Goal: Task Accomplishment & Management: Manage account settings

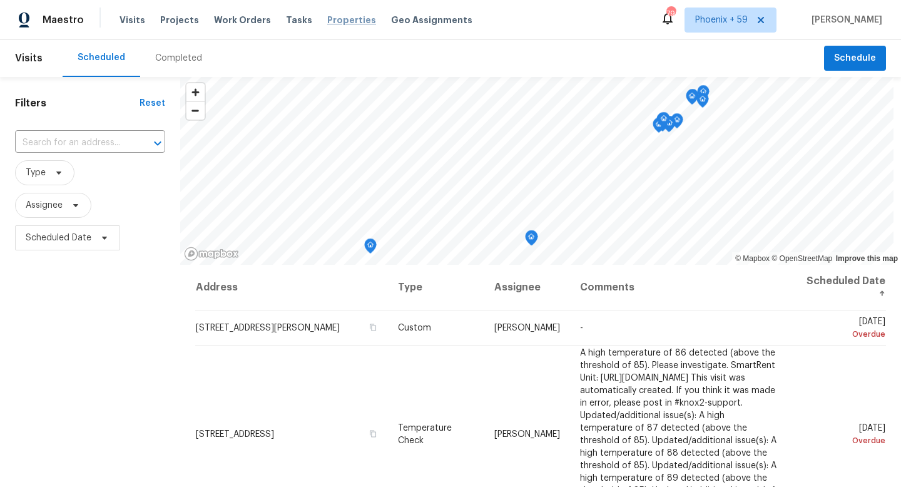
click at [335, 18] on span "Properties" at bounding box center [351, 20] width 49 height 13
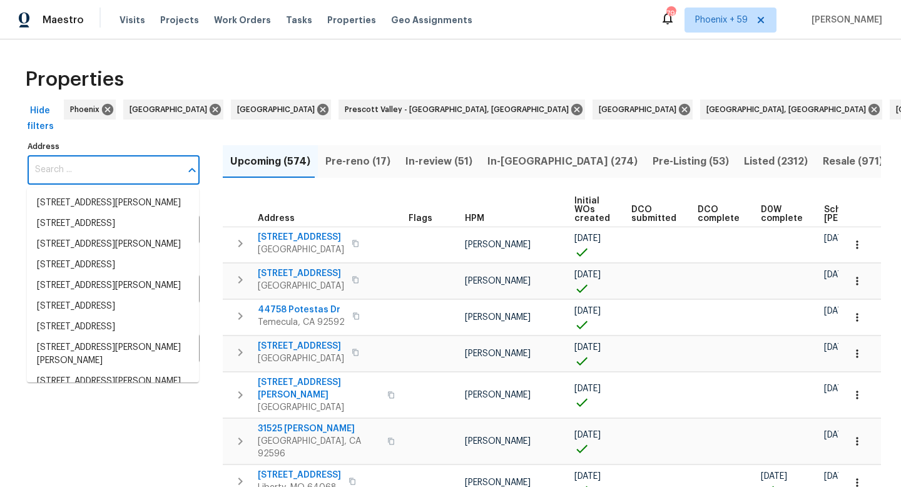
click at [131, 171] on input "Address" at bounding box center [104, 169] width 153 height 29
paste input "800 Morningside Dr, Rock Hill, SC 29730"
type input "800 Morningside Dr, Rock Hill, SC 29730"
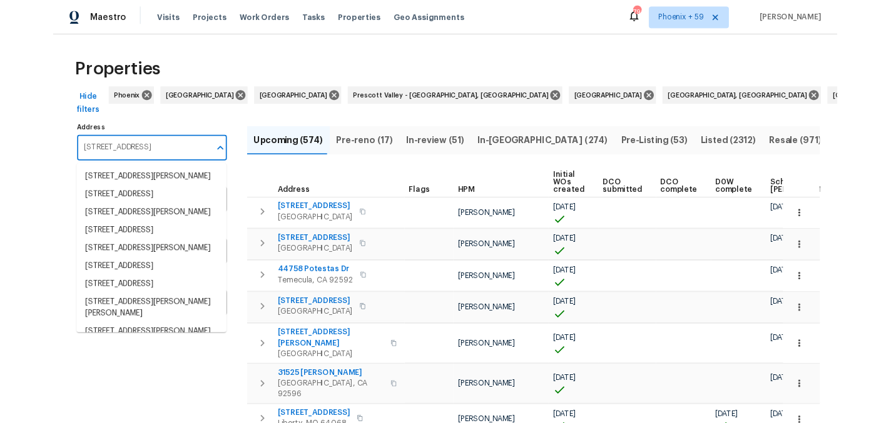
scroll to position [0, 21]
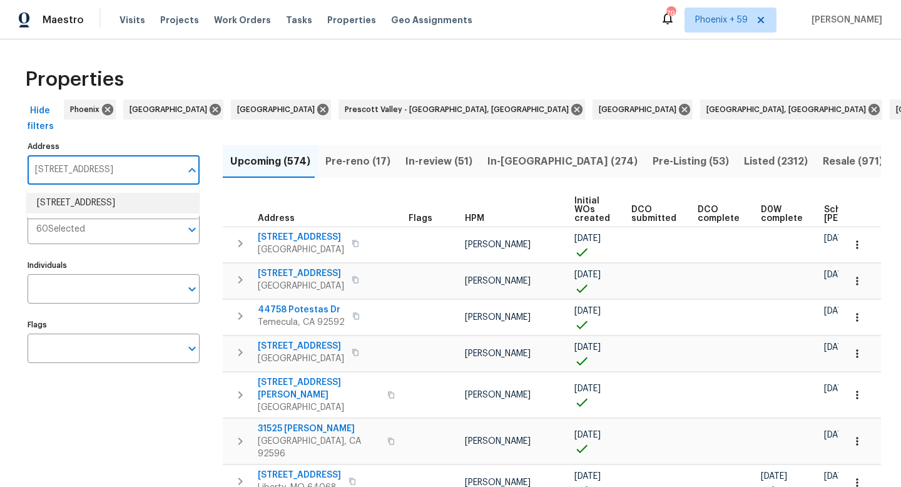
click at [119, 201] on li "800 Morningside Dr Rock Hill SC 29730" at bounding box center [113, 203] width 172 height 21
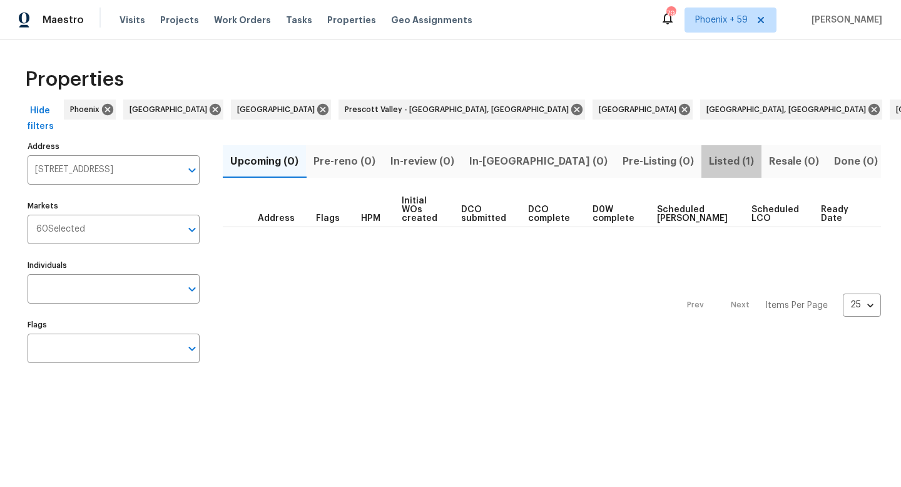
click at [709, 161] on span "Listed (1)" at bounding box center [731, 162] width 45 height 18
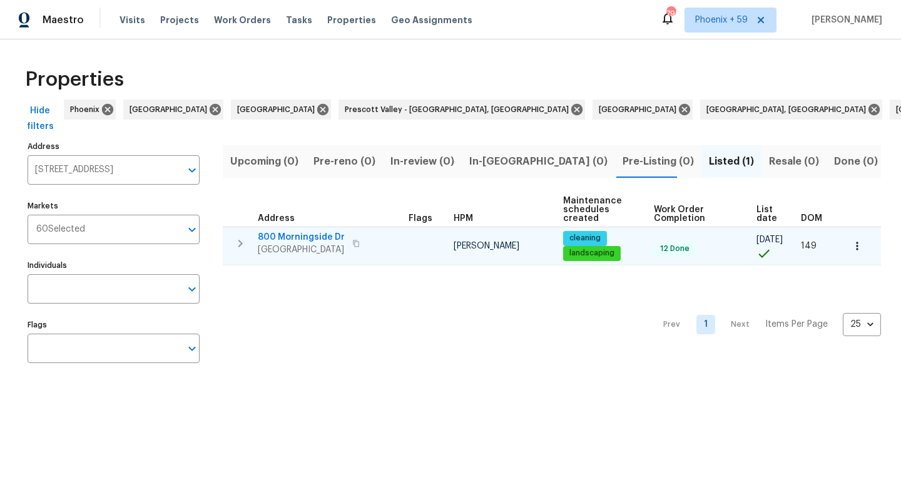
click at [272, 238] on span "800 Morningside Dr" at bounding box center [301, 237] width 87 height 13
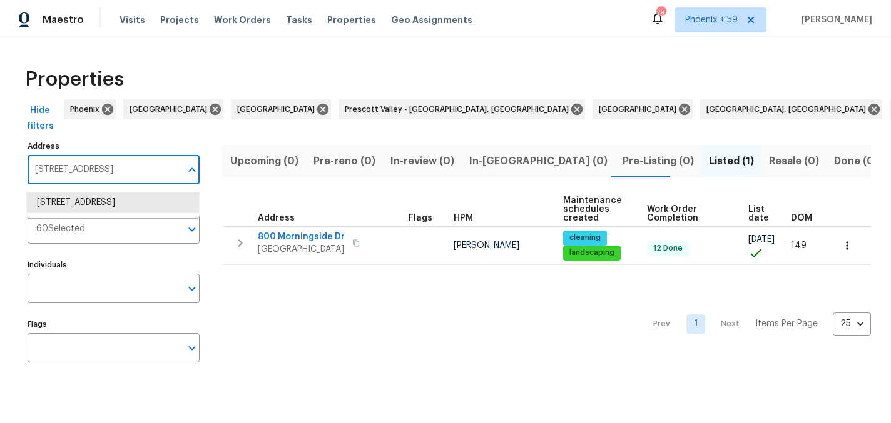
click at [96, 163] on input "800 Morningside Dr Rock Hill SC 29730" at bounding box center [104, 169] width 153 height 29
paste input "924 Springdale Ln"
type input "924 Springdale Ln"
click at [93, 208] on li "924 Springdale Ln Gastonia NC 28052" at bounding box center [113, 203] width 172 height 21
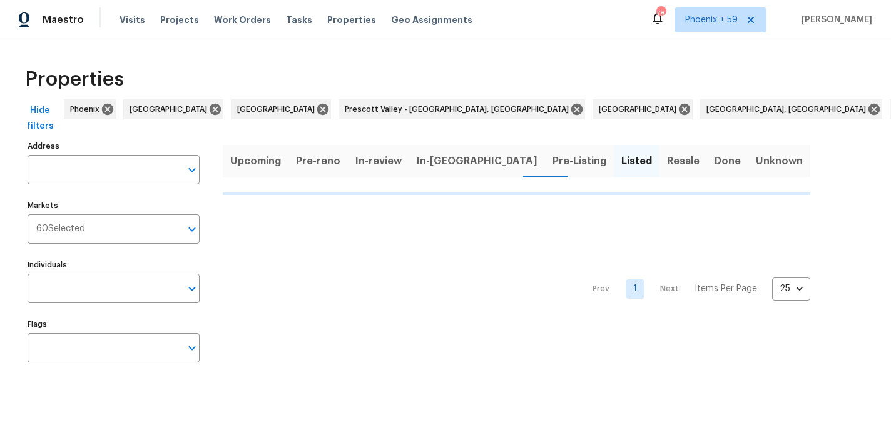
type input "924 Springdale Ln Gastonia NC 28052"
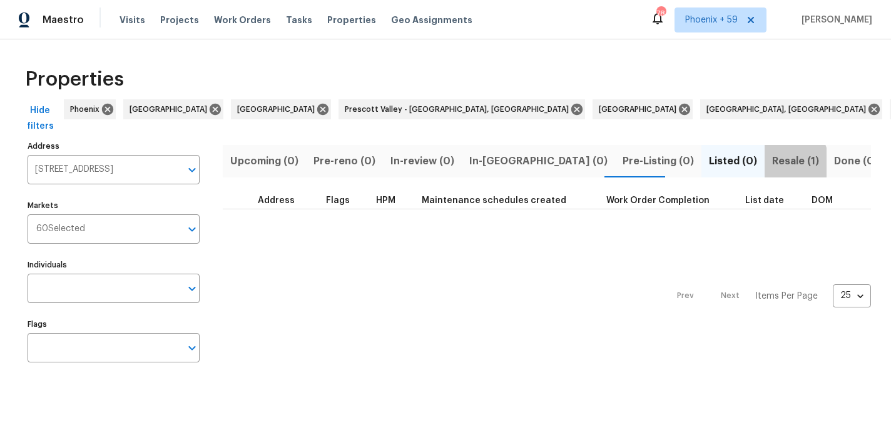
click at [772, 163] on span "Resale (1)" at bounding box center [795, 162] width 47 height 18
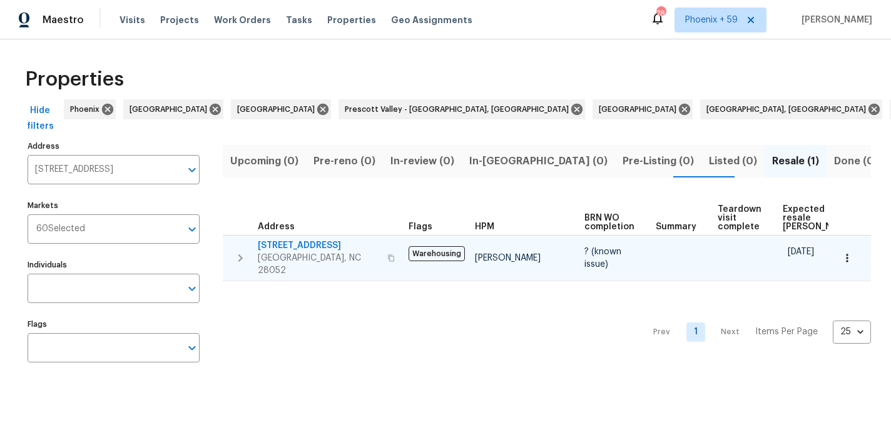
click at [313, 250] on span "924 Springdale Ln" at bounding box center [319, 246] width 122 height 13
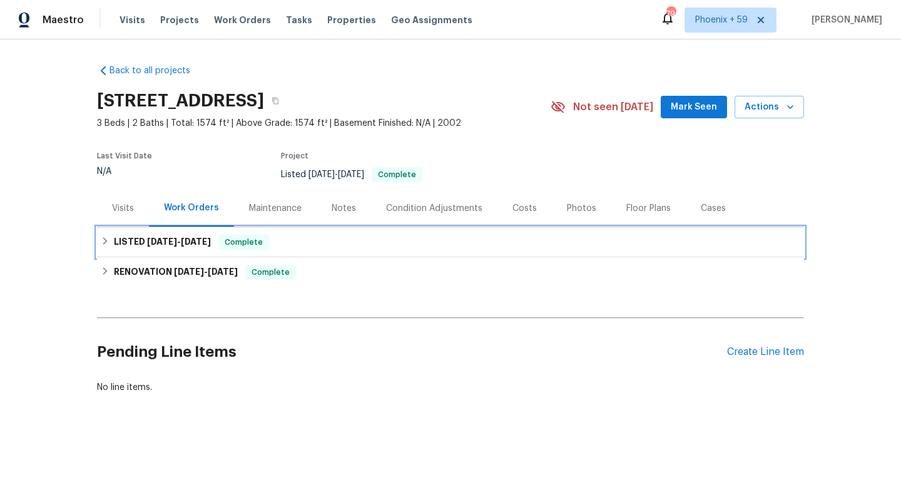
click at [268, 248] on div "Complete" at bounding box center [243, 242] width 51 height 15
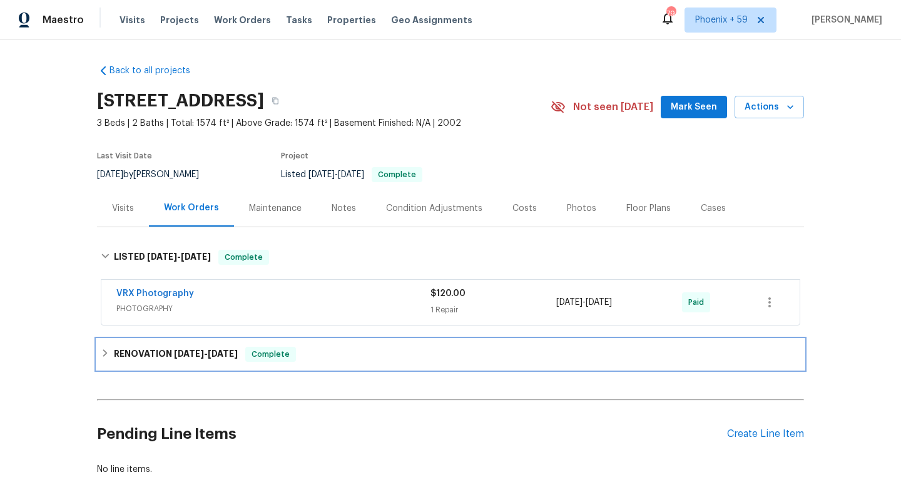
click at [250, 365] on div "RENOVATION 3/13/25 - 3/29/25 Complete" at bounding box center [450, 354] width 707 height 30
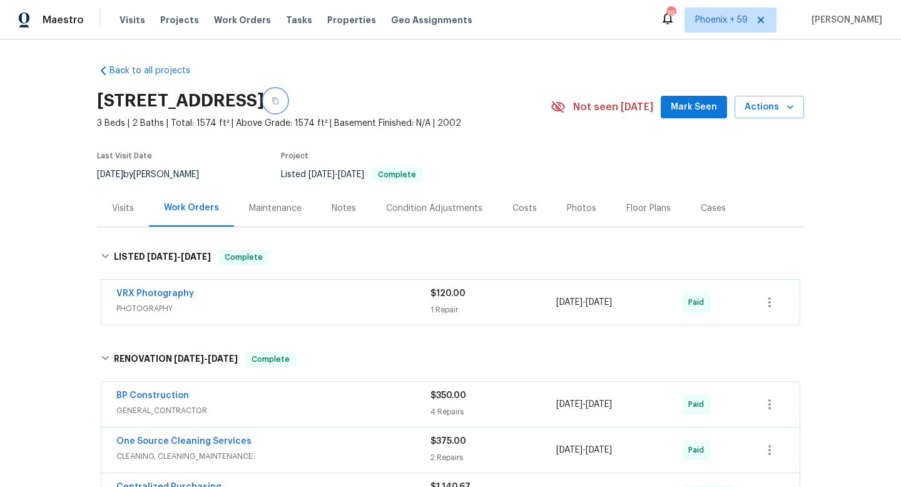
click at [278, 99] on icon "button" at bounding box center [275, 101] width 6 height 7
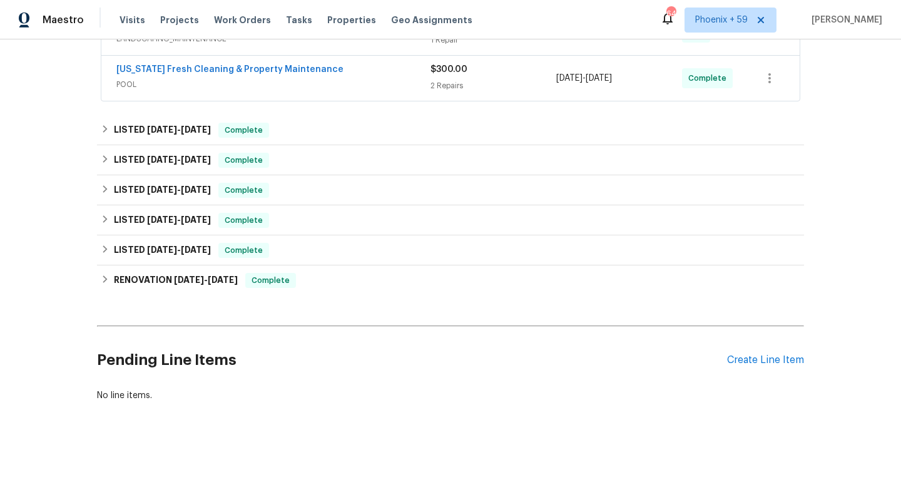
scroll to position [404, 0]
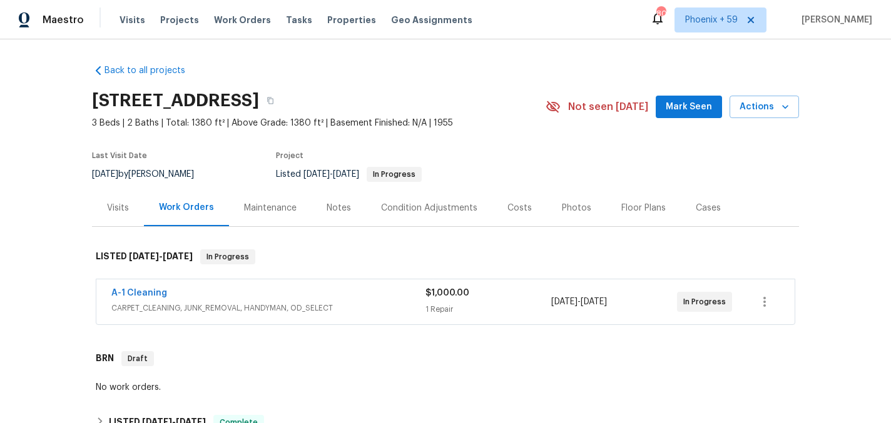
click at [287, 205] on div "Maintenance" at bounding box center [270, 208] width 53 height 13
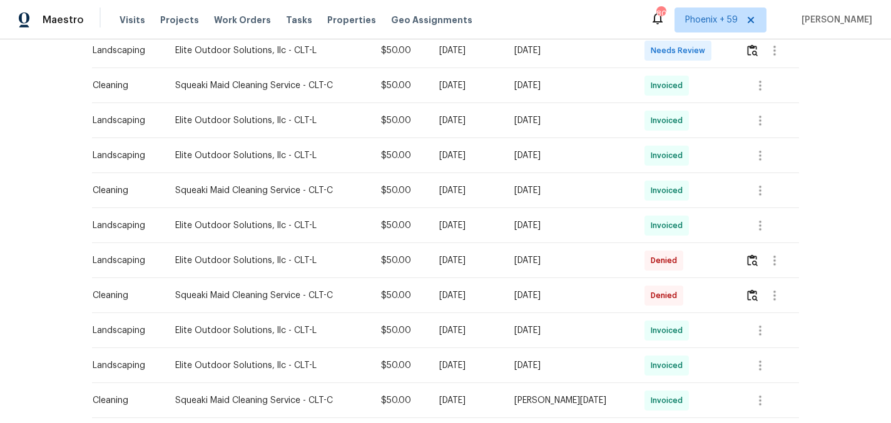
scroll to position [347, 0]
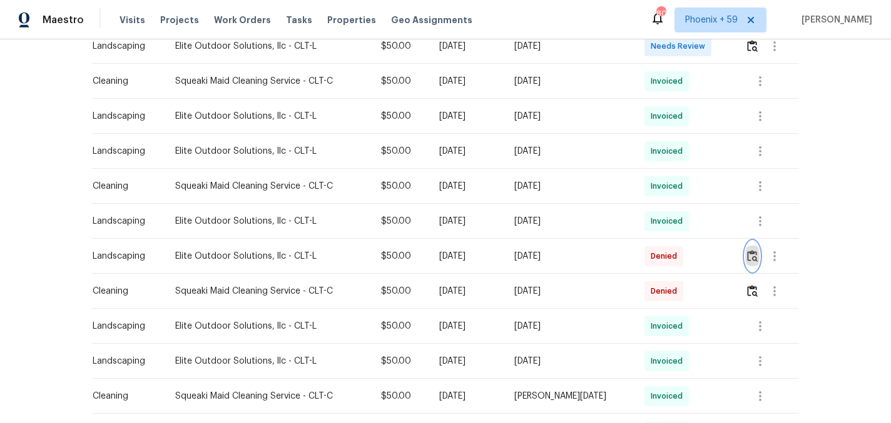
click at [751, 256] on img "button" at bounding box center [752, 256] width 11 height 12
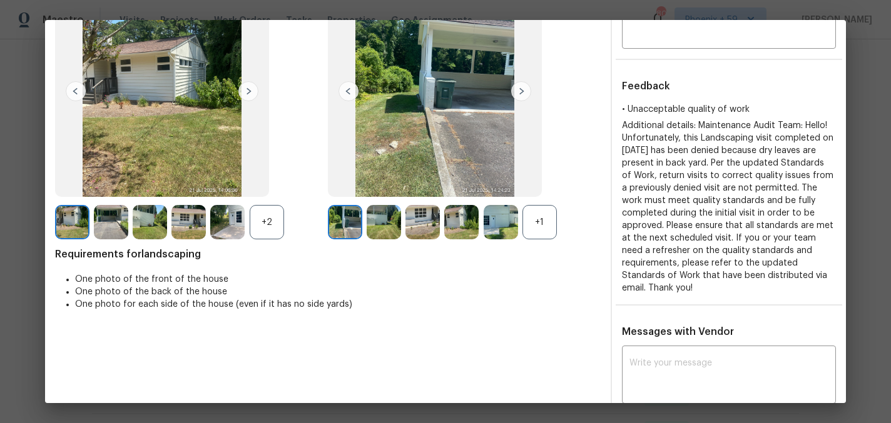
scroll to position [302, 0]
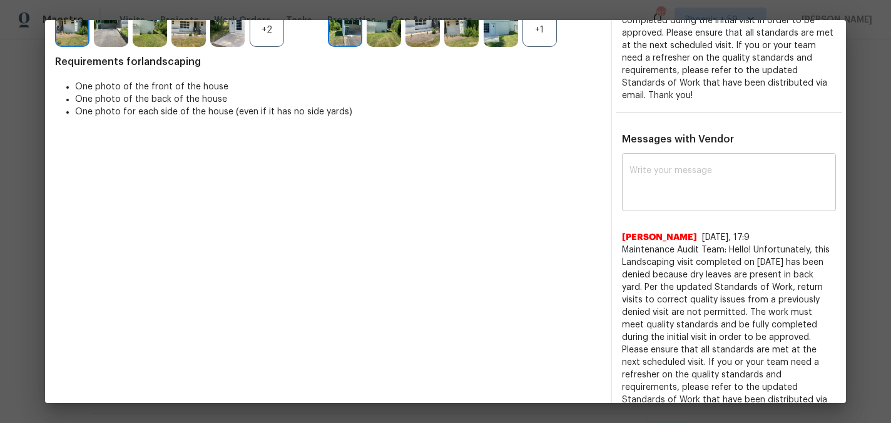
click at [687, 166] on textarea at bounding box center [728, 183] width 199 height 35
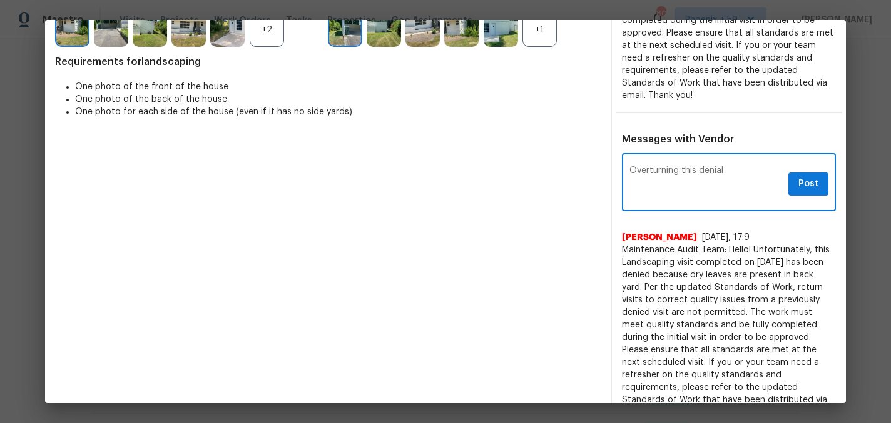
type textarea "Overturning this denial"
click at [809, 176] on span "Post" at bounding box center [808, 184] width 20 height 16
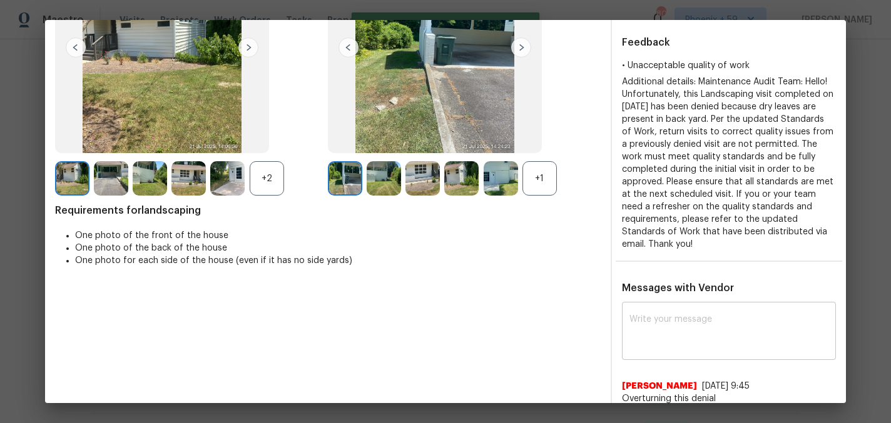
scroll to position [0, 0]
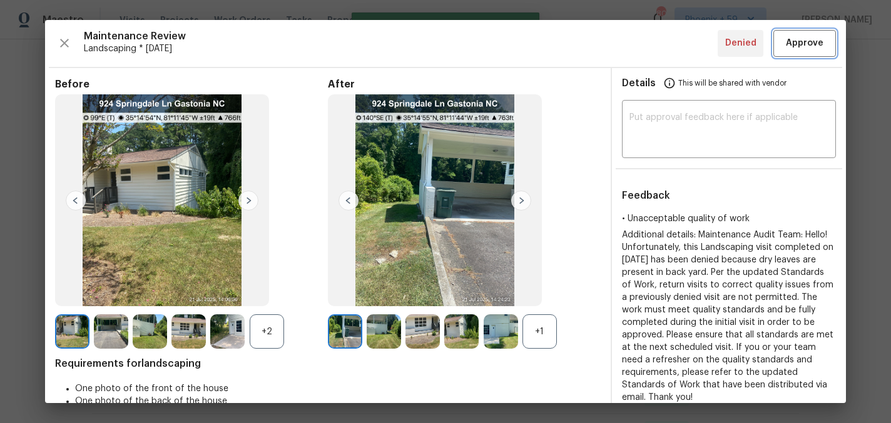
click at [806, 49] on span "Approve" at bounding box center [805, 44] width 38 height 16
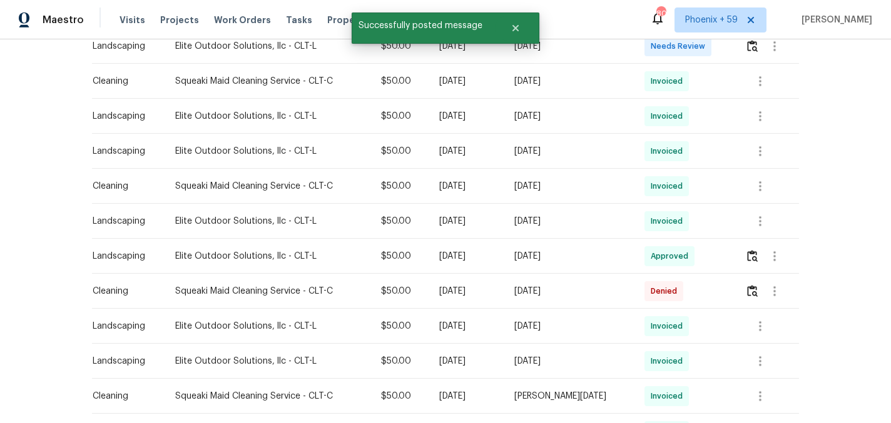
click at [806, 281] on div "Back to all projects 924 Springdale Ln, Gastonia, NC 28052 3 Beds | 2 Baths | T…" at bounding box center [445, 231] width 891 height 384
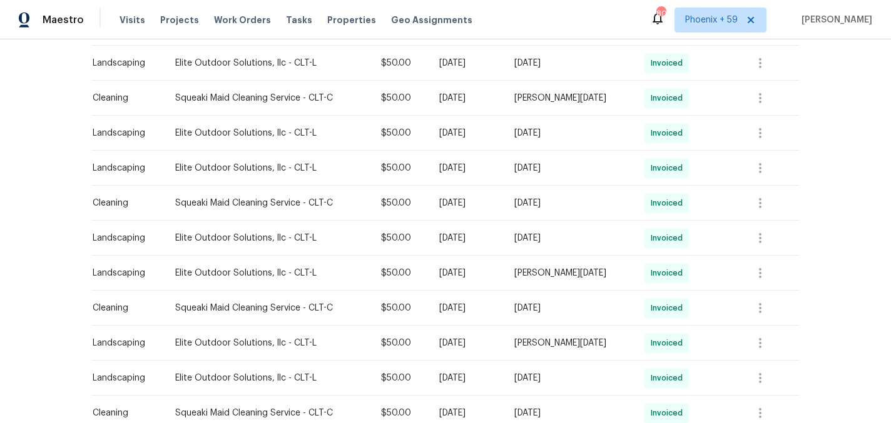
scroll to position [819, 0]
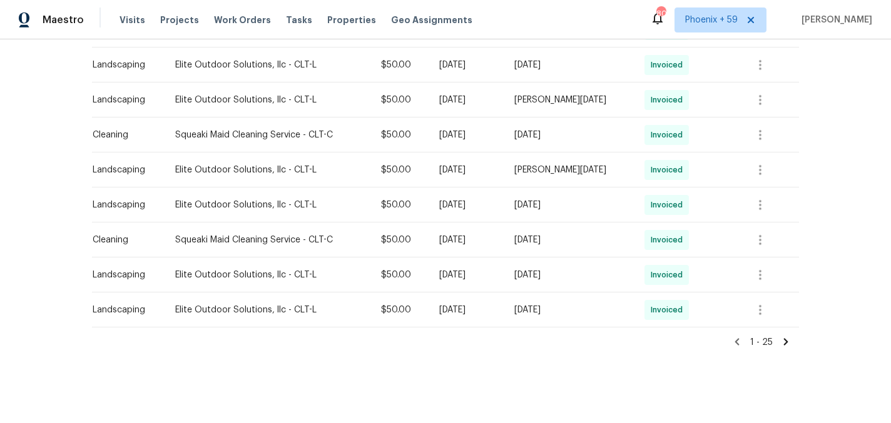
click at [786, 340] on icon at bounding box center [786, 341] width 4 height 7
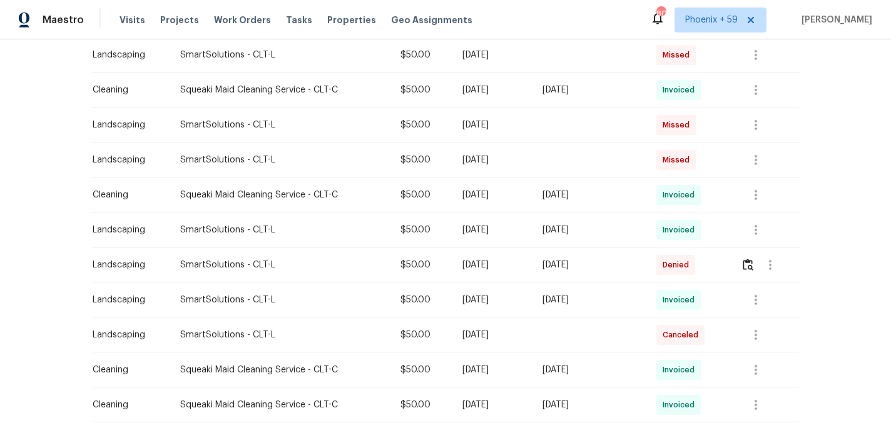
scroll to position [461, 0]
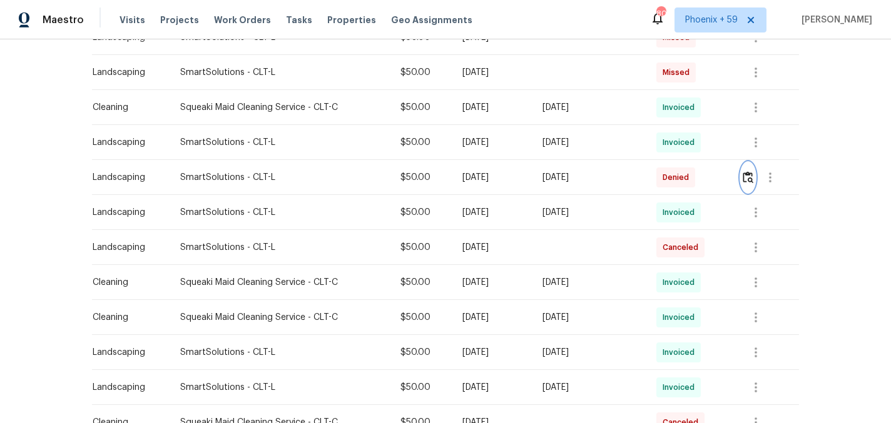
click at [751, 175] on img "button" at bounding box center [747, 177] width 11 height 12
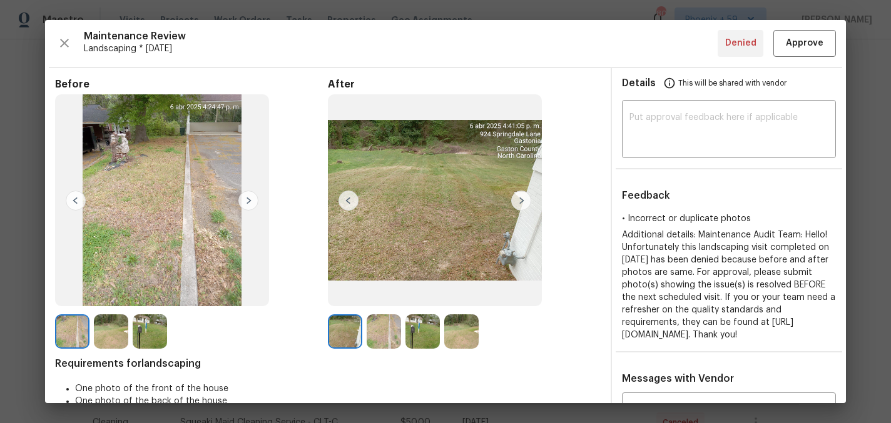
click at [518, 200] on img at bounding box center [521, 201] width 20 height 20
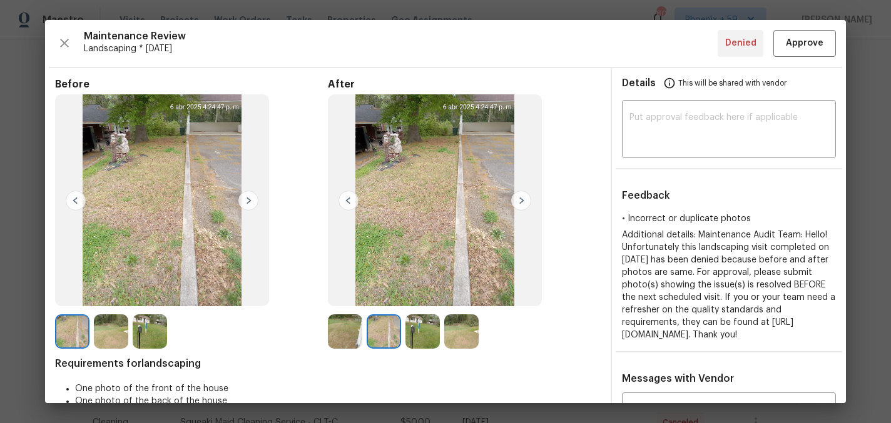
click at [518, 200] on img at bounding box center [521, 201] width 20 height 20
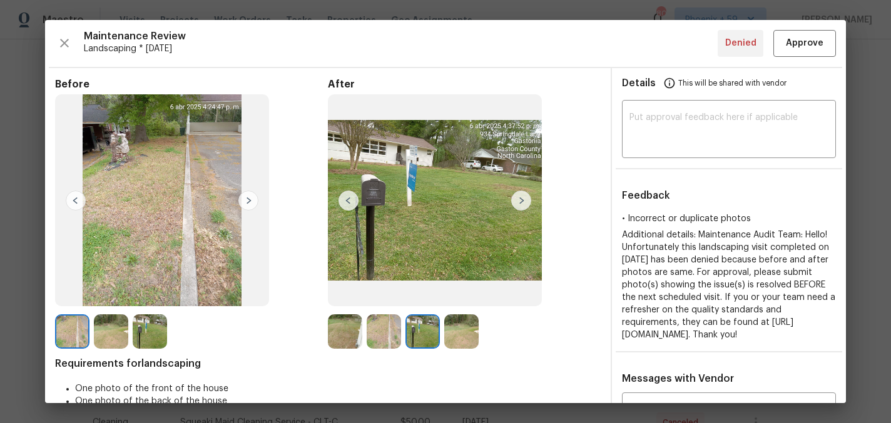
click at [518, 200] on img at bounding box center [521, 201] width 20 height 20
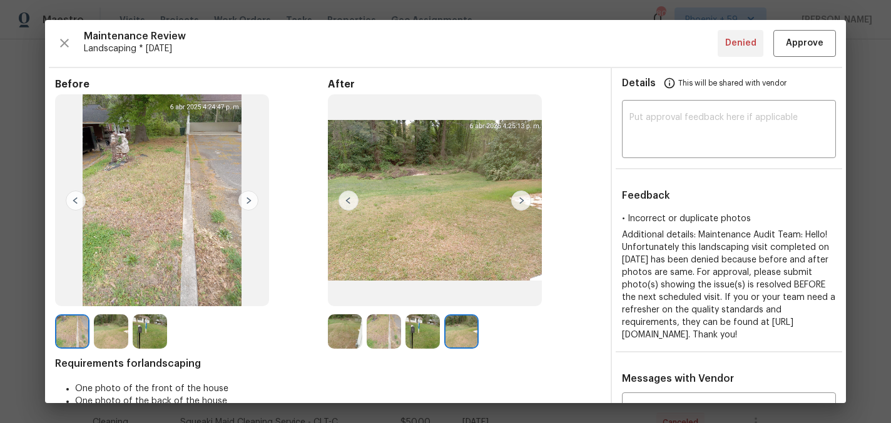
click at [256, 203] on img at bounding box center [248, 201] width 20 height 20
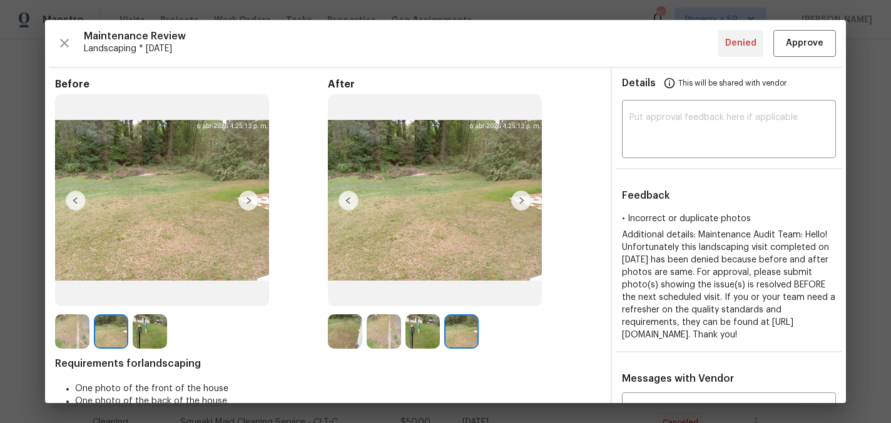
click at [256, 203] on img at bounding box center [248, 201] width 20 height 20
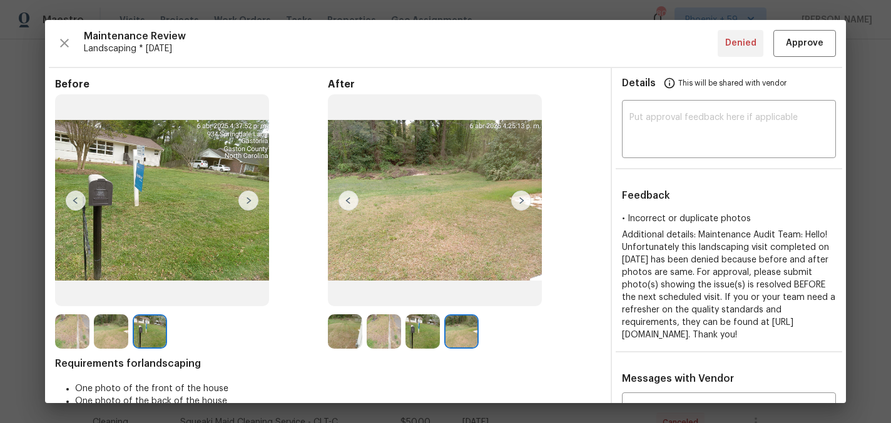
click at [256, 203] on img at bounding box center [248, 201] width 20 height 20
click at [809, 41] on span "Approve" at bounding box center [805, 44] width 38 height 16
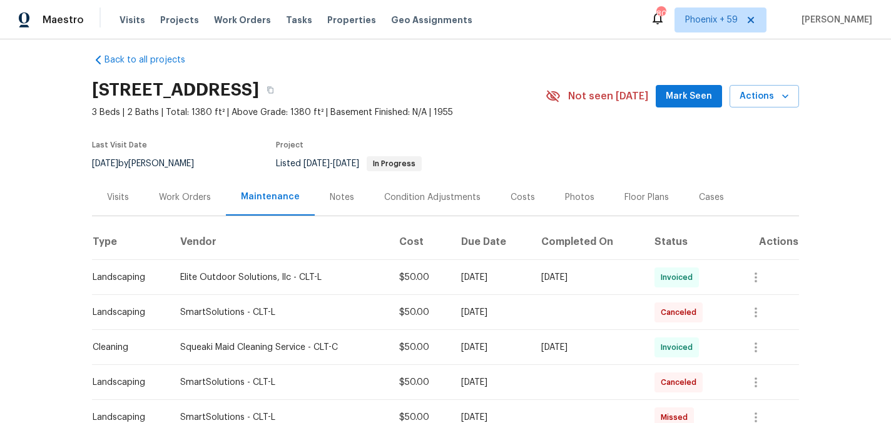
scroll to position [0, 0]
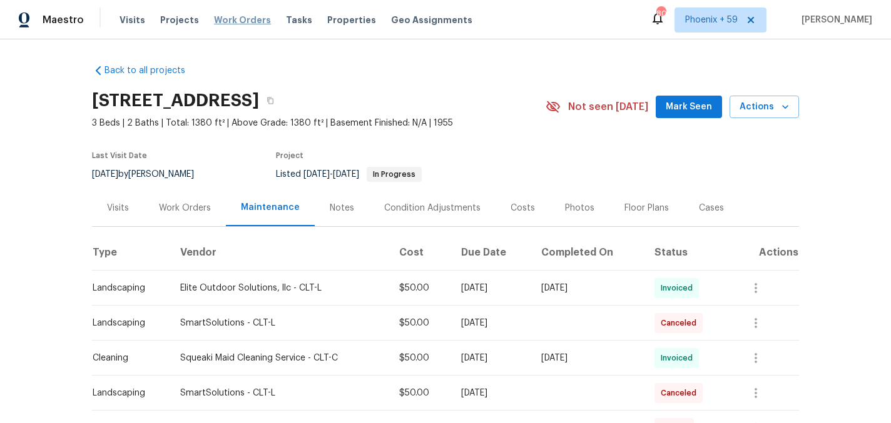
click at [236, 21] on span "Work Orders" at bounding box center [242, 20] width 57 height 13
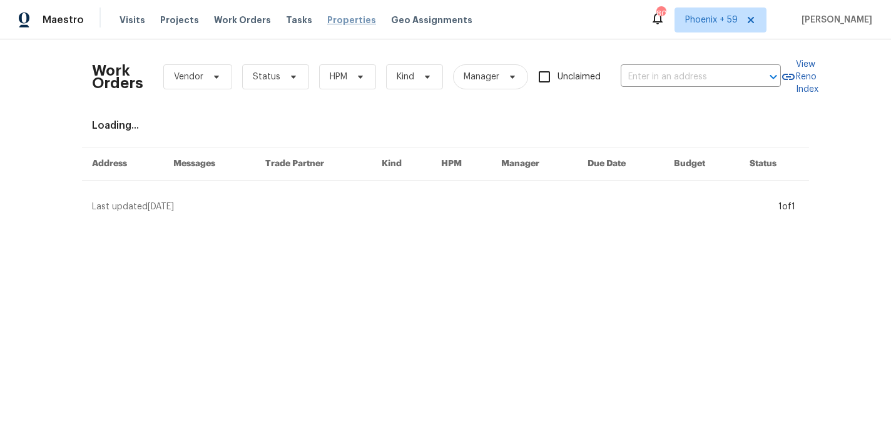
click at [327, 18] on span "Properties" at bounding box center [351, 20] width 49 height 13
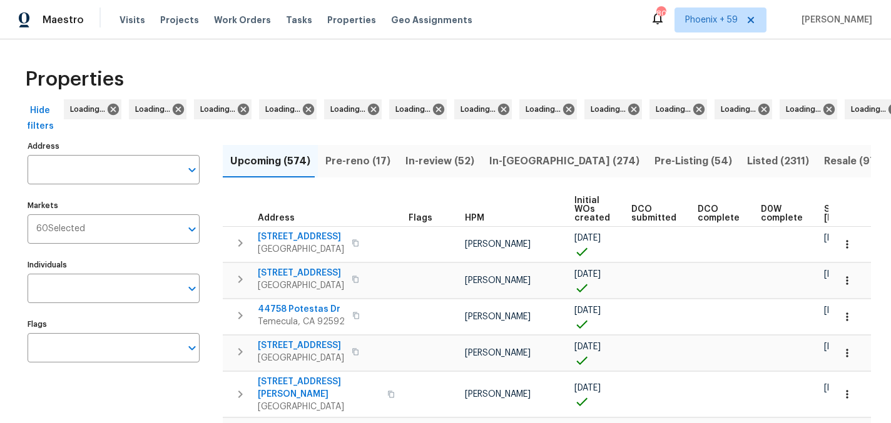
click at [129, 169] on input "Address" at bounding box center [104, 169] width 153 height 29
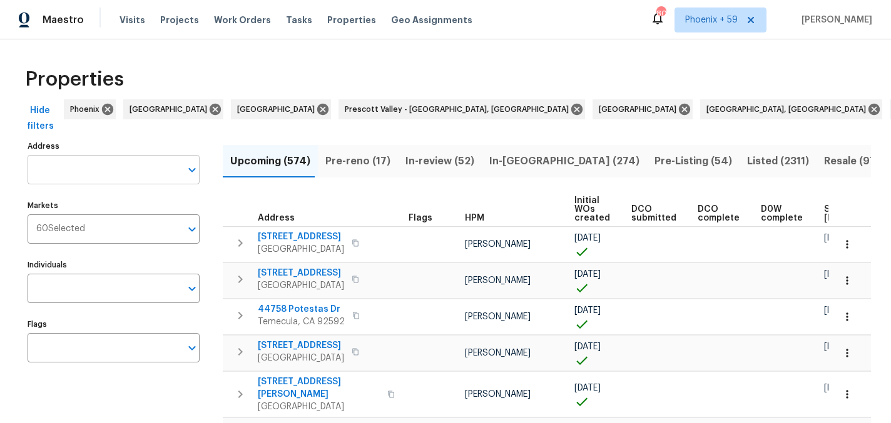
click at [129, 170] on input "Address" at bounding box center [104, 169] width 153 height 29
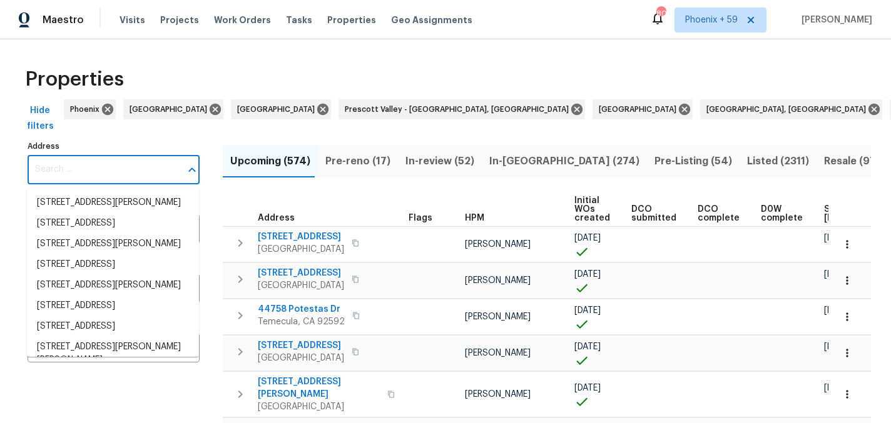
paste input "9153 Leah Meadow Ln"
type input "9153 Leah Meadow Ln"
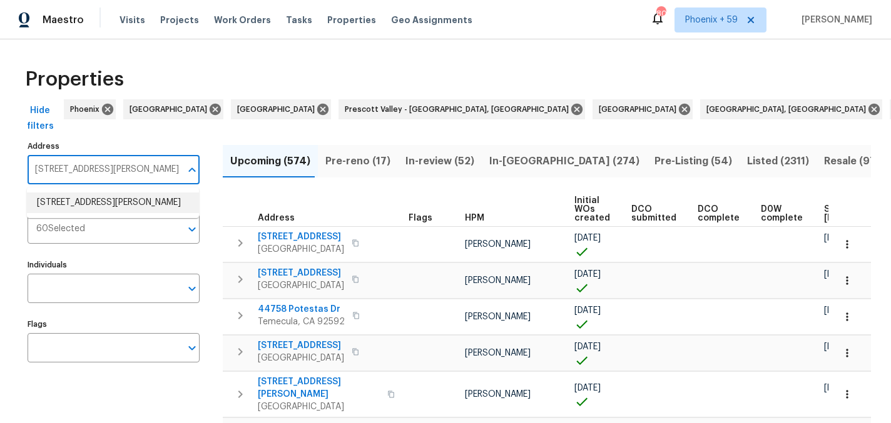
click at [119, 206] on li "9153 Leah Meadow Ln Charlotte NC 28227" at bounding box center [113, 203] width 172 height 21
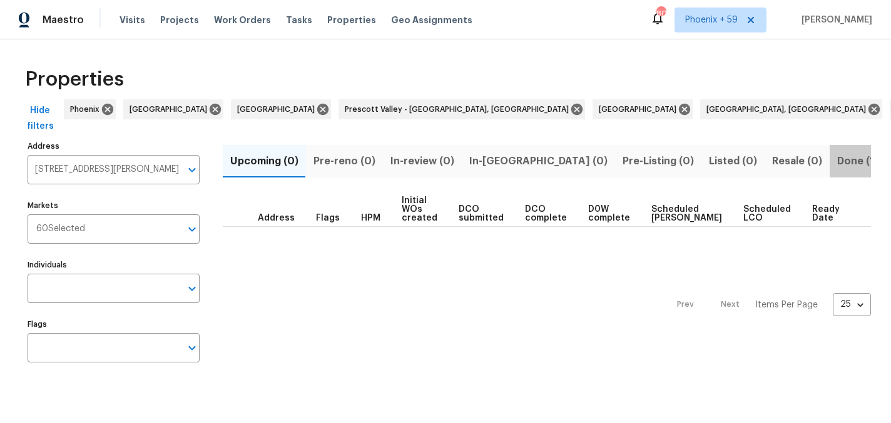
click at [837, 153] on span "Done (1)" at bounding box center [857, 162] width 41 height 18
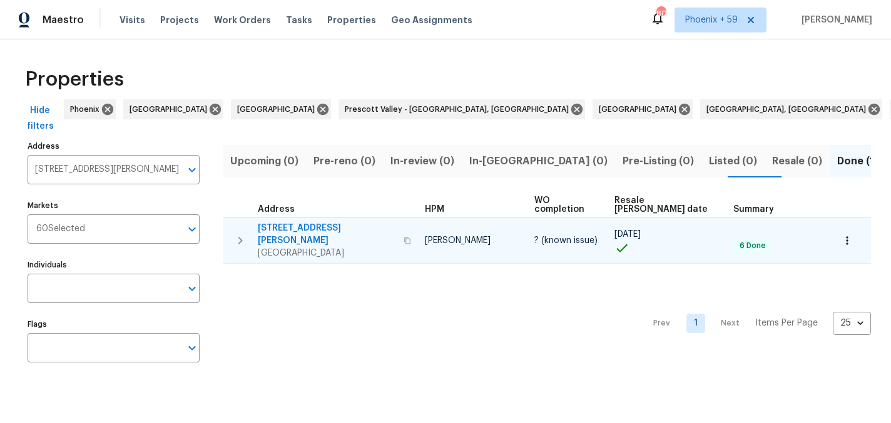
click at [334, 222] on span "9153 Leah Meadow Ln" at bounding box center [327, 234] width 138 height 25
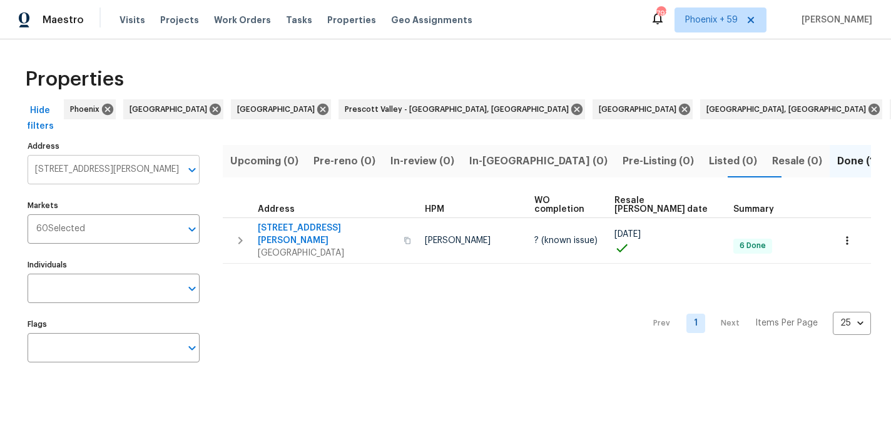
click at [101, 171] on input "9153 Leah Meadow Ln Charlotte NC 28227" at bounding box center [104, 169] width 153 height 29
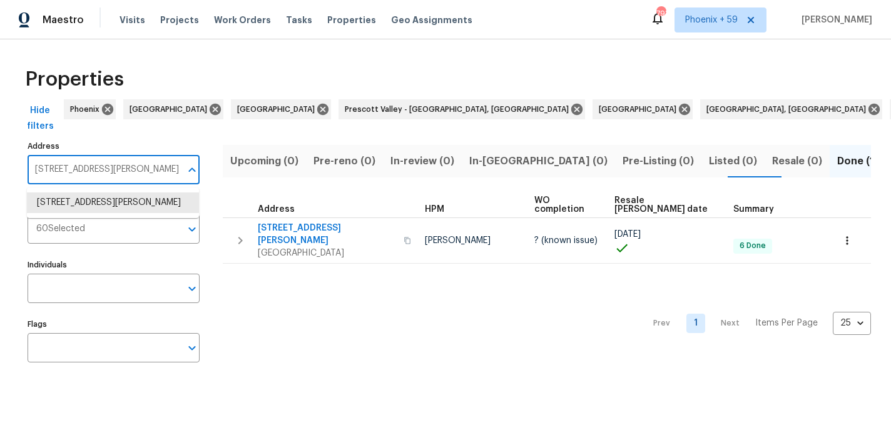
paste input "08 McCollough St"
type input "908 McCollough St"
click at [104, 203] on li "908 McCollough St Statesville NC 28677" at bounding box center [113, 203] width 172 height 21
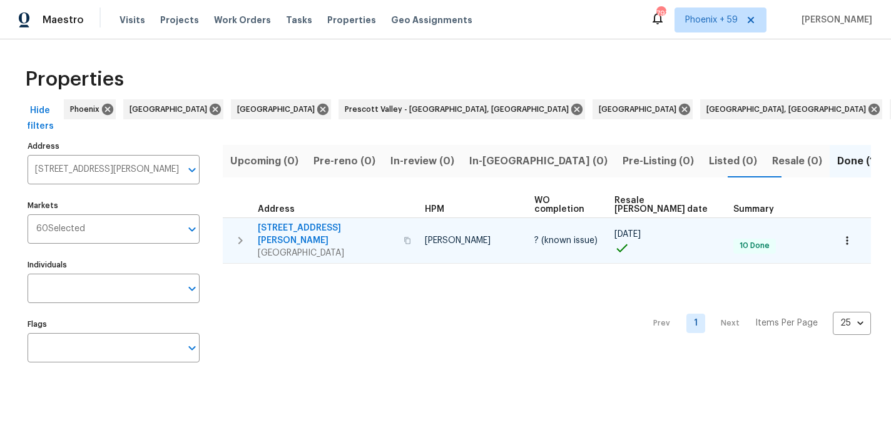
click at [325, 222] on span "908 McCollough St" at bounding box center [327, 234] width 138 height 25
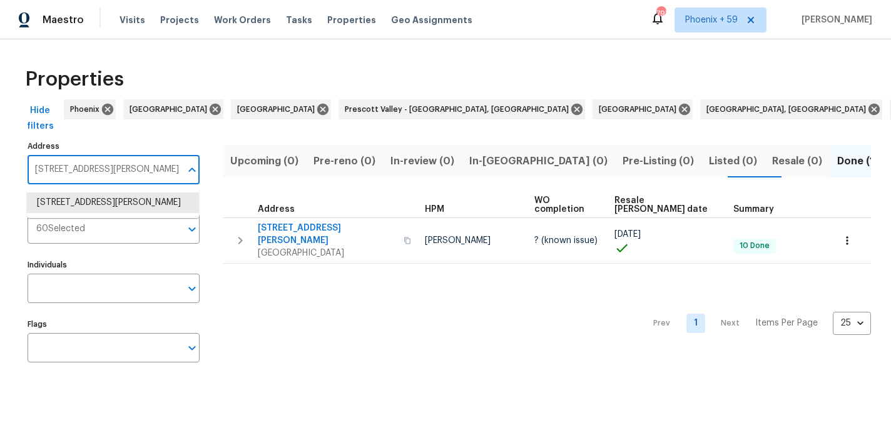
click at [101, 173] on input "908 McCollough St Statesville NC 28677" at bounding box center [104, 169] width 153 height 29
paste input "5 Brookdale St"
type input "905 Brookdale St"
click at [94, 208] on li "905 Brookdale St Kannapolis NC 28083" at bounding box center [113, 203] width 172 height 21
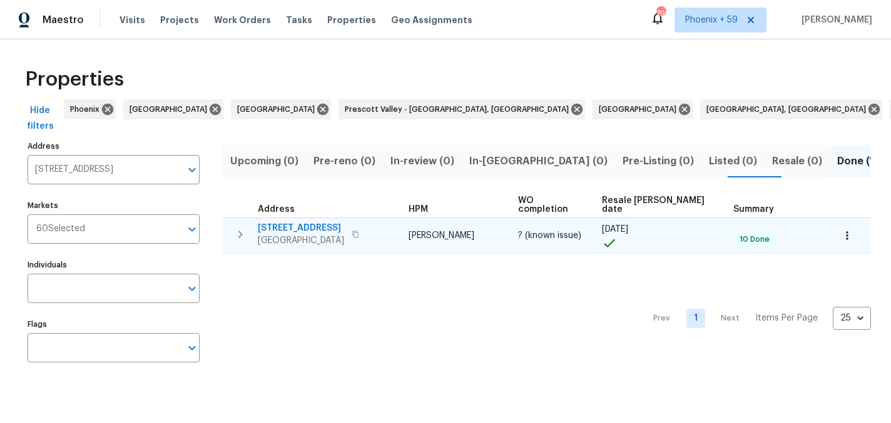
click at [315, 222] on span "905 Brookdale St" at bounding box center [301, 228] width 86 height 13
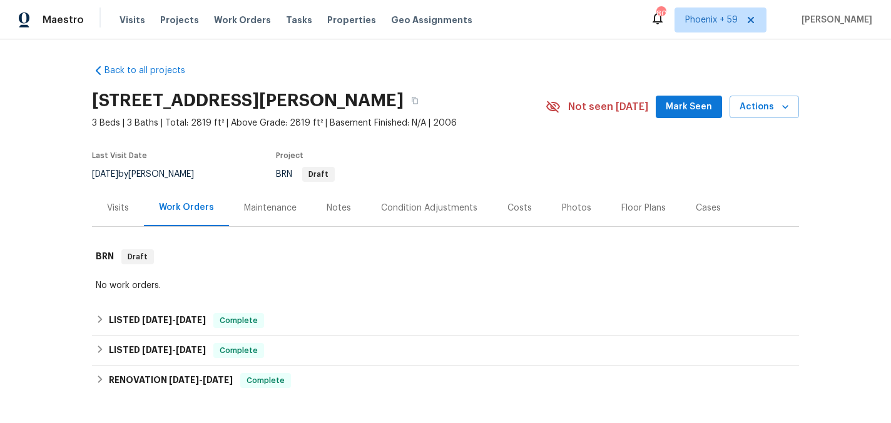
click at [269, 218] on div "Maintenance" at bounding box center [270, 207] width 83 height 37
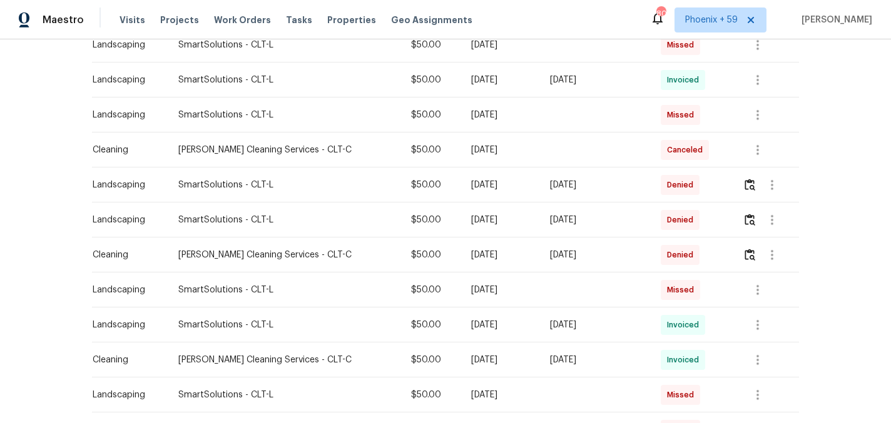
scroll to position [354, 0]
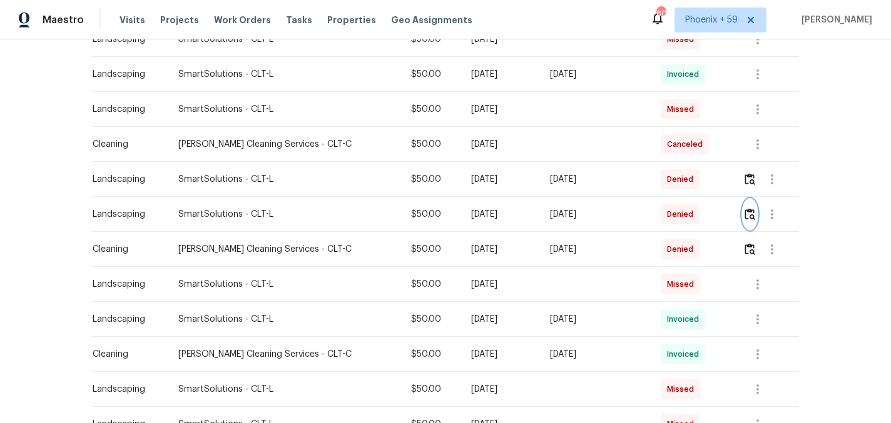
click at [754, 215] on img "button" at bounding box center [749, 214] width 11 height 12
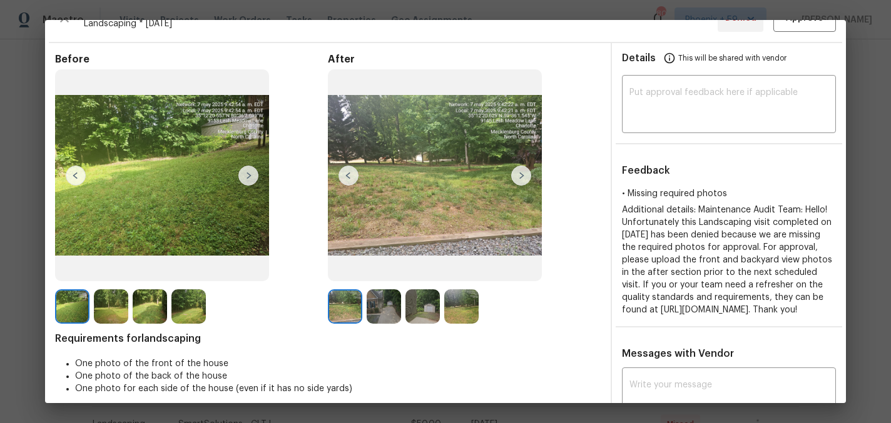
scroll to position [26, 0]
click at [530, 176] on img at bounding box center [521, 175] width 20 height 20
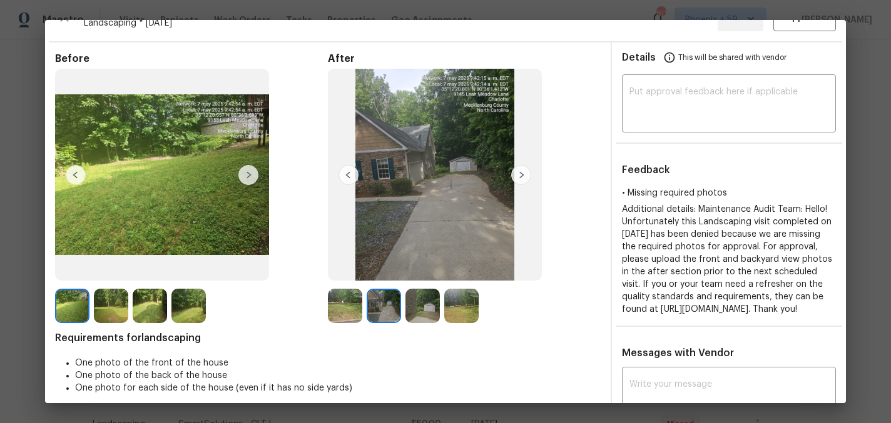
click at [519, 171] on img at bounding box center [521, 175] width 20 height 20
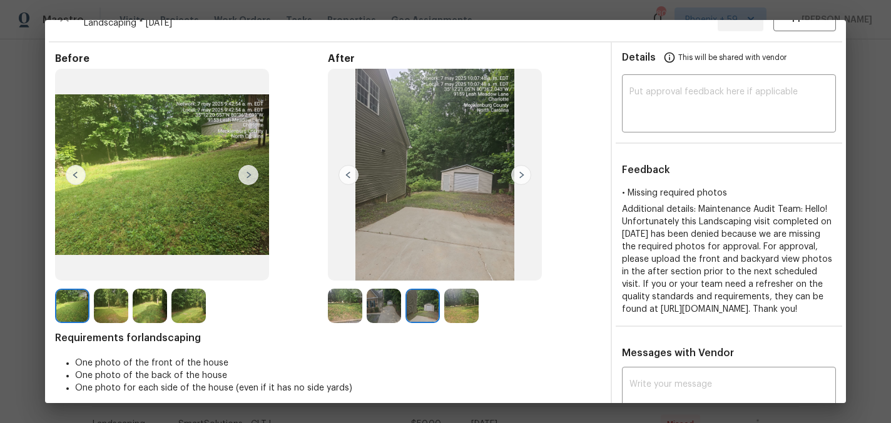
click at [519, 171] on img at bounding box center [521, 175] width 20 height 20
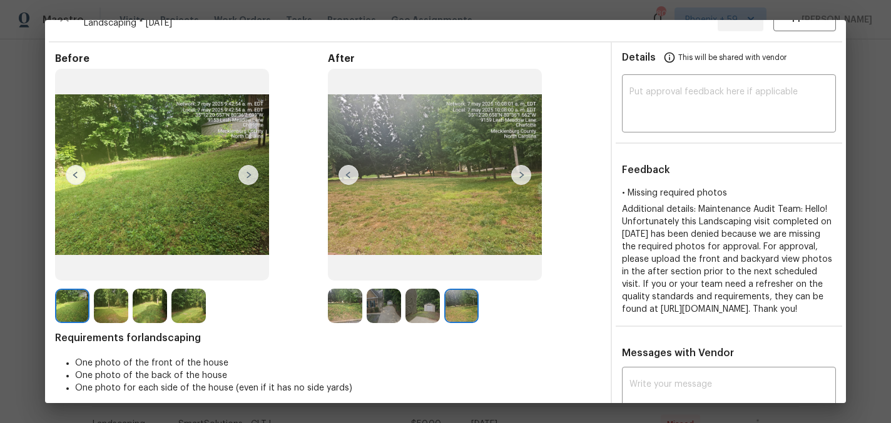
click at [519, 171] on img at bounding box center [521, 175] width 20 height 20
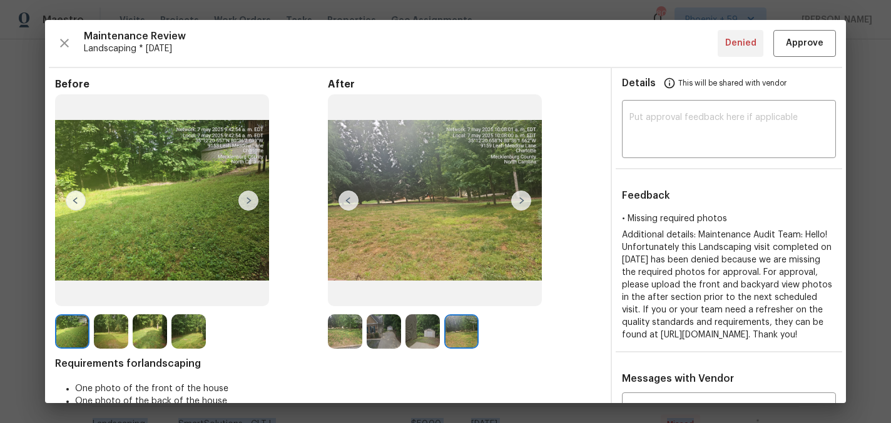
click at [858, 94] on div "Back to all projects 9153 Leah Meadow Ln, Charlotte, NC 28227 3 Beds | 3 Baths …" at bounding box center [445, 231] width 891 height 384
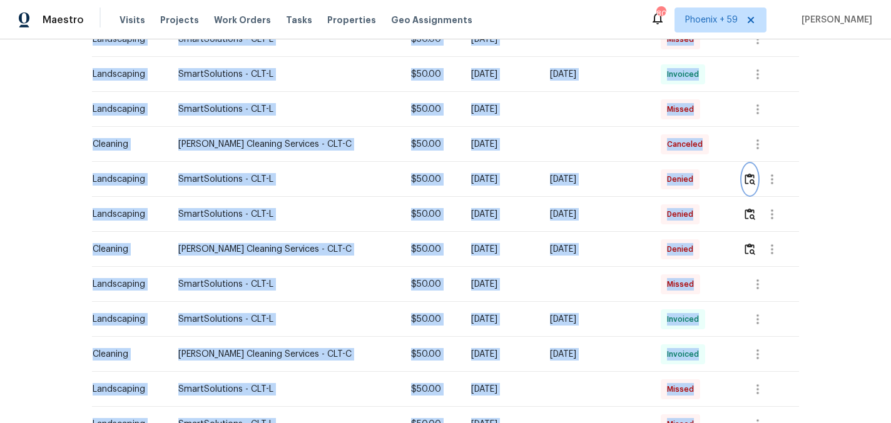
click at [750, 184] on img "button" at bounding box center [749, 179] width 11 height 12
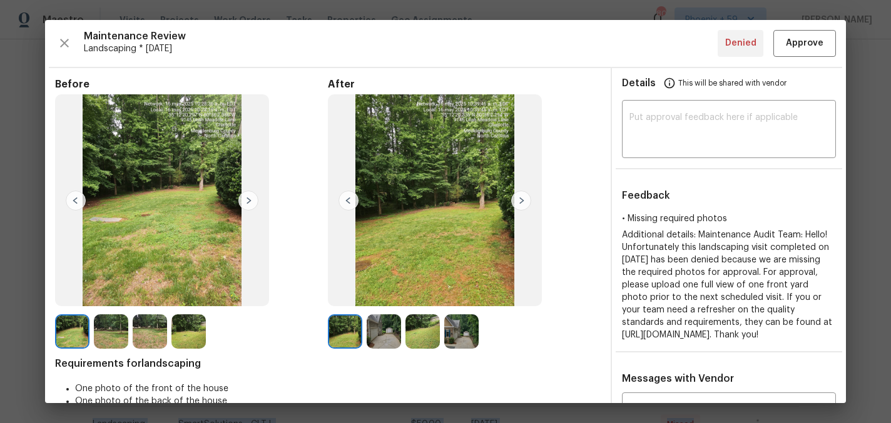
click at [521, 202] on img at bounding box center [521, 201] width 20 height 20
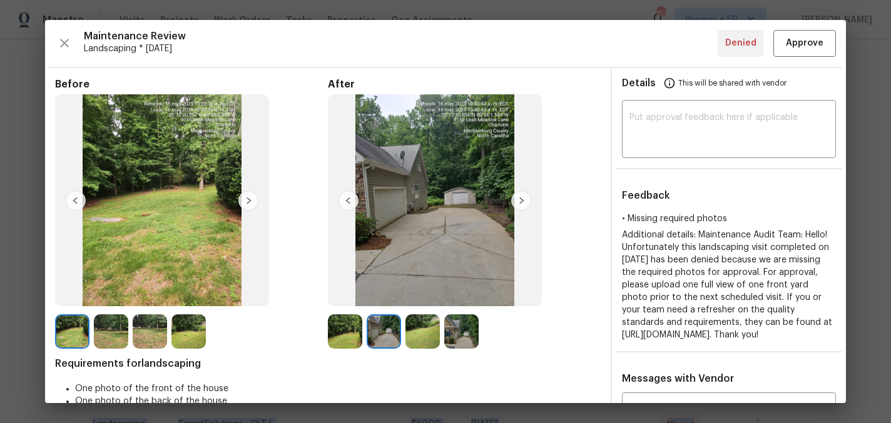
click at [243, 206] on img at bounding box center [248, 201] width 20 height 20
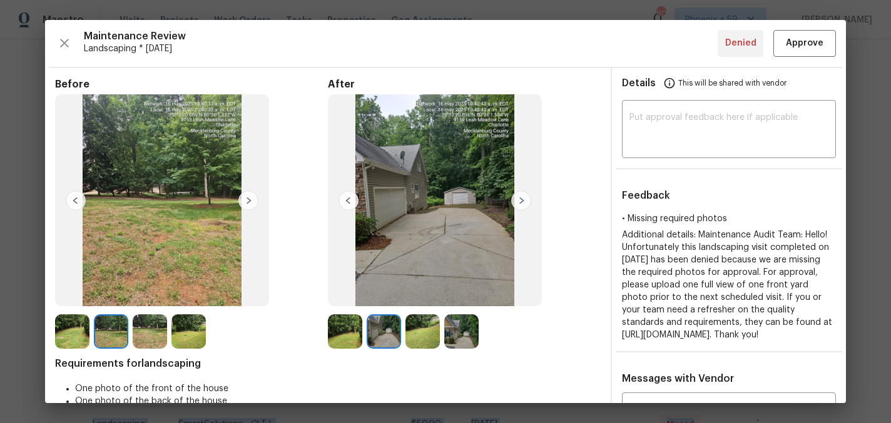
click at [243, 206] on img at bounding box center [248, 201] width 20 height 20
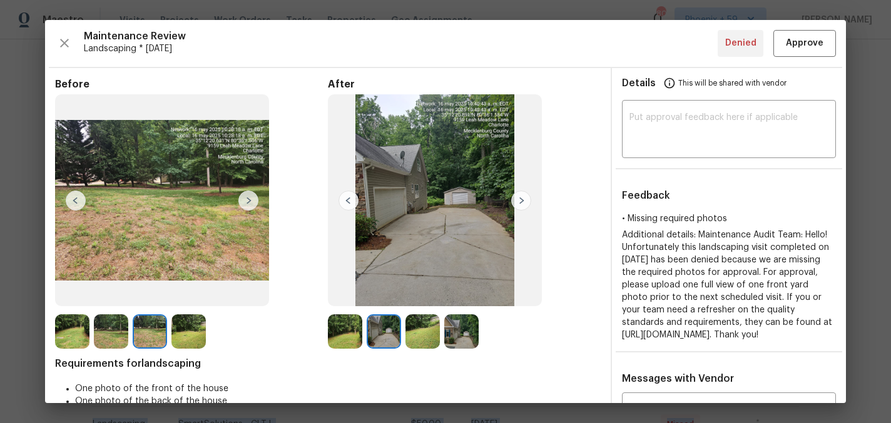
click at [243, 206] on img at bounding box center [248, 201] width 20 height 20
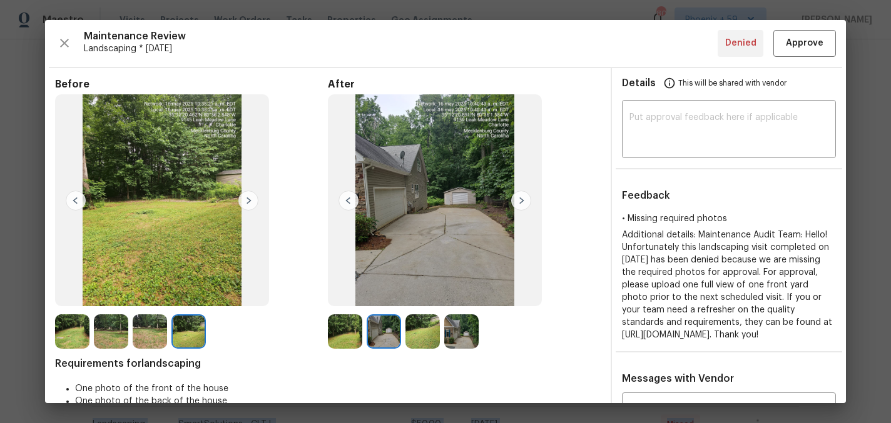
click at [520, 203] on img at bounding box center [521, 201] width 20 height 20
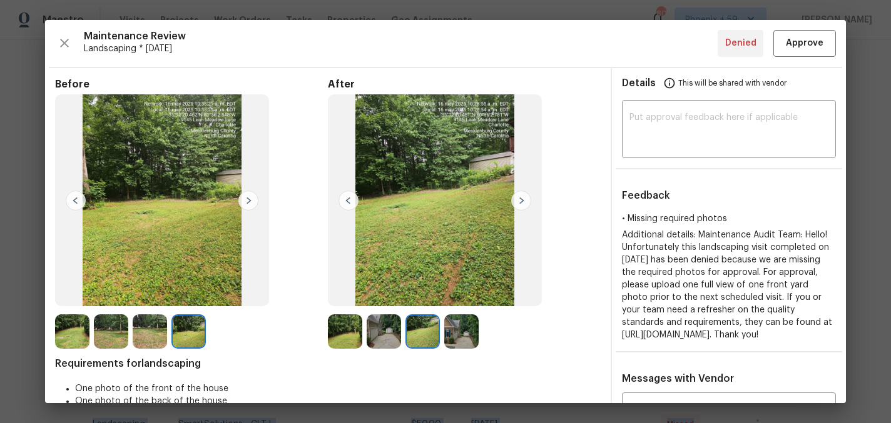
click at [520, 203] on img at bounding box center [521, 201] width 20 height 20
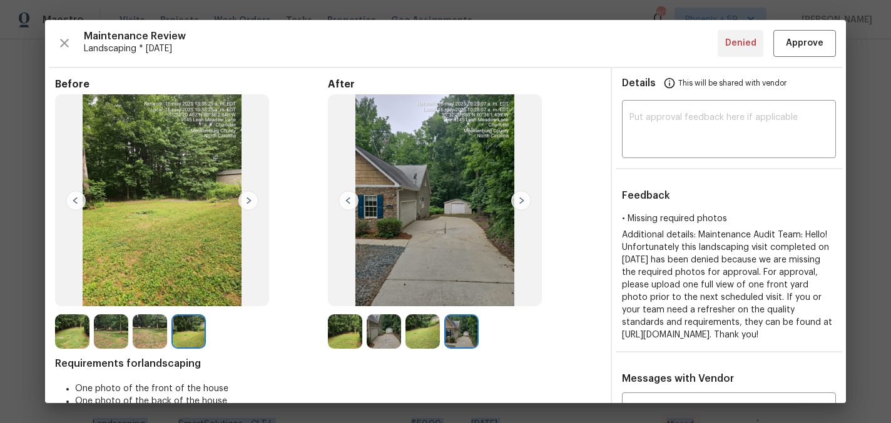
click at [520, 203] on img at bounding box center [521, 201] width 20 height 20
click at [867, 187] on div "Back to all projects 9153 Leah Meadow Ln, Charlotte, NC 28227 3 Beds | 3 Baths …" at bounding box center [445, 231] width 891 height 384
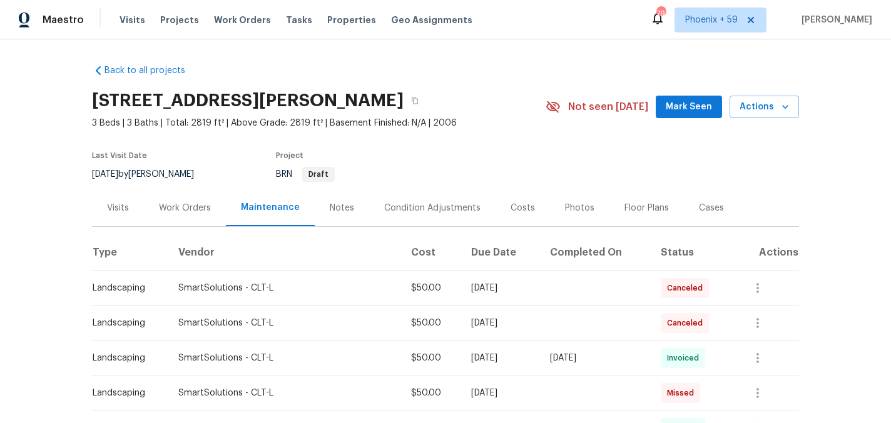
click at [200, 205] on div "Work Orders" at bounding box center [185, 208] width 52 height 13
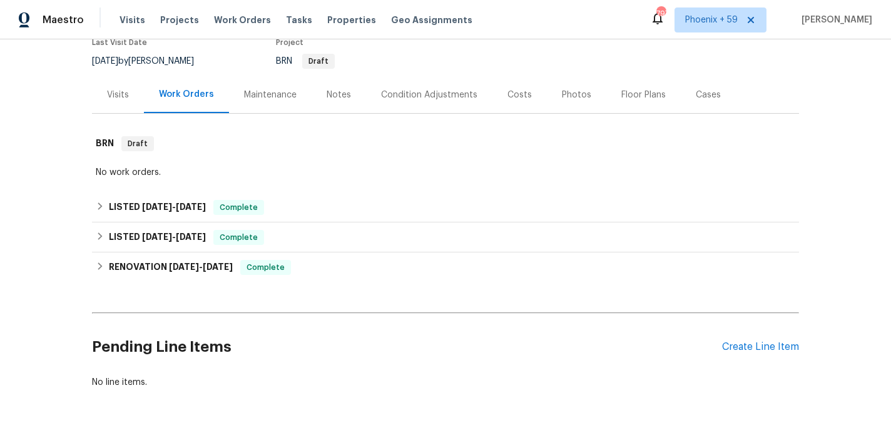
scroll to position [164, 0]
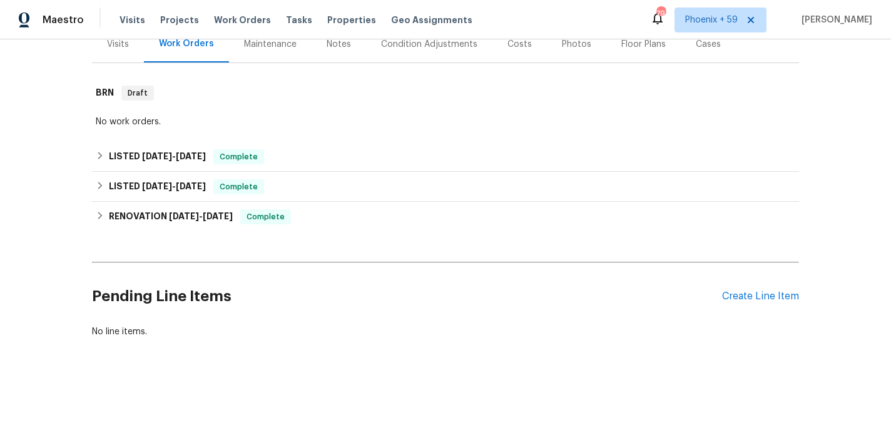
click at [750, 288] on div "Pending Line Items Create Line Item" at bounding box center [445, 297] width 707 height 58
click at [737, 304] on div "Pending Line Items Create Line Item" at bounding box center [445, 297] width 707 height 58
click at [737, 302] on div "Create Line Item" at bounding box center [760, 297] width 77 height 12
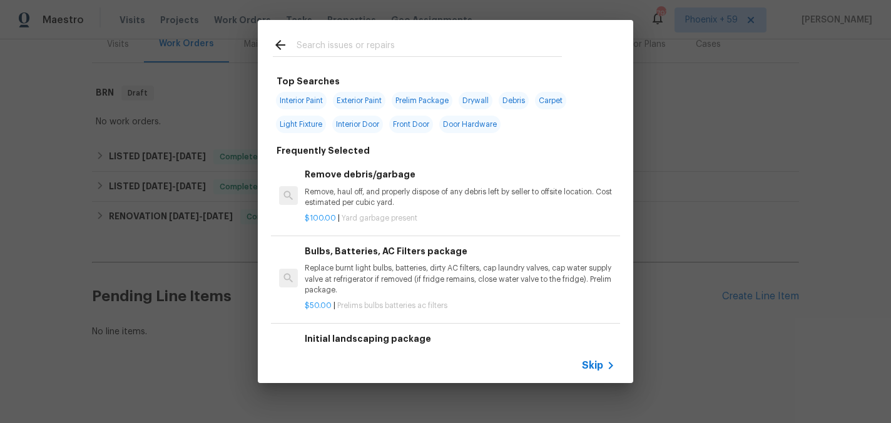
click at [363, 341] on h6 "Initial landscaping package" at bounding box center [460, 339] width 310 height 14
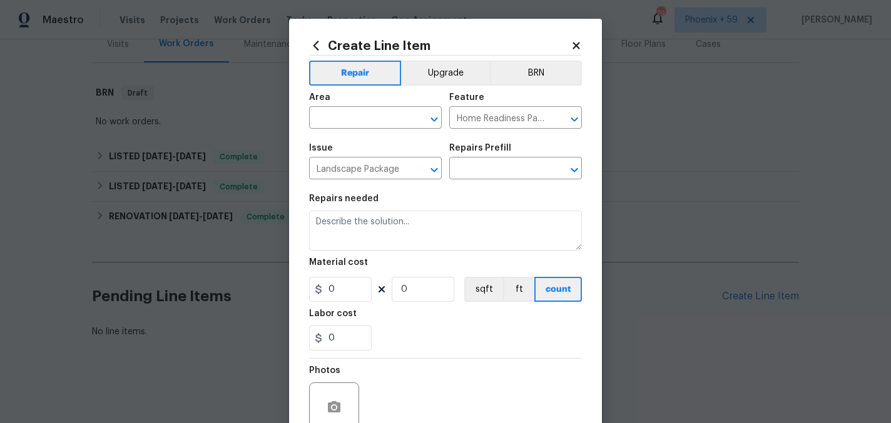
type input "Initial landscaping package $75.00"
type textarea "Mowing of grass up to 6" in height. Mow, edge along driveways & sidewalks, trim…"
type input "75"
type input "1"
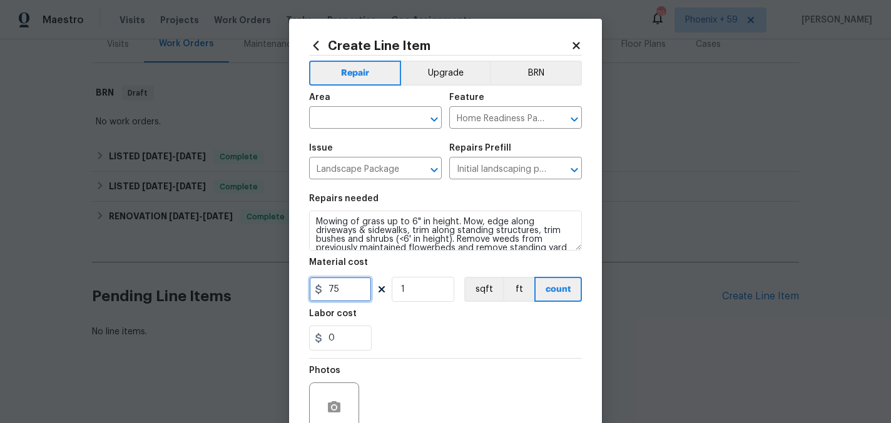
click at [354, 292] on input "75" at bounding box center [340, 289] width 63 height 25
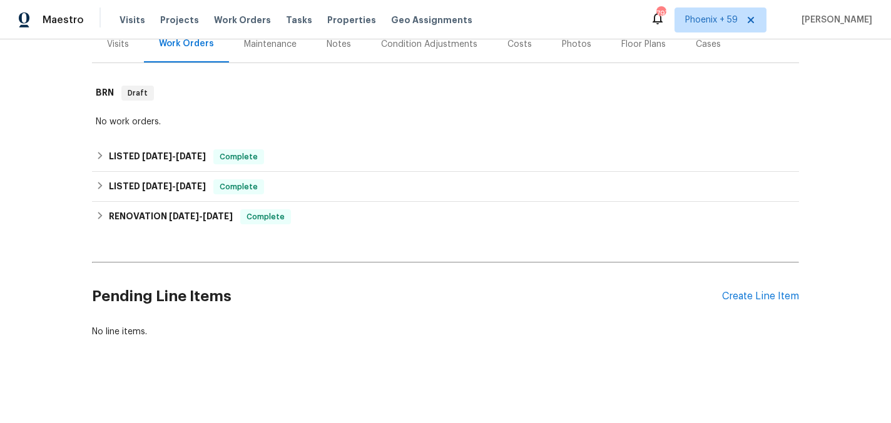
click at [289, 43] on div "Maintenance" at bounding box center [270, 44] width 53 height 13
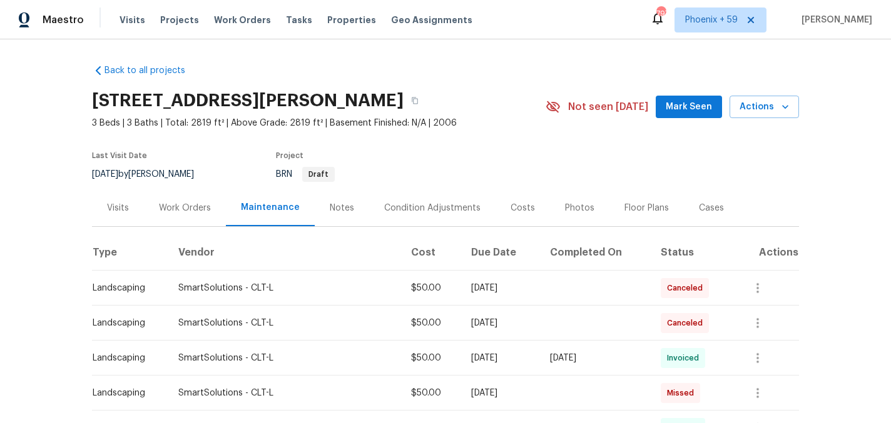
click at [177, 211] on div "Work Orders" at bounding box center [185, 208] width 52 height 13
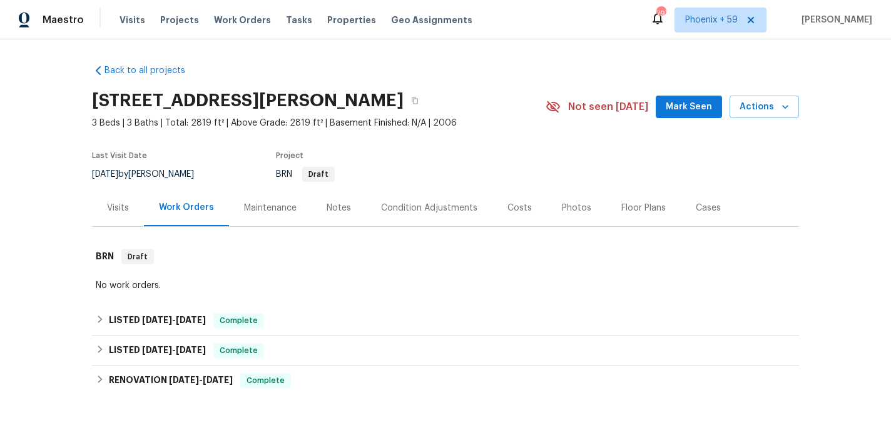
scroll to position [164, 0]
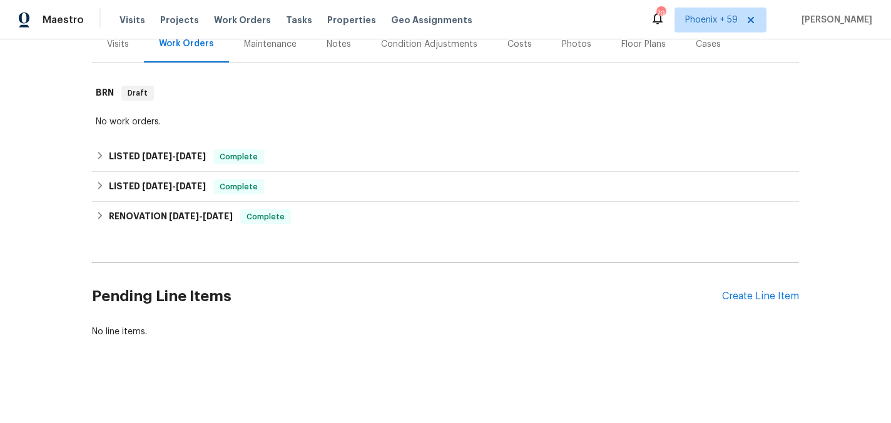
click at [766, 290] on div "Pending Line Items Create Line Item" at bounding box center [445, 297] width 707 height 58
click at [763, 294] on div "Create Line Item" at bounding box center [760, 297] width 77 height 12
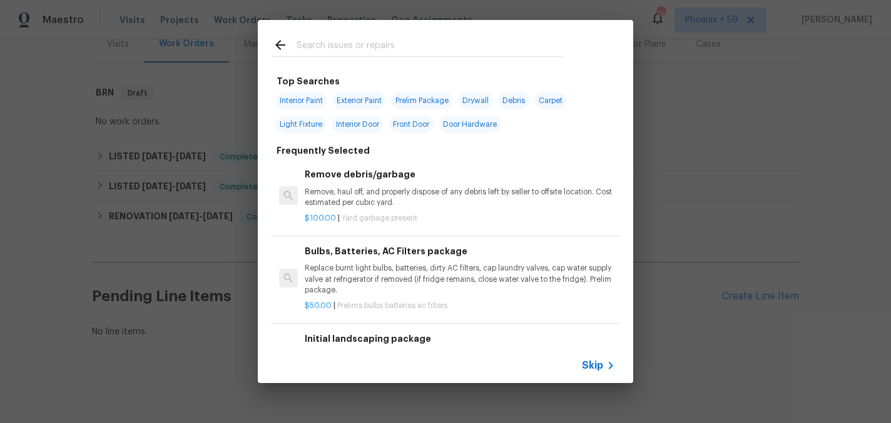
scroll to position [45, 0]
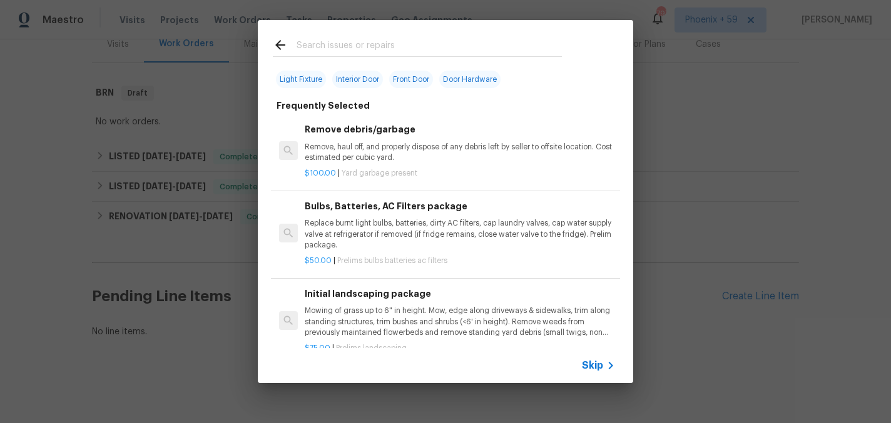
click at [371, 306] on div "Initial landscaping package Mowing of grass up to 6" in height. Mow, edge along…" at bounding box center [460, 312] width 310 height 51
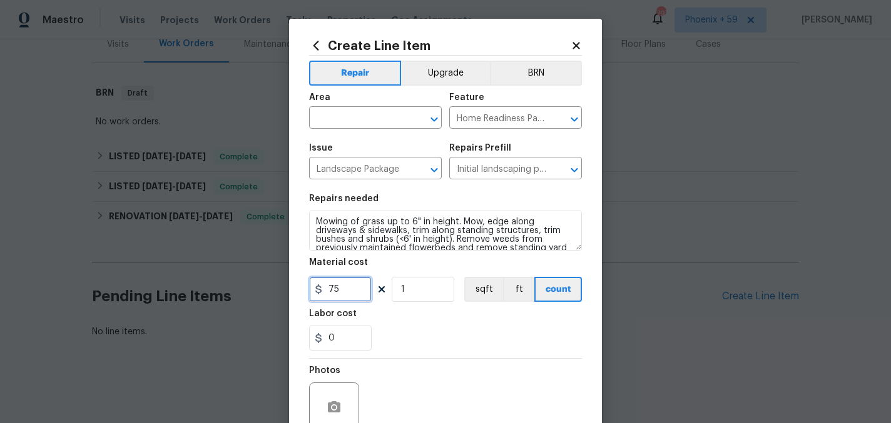
drag, startPoint x: 356, startPoint y: 289, endPoint x: 248, endPoint y: 289, distance: 107.6
click at [248, 289] on div "Create Line Item Repair Upgrade BRN Area ​ Feature Home Readiness Packages ​ Is…" at bounding box center [445, 211] width 891 height 423
type input "50"
type input "2"
click at [340, 120] on input "text" at bounding box center [358, 118] width 98 height 19
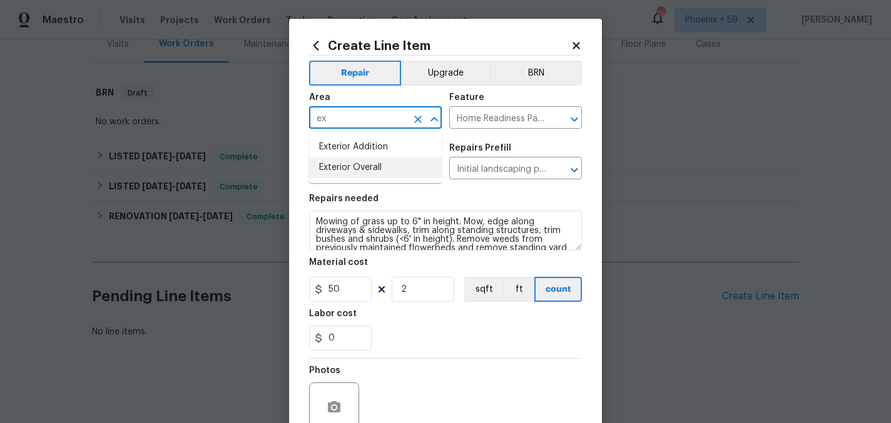
click at [382, 168] on li "Exterior Overall" at bounding box center [375, 168] width 133 height 21
type input "Exterior Overall"
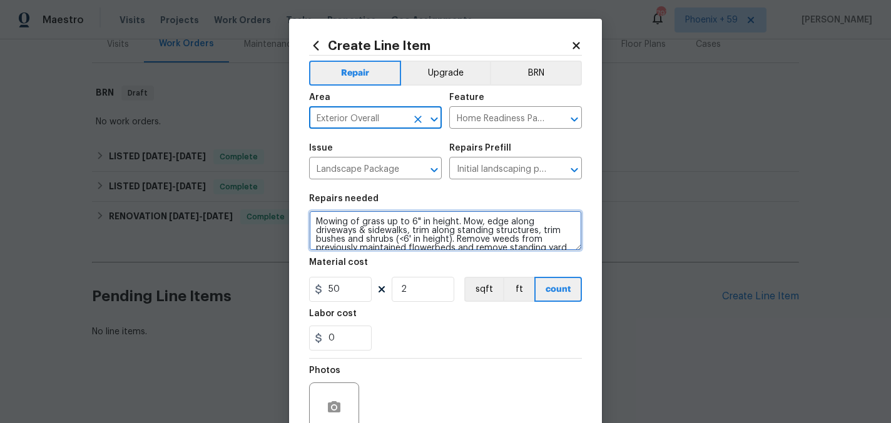
click at [382, 214] on textarea "Mowing of grass up to 6" in height. Mow, edge along driveways & sidewalks, trim…" at bounding box center [445, 231] width 273 height 40
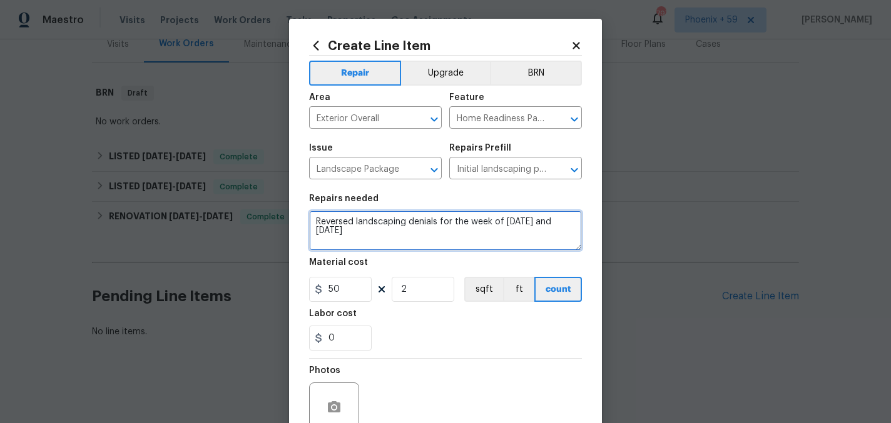
click at [406, 223] on textarea "Reversed landscaping denials for the week of May 5 and May 12" at bounding box center [445, 231] width 273 height 40
type textarea "Reversed landscaping maintenance denials for the week of May 5 and May 12"
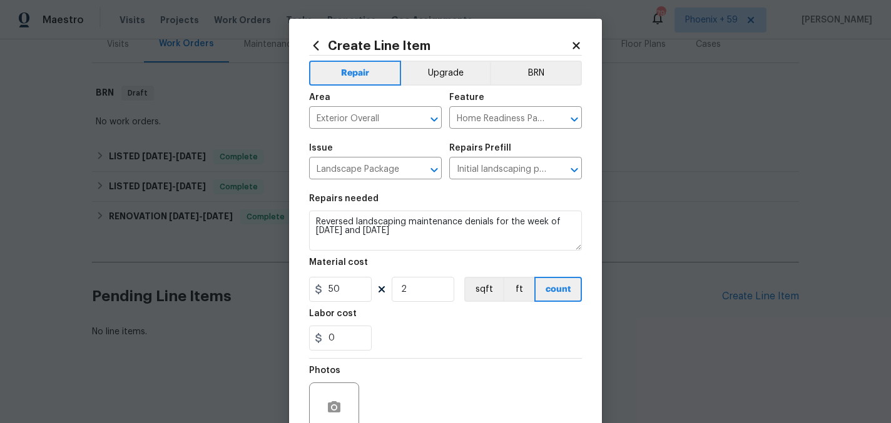
click at [430, 355] on section "Repairs needed Reversed landscaping maintenance denials for the week of May 5 a…" at bounding box center [445, 272] width 273 height 171
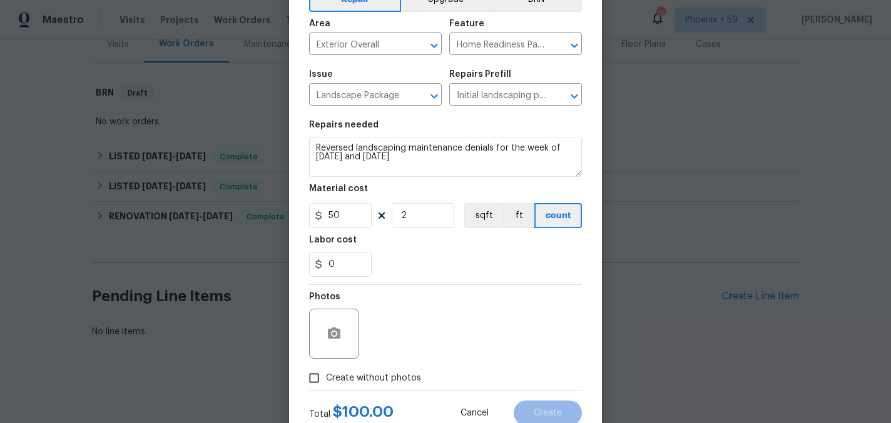
scroll to position [116, 0]
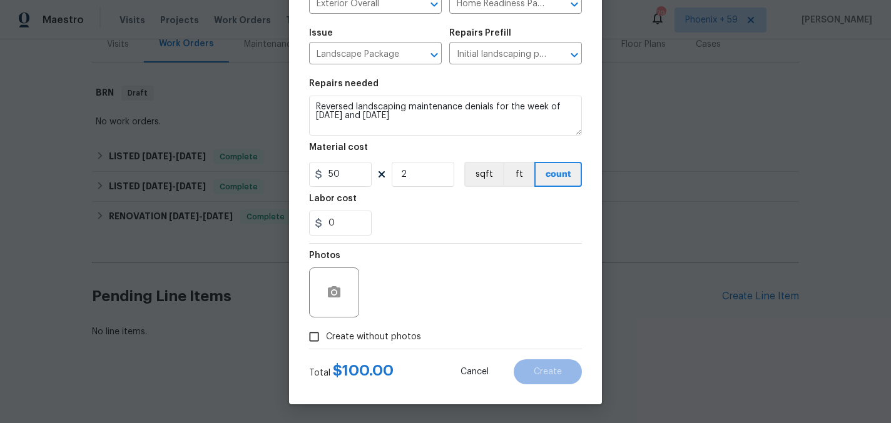
click at [380, 341] on span "Create without photos" at bounding box center [373, 337] width 95 height 13
click at [326, 341] on input "Create without photos" at bounding box center [314, 337] width 24 height 24
checkbox input "true"
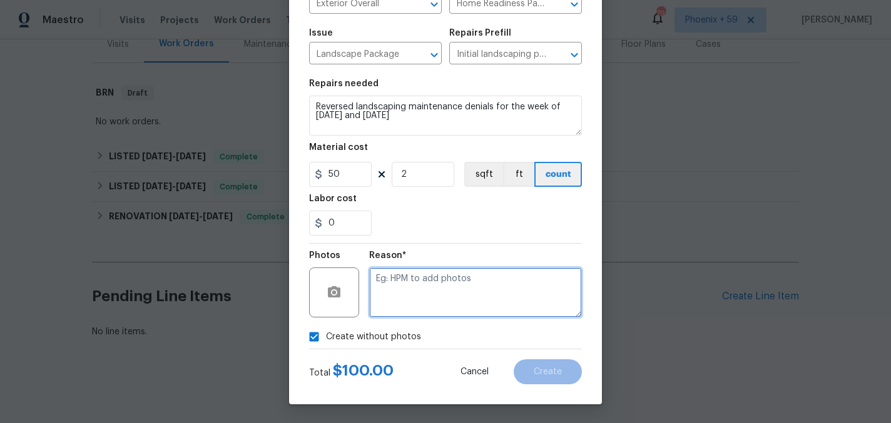
click at [418, 300] on textarea at bounding box center [475, 293] width 213 height 50
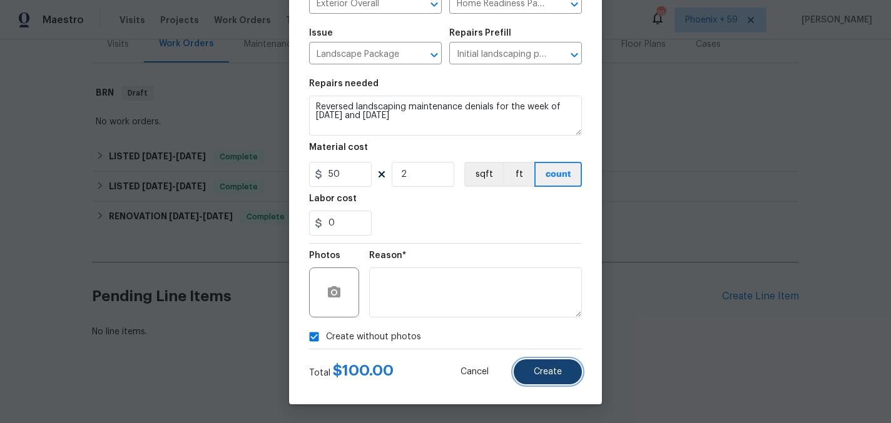
click at [535, 375] on span "Create" at bounding box center [547, 372] width 28 height 9
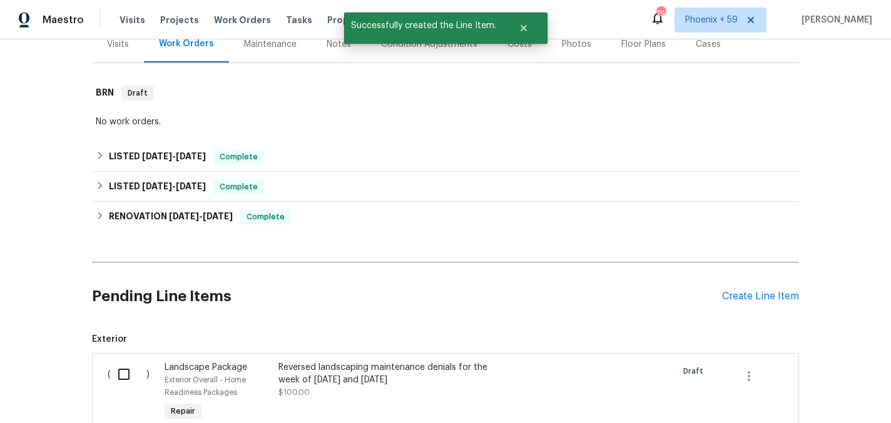
click at [120, 369] on input "checkbox" at bounding box center [129, 374] width 36 height 26
checkbox input "true"
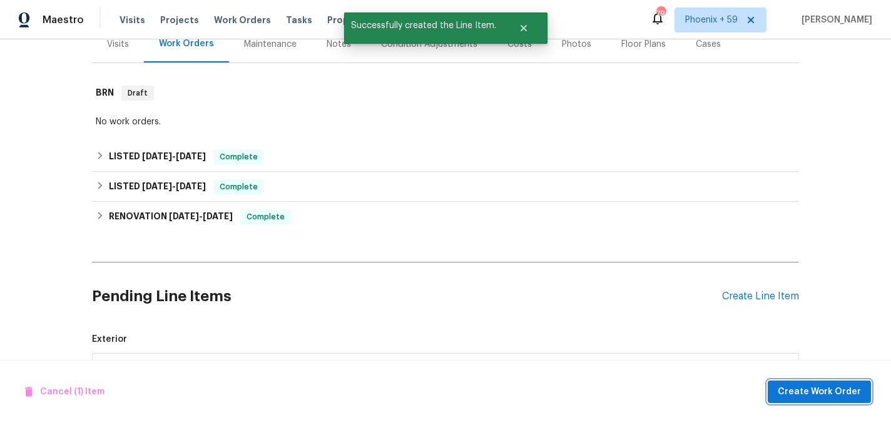
click at [794, 388] on span "Create Work Order" at bounding box center [818, 393] width 83 height 16
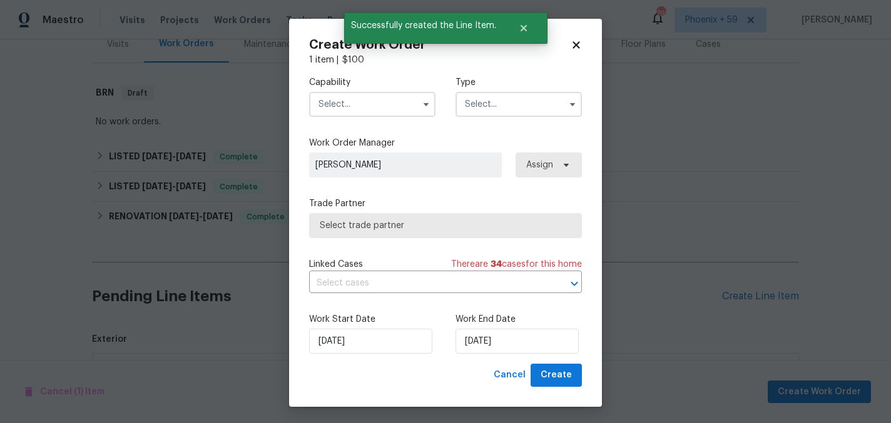
click at [392, 101] on input "text" at bounding box center [372, 104] width 126 height 25
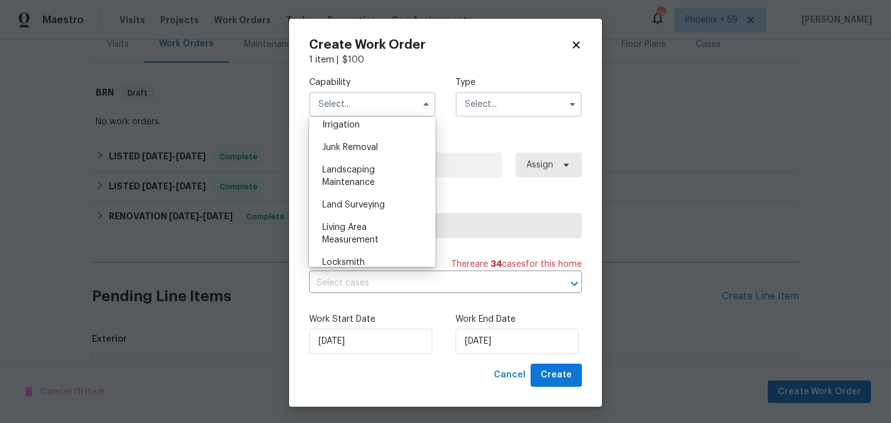
scroll to position [785, 0]
click at [375, 175] on div "Landscaping Maintenance" at bounding box center [372, 175] width 120 height 35
type input "Landscaping Maintenance"
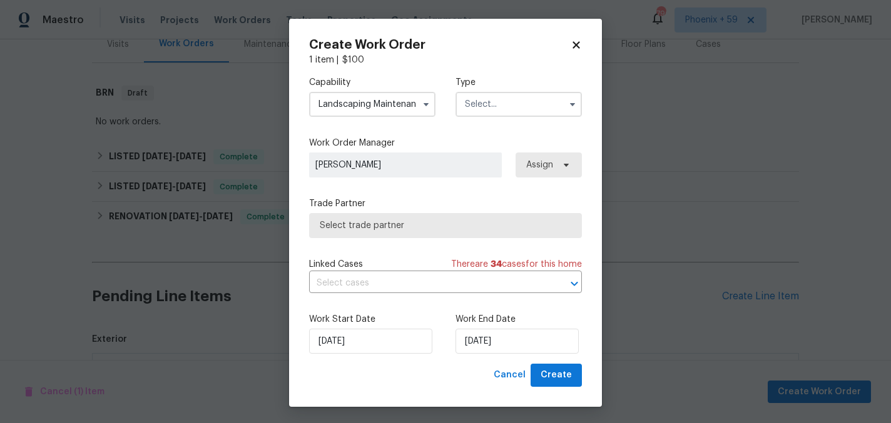
click at [504, 100] on input "text" at bounding box center [518, 104] width 126 height 25
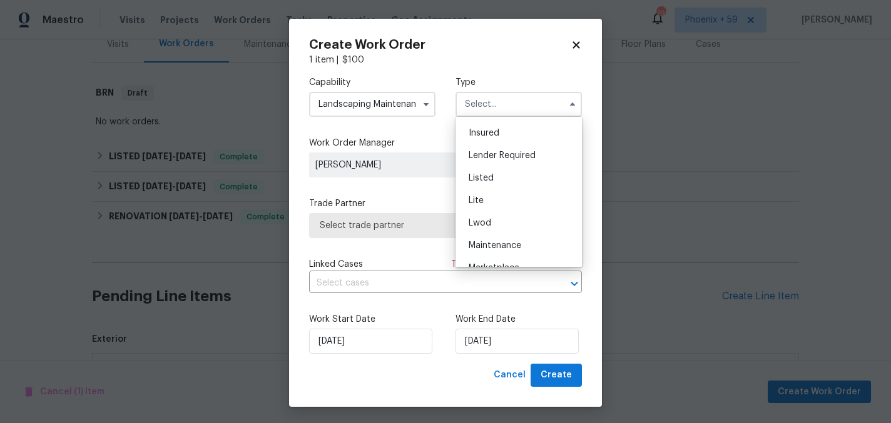
scroll to position [101, 0]
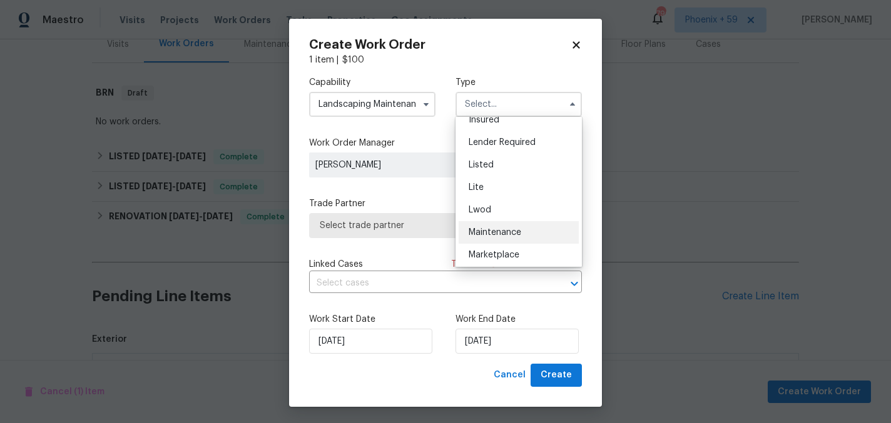
click at [502, 232] on span "Maintenance" at bounding box center [494, 232] width 53 height 9
type input "Maintenance"
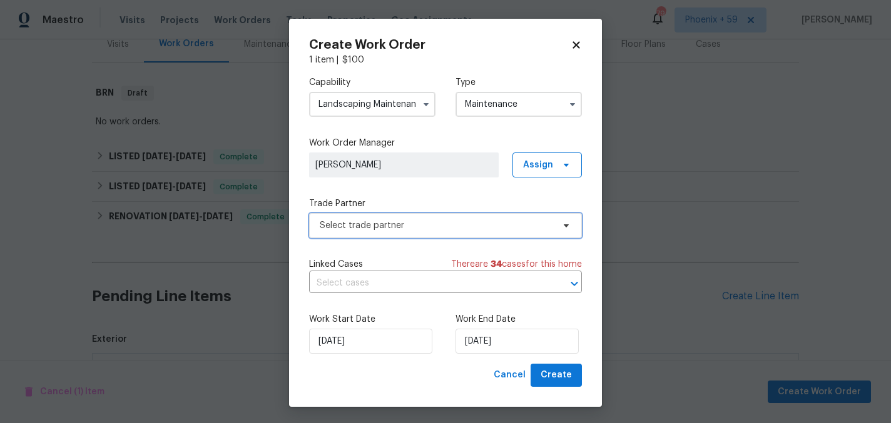
click at [417, 220] on span "Select trade partner" at bounding box center [436, 226] width 233 height 13
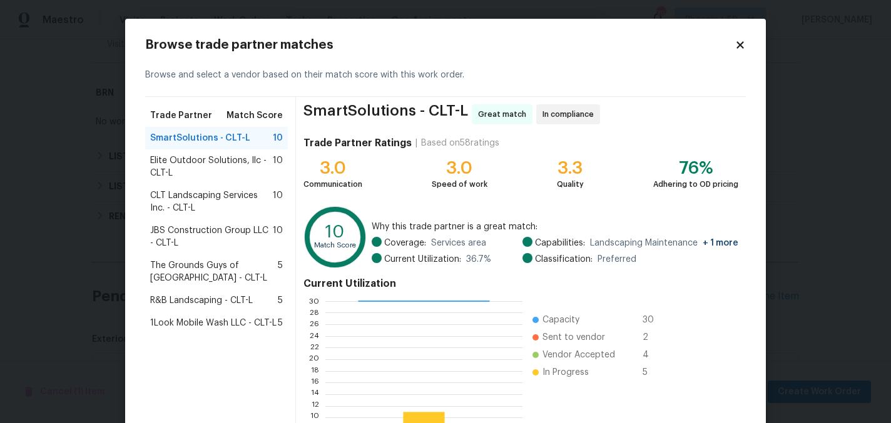
scroll to position [128, 0]
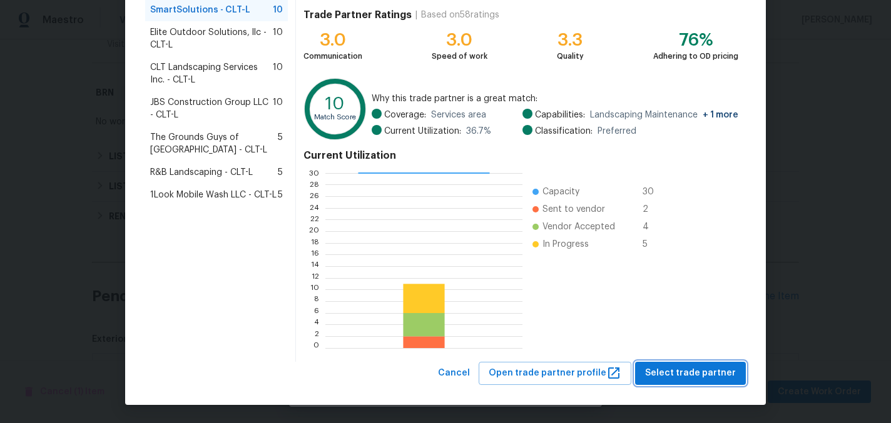
click at [682, 377] on span "Select trade partner" at bounding box center [690, 374] width 91 height 16
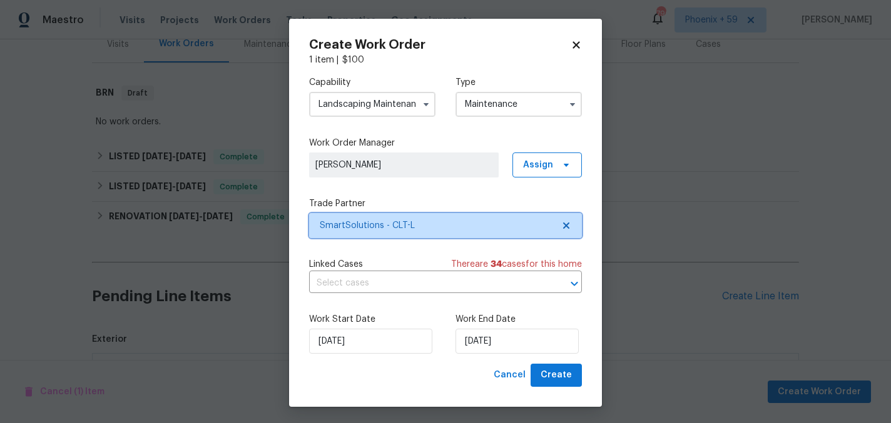
scroll to position [0, 0]
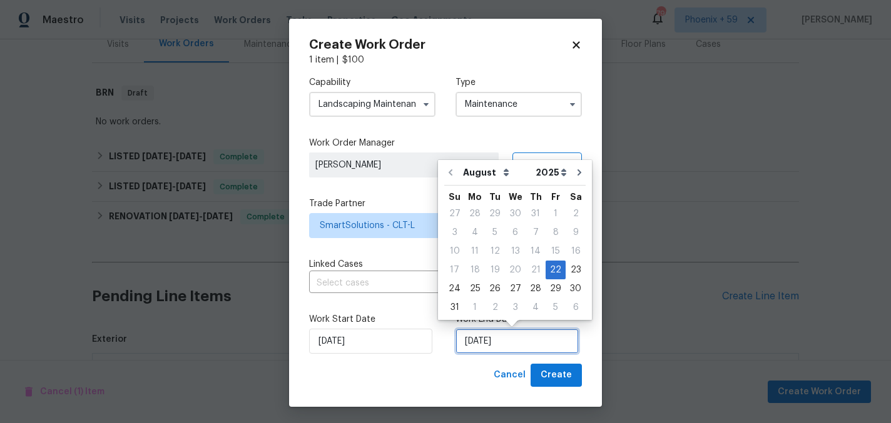
click at [532, 344] on input "[DATE]" at bounding box center [516, 341] width 123 height 25
click at [549, 289] on div "29" at bounding box center [555, 289] width 20 height 18
type input "[DATE]"
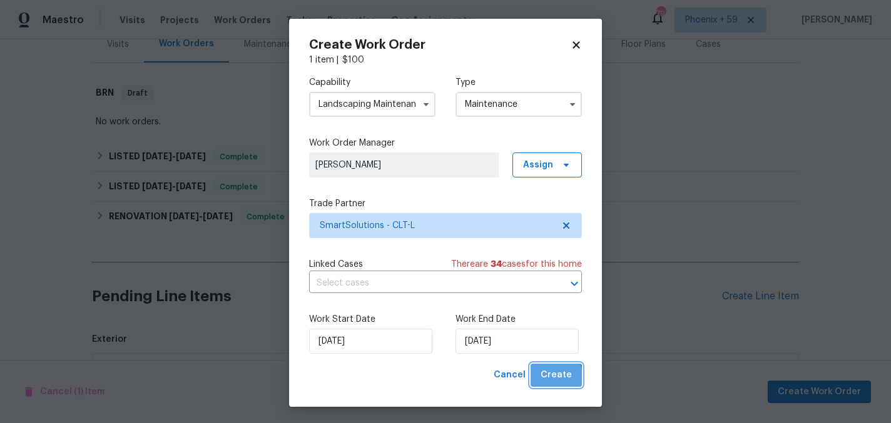
click at [557, 378] on span "Create" at bounding box center [555, 376] width 31 height 16
checkbox input "false"
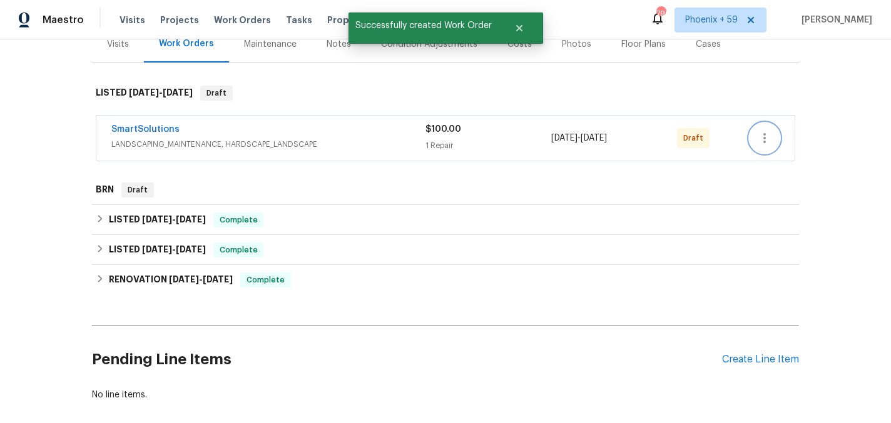
click at [755, 146] on button "button" at bounding box center [764, 138] width 30 height 30
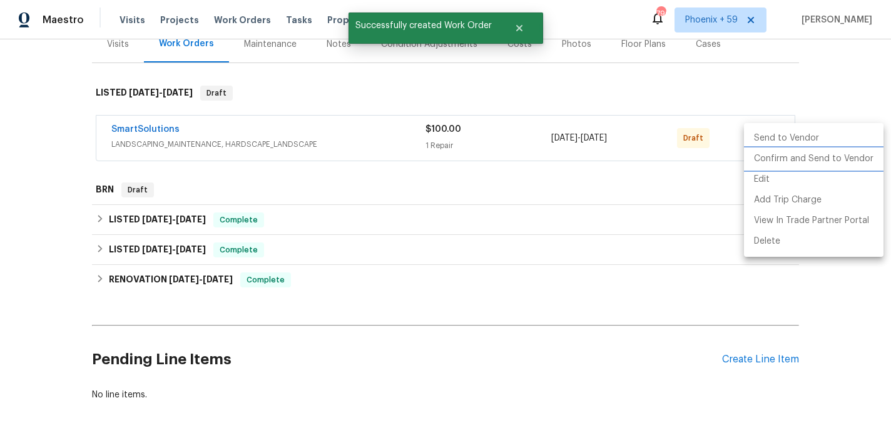
click at [774, 161] on li "Confirm and Send to Vendor" at bounding box center [813, 159] width 139 height 21
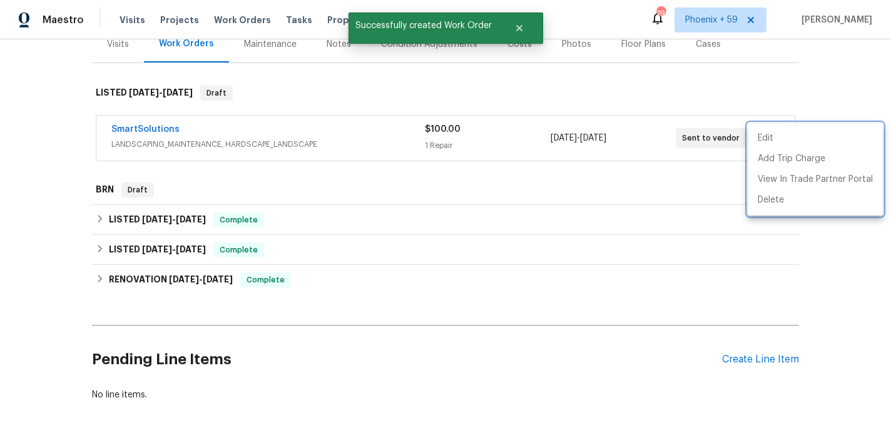
click at [156, 132] on div at bounding box center [445, 211] width 891 height 423
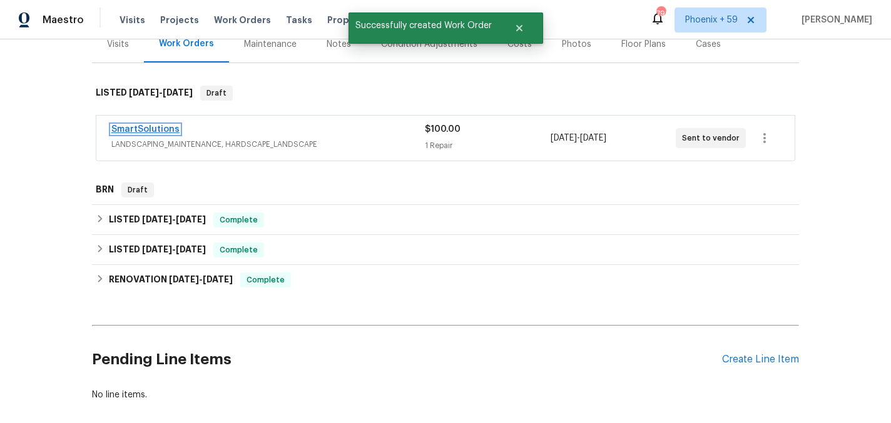
click at [151, 129] on link "SmartSolutions" at bounding box center [145, 129] width 68 height 9
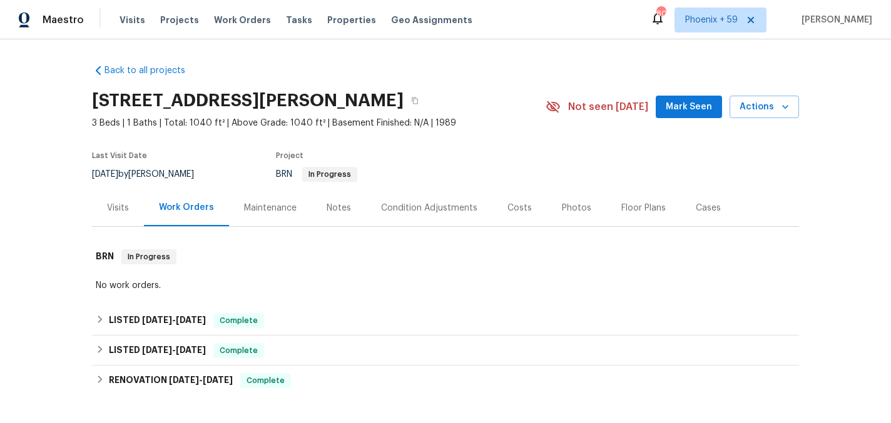
click at [261, 208] on div "Maintenance" at bounding box center [270, 208] width 53 height 13
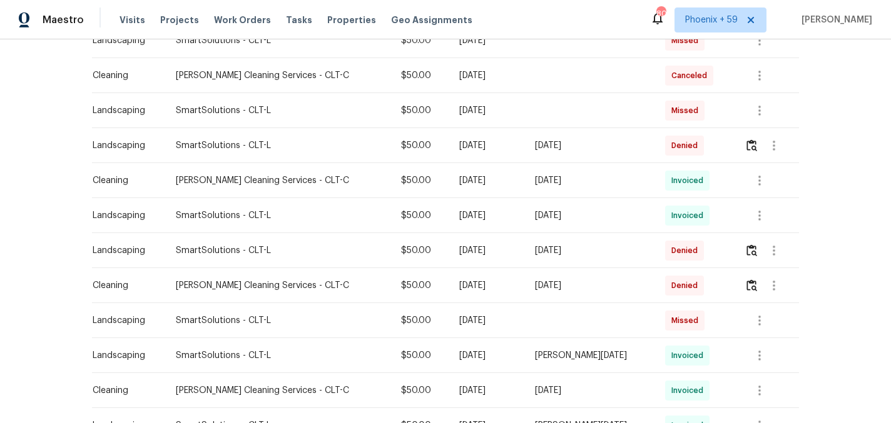
scroll to position [388, 0]
click at [749, 149] on img "button" at bounding box center [751, 145] width 11 height 12
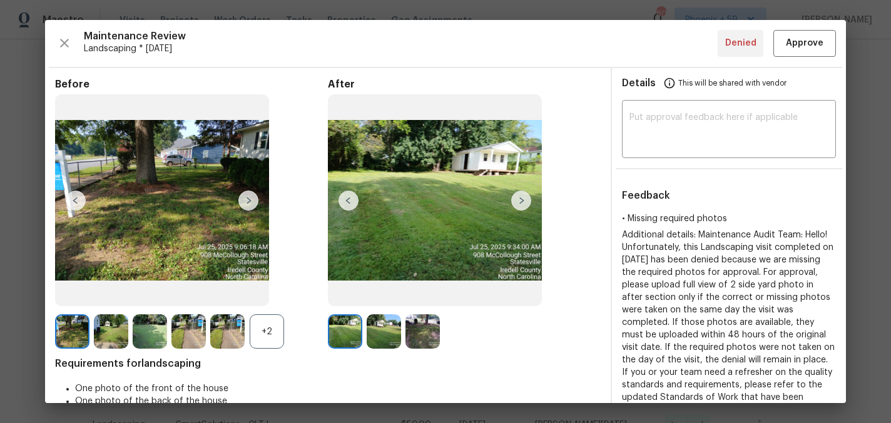
click at [382, 334] on img at bounding box center [383, 332] width 34 height 34
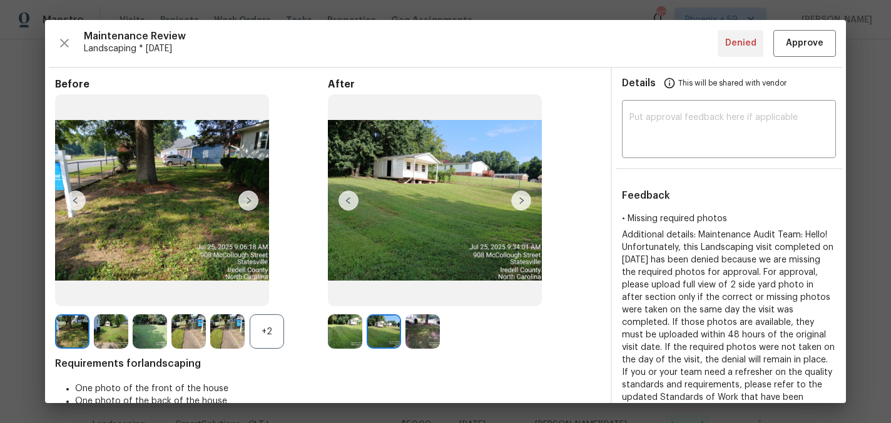
click at [414, 338] on img at bounding box center [422, 332] width 34 height 34
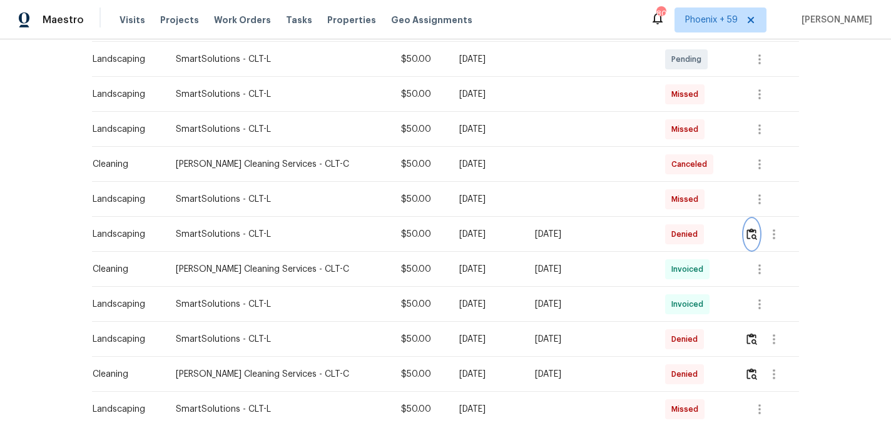
scroll to position [0, 0]
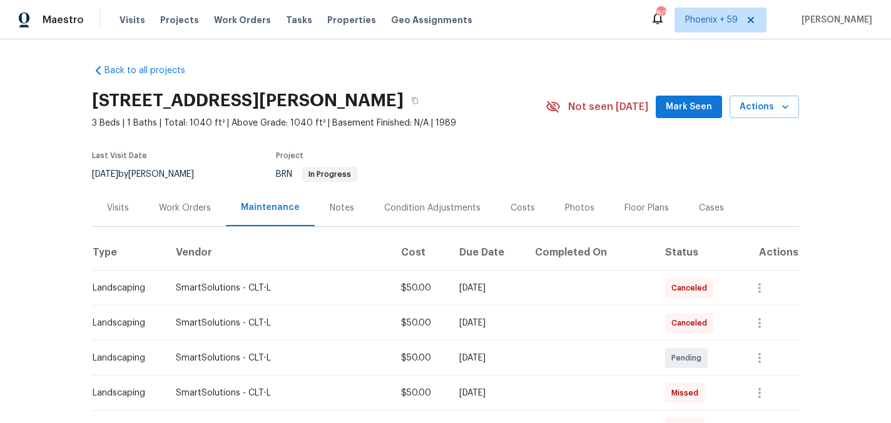
click at [200, 203] on div "Work Orders" at bounding box center [185, 208] width 52 height 13
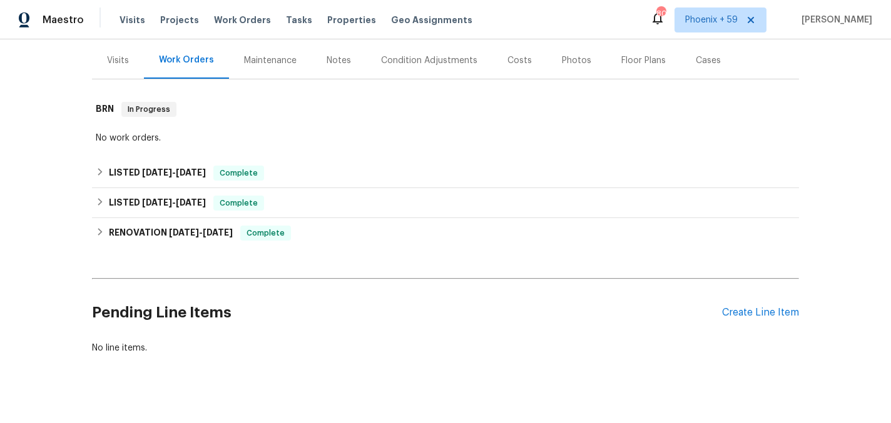
scroll to position [164, 0]
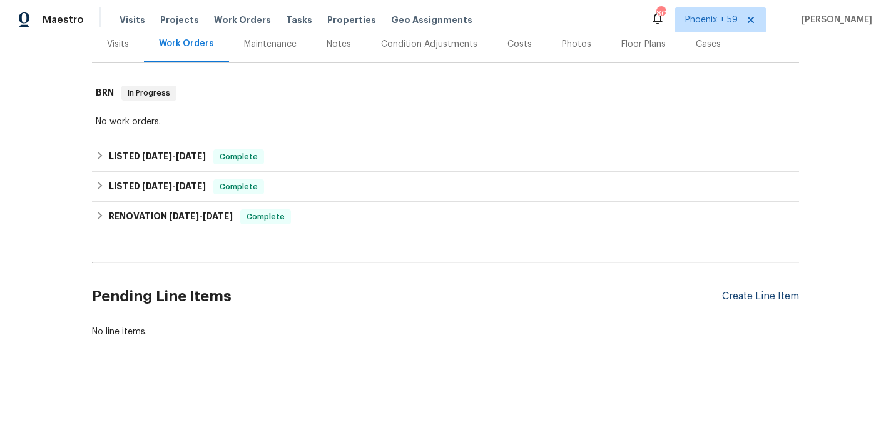
click at [762, 297] on div "Create Line Item" at bounding box center [760, 297] width 77 height 12
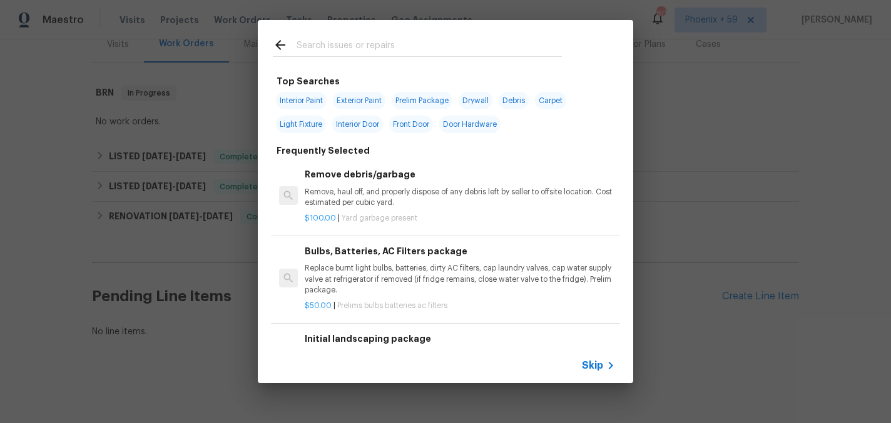
scroll to position [49, 0]
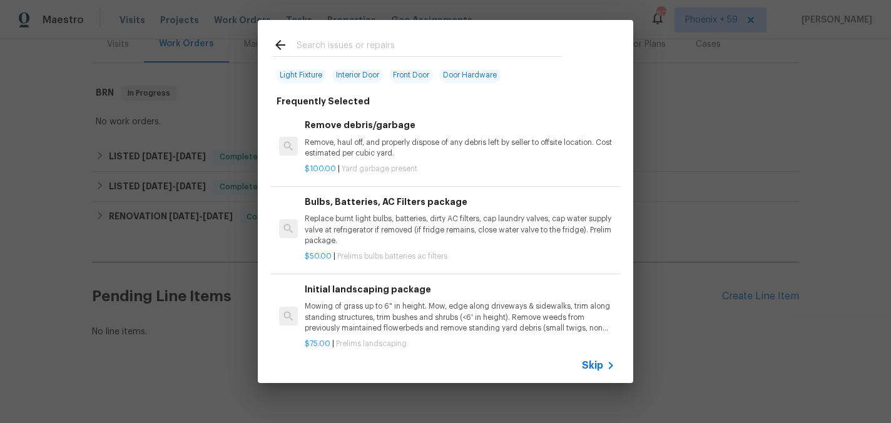
click at [430, 300] on div "Initial landscaping package Mowing of grass up to 6" in height. Mow, edge along…" at bounding box center [460, 308] width 310 height 51
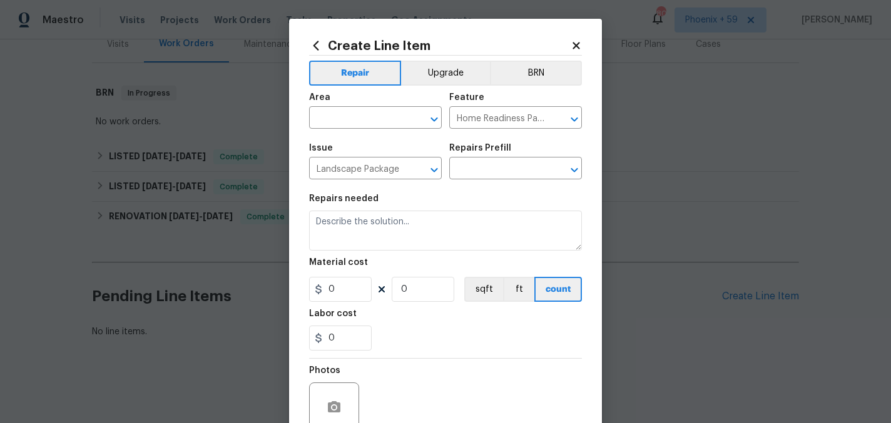
type input "Initial landscaping package $75.00"
type textarea "Mowing of grass up to 6" in height. Mow, edge along driveways & sidewalks, trim…"
type input "75"
type input "1"
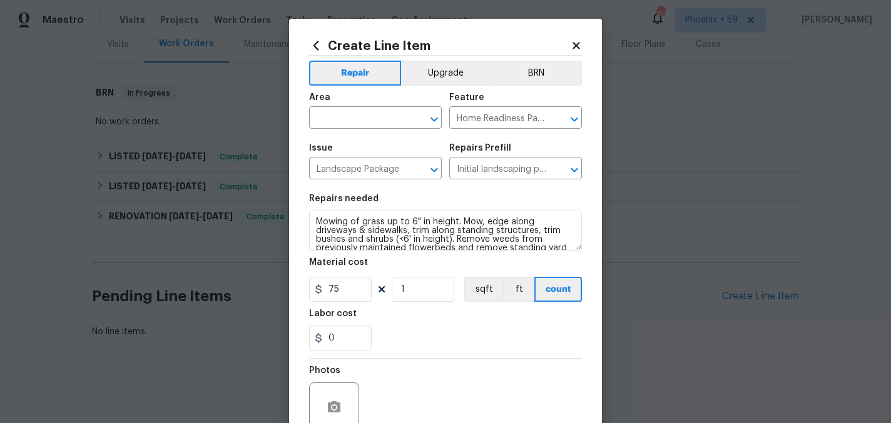
click at [370, 210] on div "Repairs needed" at bounding box center [445, 203] width 273 height 16
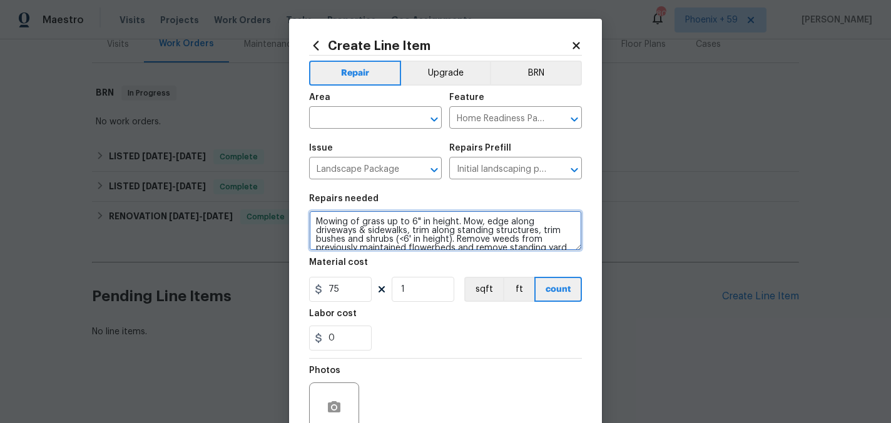
click at [370, 227] on textarea "Mowing of grass up to 6" in height. Mow, edge along driveways & sidewalks, trim…" at bounding box center [445, 231] width 273 height 40
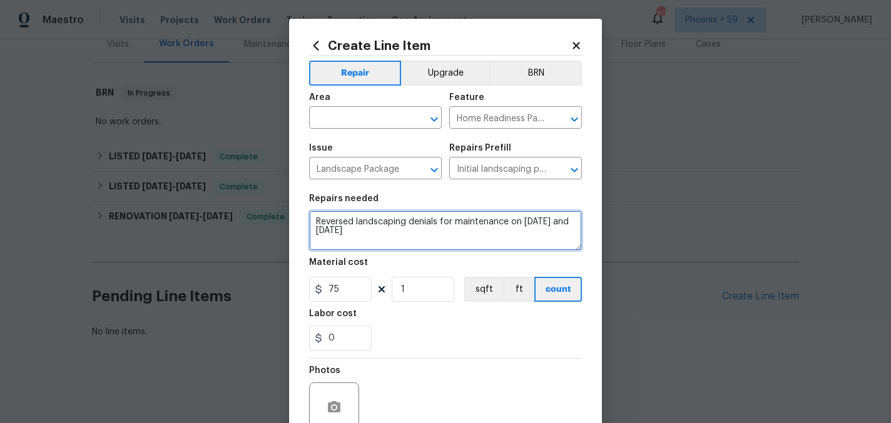
click at [518, 223] on textarea "Reversed landscaping denials for maintenance on [DATE] and [DATE]" at bounding box center [445, 231] width 273 height 40
type textarea "Reversed landscaping denials for maintenance week of [DATE] and [DATE]"
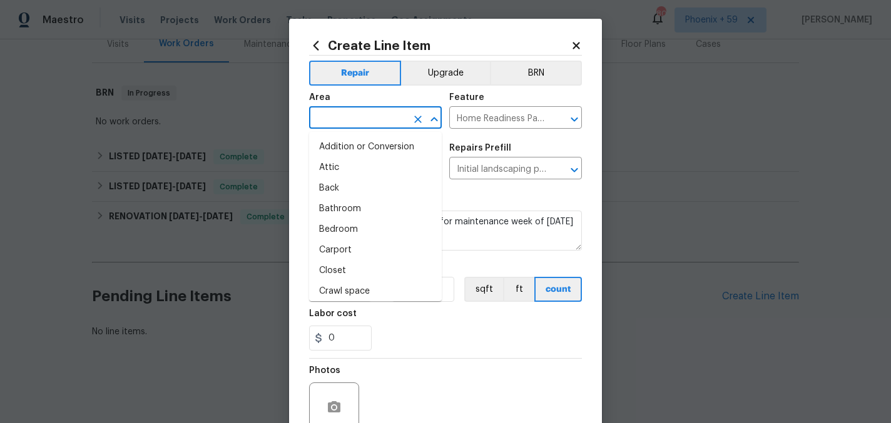
click at [389, 124] on input "text" at bounding box center [358, 118] width 98 height 19
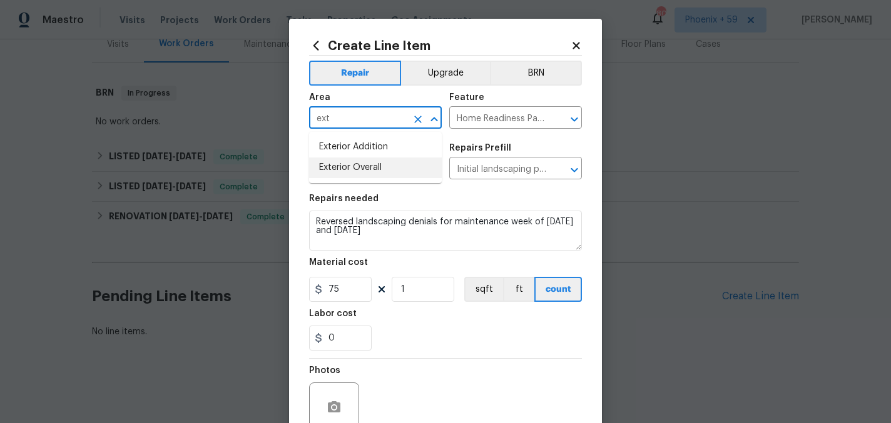
click at [386, 169] on li "Exterior Overall" at bounding box center [375, 168] width 133 height 21
type input "Exterior Overall"
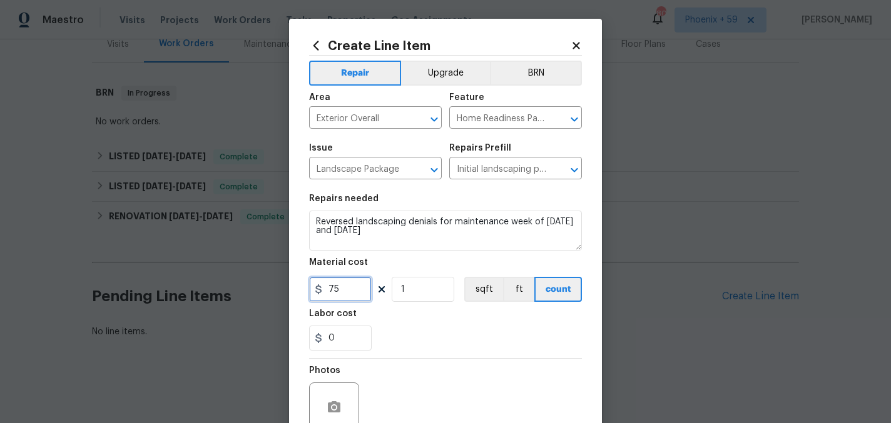
drag, startPoint x: 355, startPoint y: 288, endPoint x: 290, endPoint y: 289, distance: 65.0
click at [293, 288] on div "Create Line Item Repair Upgrade BRN Area Exterior Overall ​ Feature Home Readin…" at bounding box center [445, 269] width 313 height 501
type input "50"
type input "2"
click at [407, 391] on div "Photos" at bounding box center [445, 399] width 273 height 81
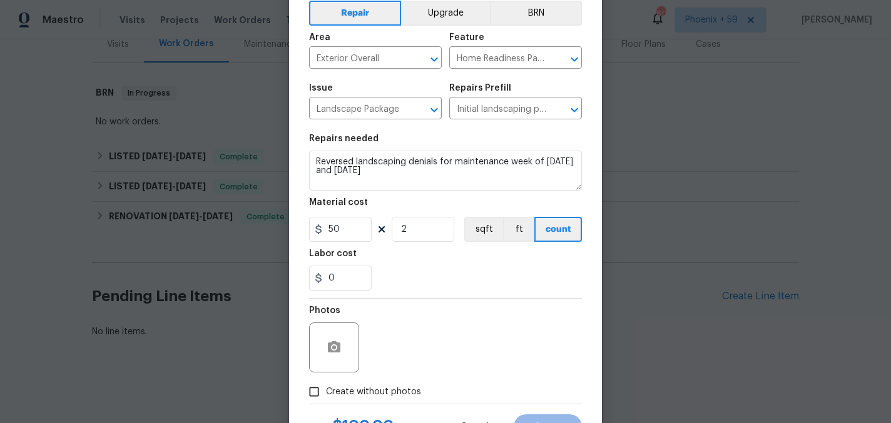
scroll to position [116, 0]
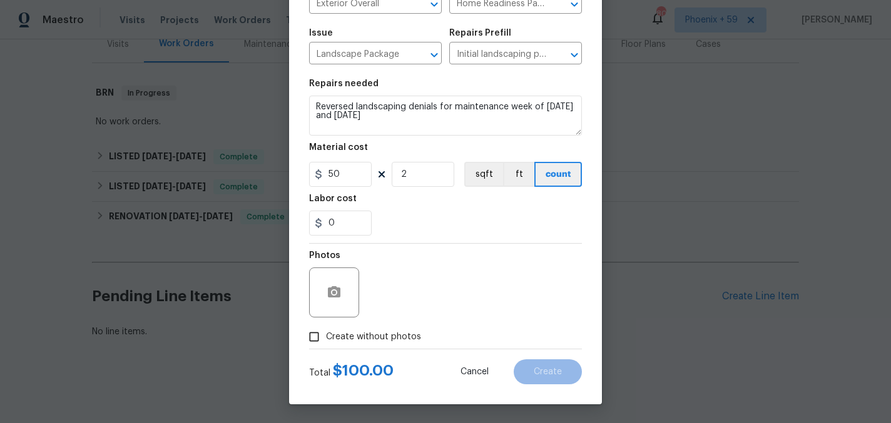
click at [395, 331] on span "Create without photos" at bounding box center [373, 337] width 95 height 13
click at [326, 330] on input "Create without photos" at bounding box center [314, 337] width 24 height 24
checkbox input "true"
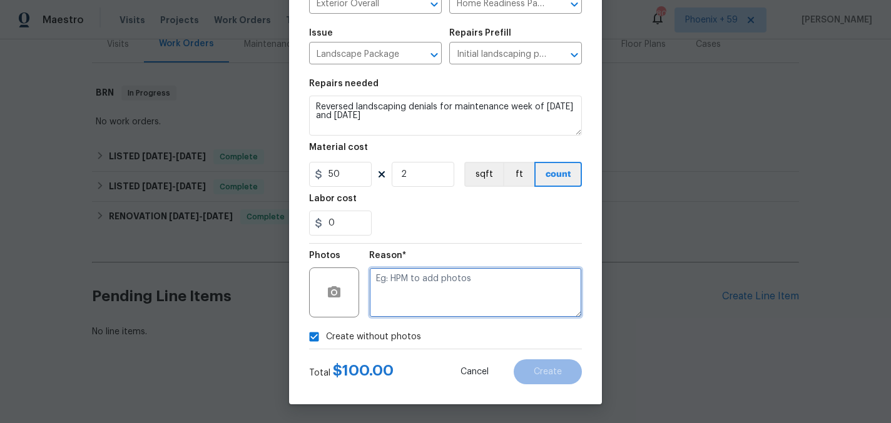
click at [503, 287] on textarea at bounding box center [475, 293] width 213 height 50
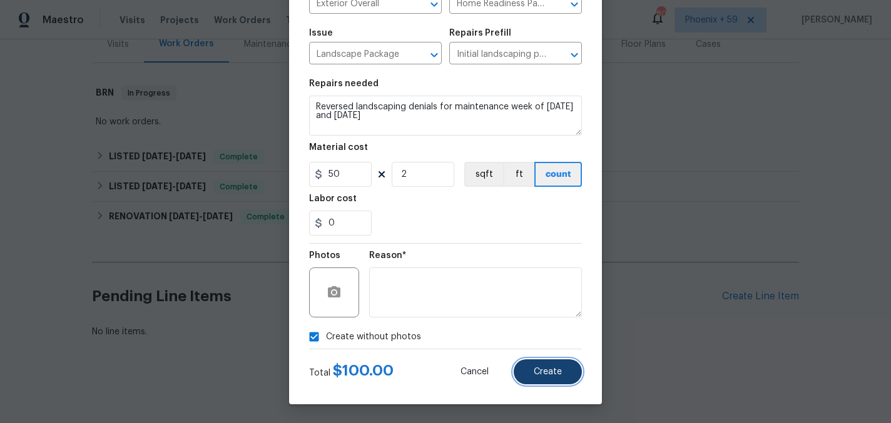
click at [547, 373] on span "Create" at bounding box center [547, 372] width 28 height 9
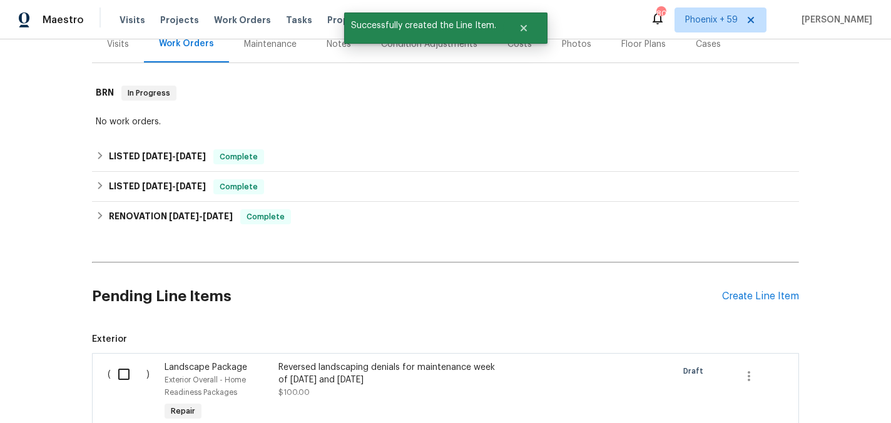
click at [120, 370] on input "checkbox" at bounding box center [129, 374] width 36 height 26
checkbox input "true"
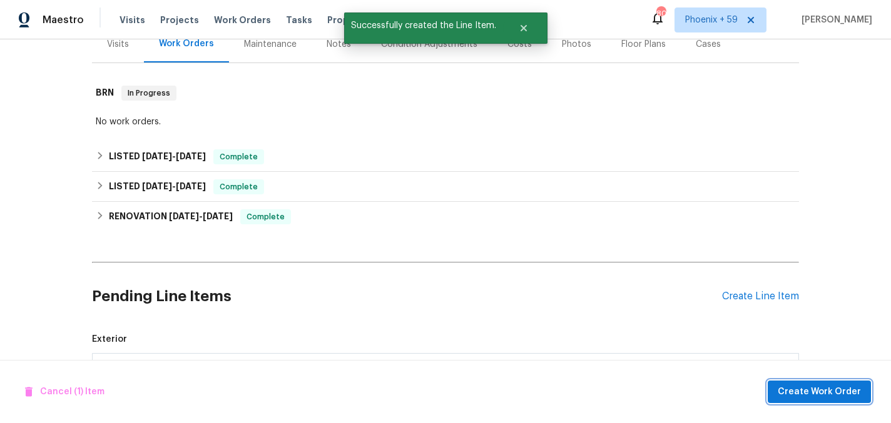
click at [796, 386] on span "Create Work Order" at bounding box center [818, 393] width 83 height 16
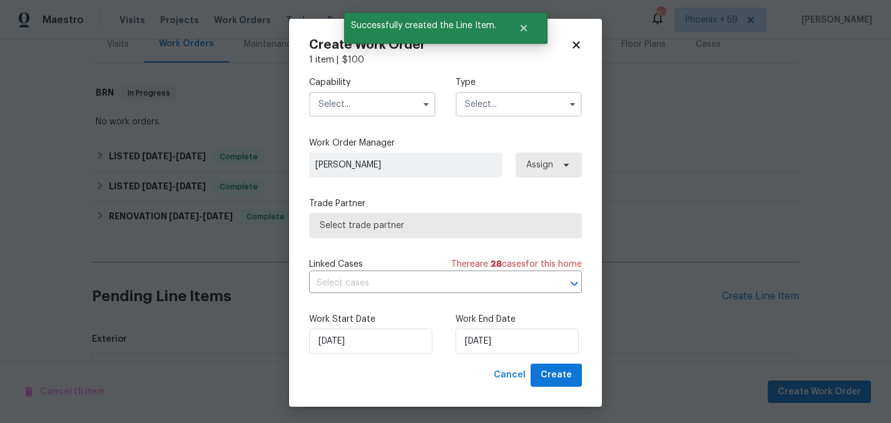
click at [368, 104] on input "text" at bounding box center [372, 104] width 126 height 25
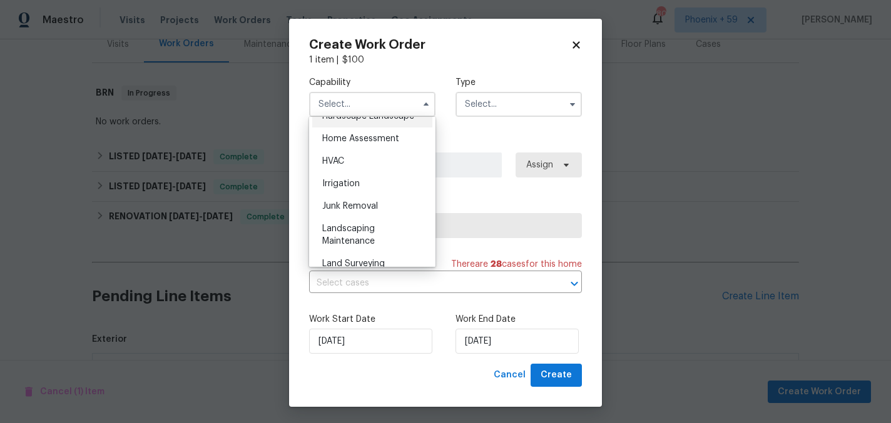
scroll to position [728, 0]
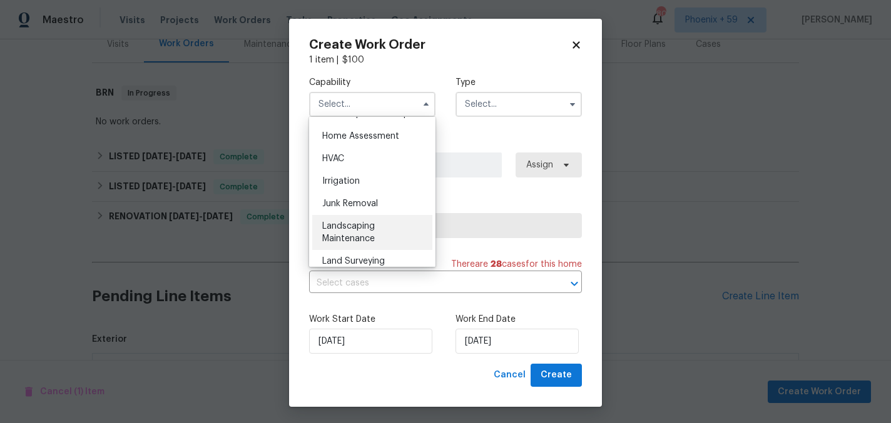
click at [372, 231] on div "Landscaping Maintenance" at bounding box center [372, 232] width 120 height 35
type input "Landscaping Maintenance"
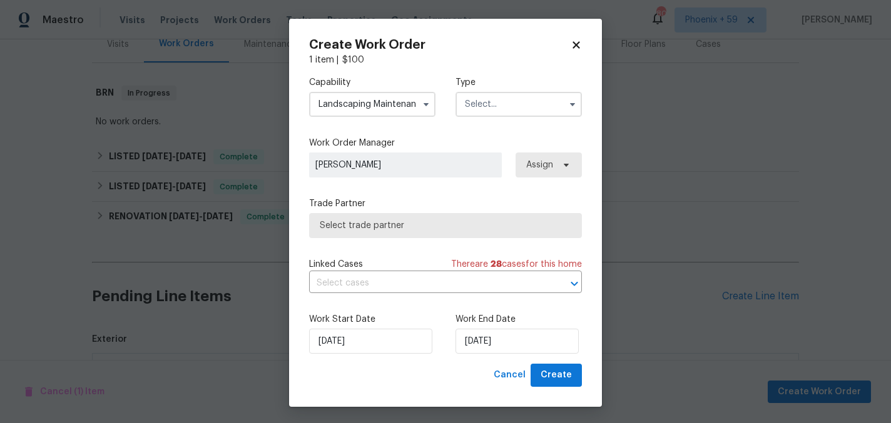
click at [523, 109] on input "text" at bounding box center [518, 104] width 126 height 25
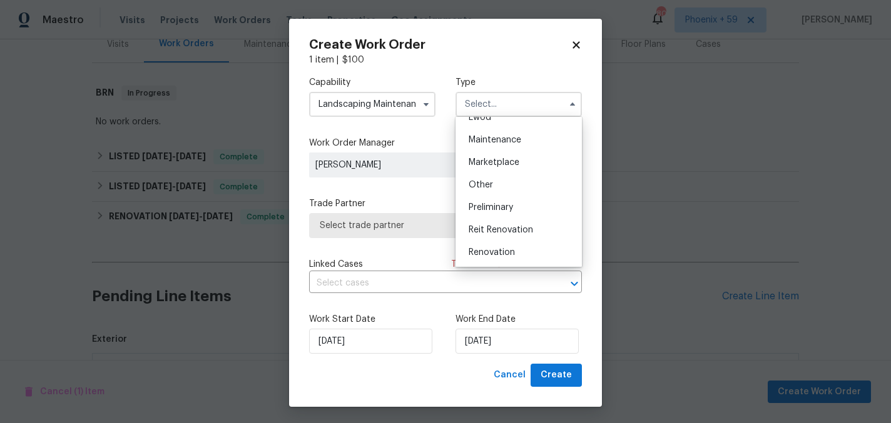
scroll to position [196, 0]
click at [508, 134] on span "Maintenance" at bounding box center [494, 138] width 53 height 9
type input "Maintenance"
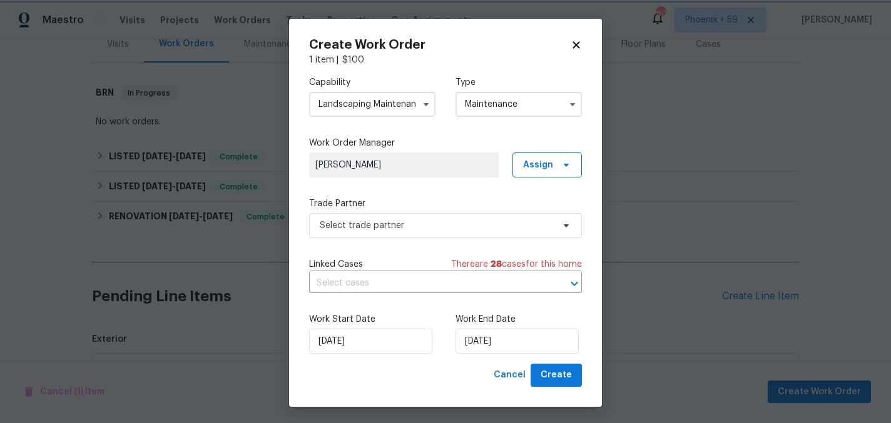
scroll to position [0, 0]
click at [385, 235] on span "Select trade partner" at bounding box center [445, 225] width 273 height 25
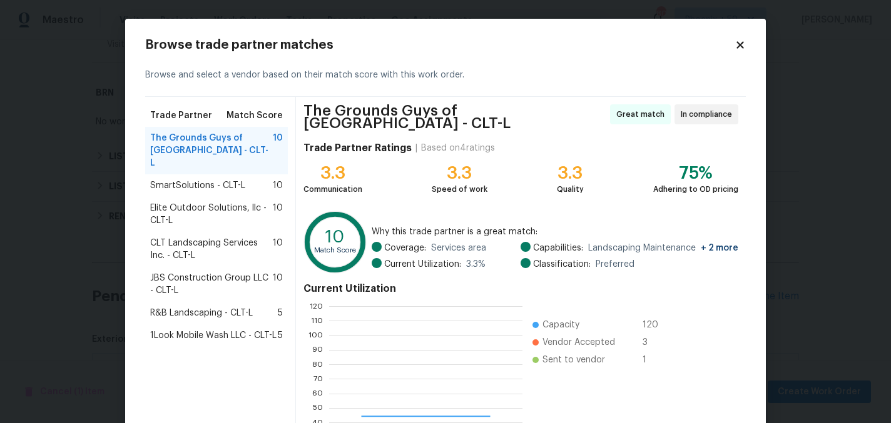
scroll to position [175, 193]
click at [251, 179] on div "SmartSolutions - CLT-L 10" at bounding box center [216, 185] width 133 height 13
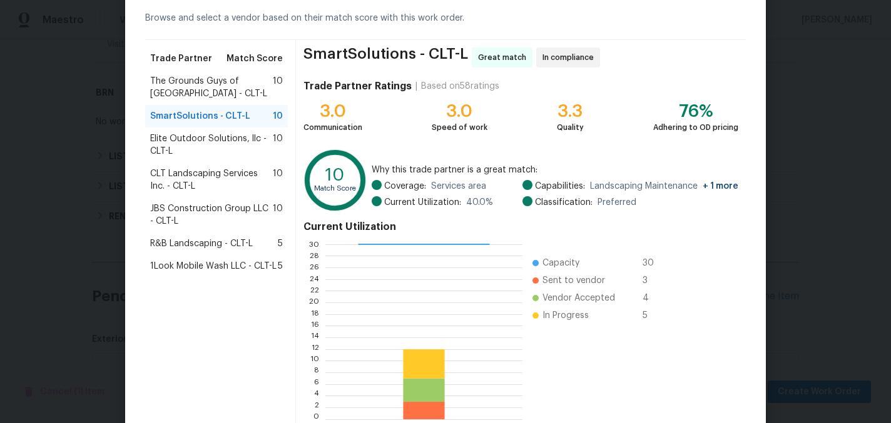
scroll to position [128, 0]
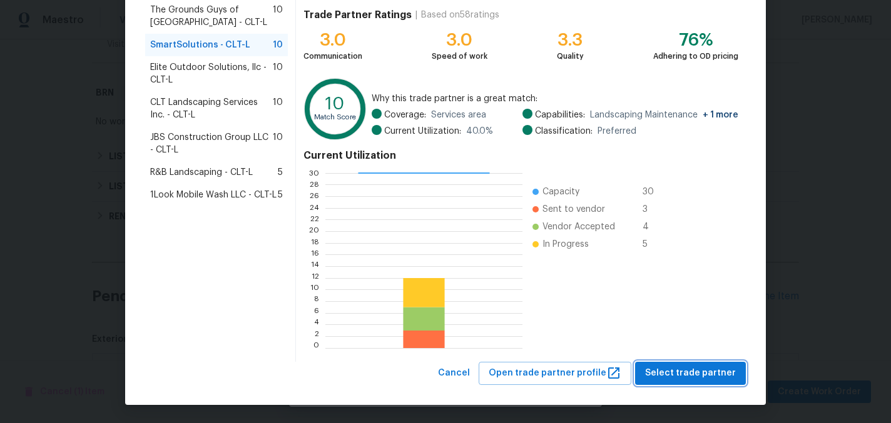
click at [670, 370] on span "Select trade partner" at bounding box center [690, 374] width 91 height 16
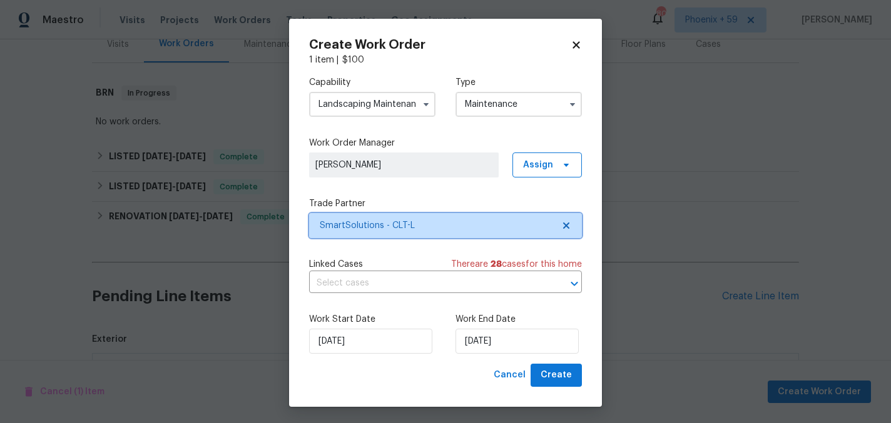
scroll to position [0, 0]
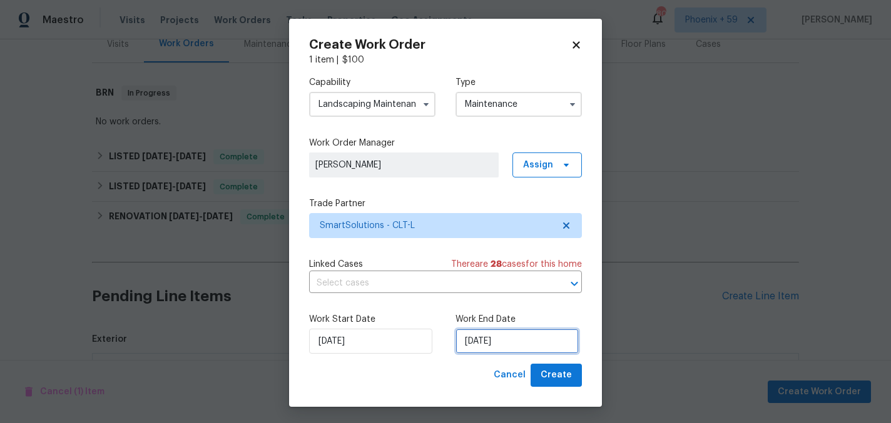
click at [503, 348] on input "[DATE]" at bounding box center [516, 341] width 123 height 25
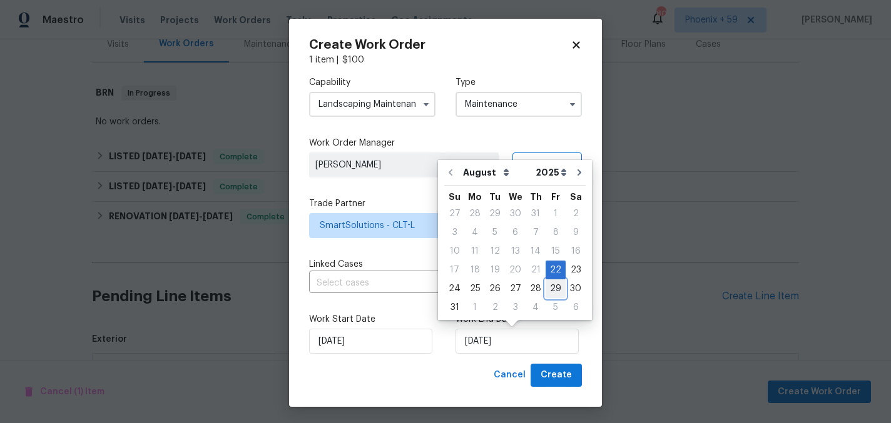
click at [550, 290] on div "29" at bounding box center [555, 289] width 20 height 18
type input "[DATE]"
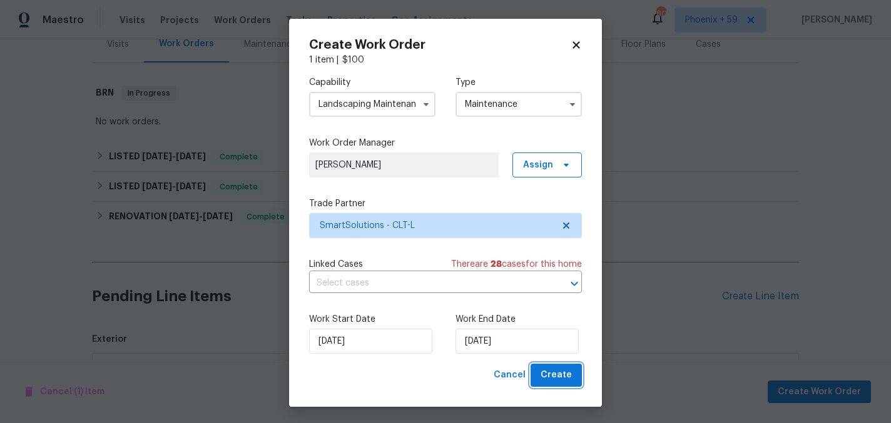
click at [563, 376] on span "Create" at bounding box center [555, 376] width 31 height 16
checkbox input "false"
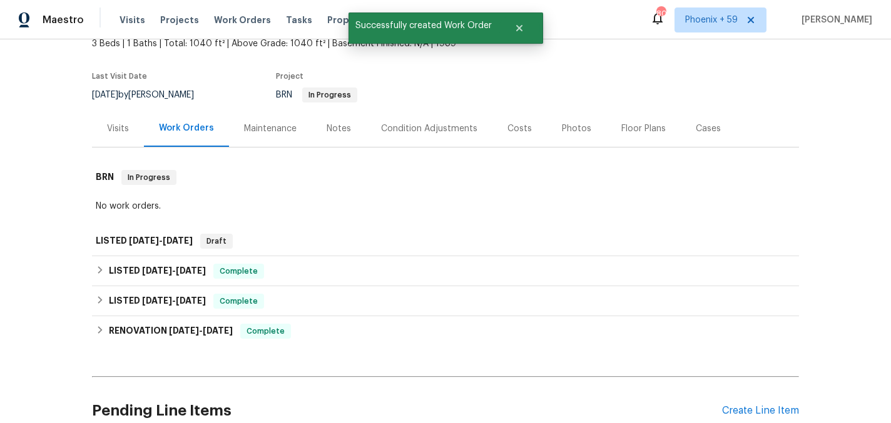
scroll to position [80, 0]
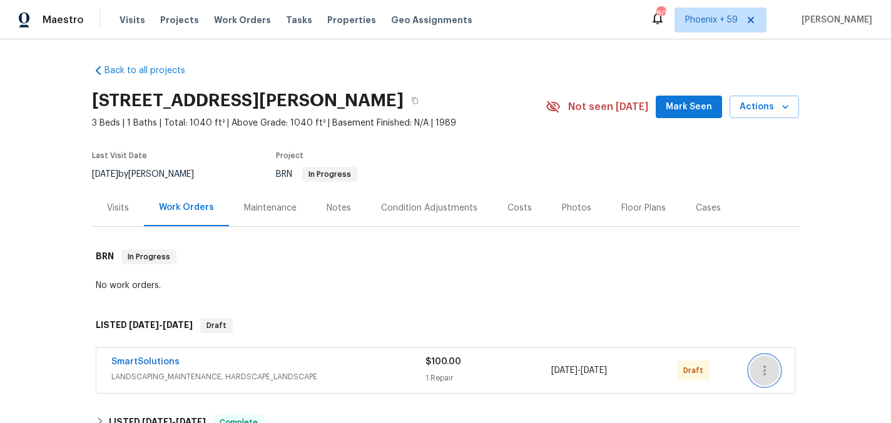
click at [762, 374] on icon "button" at bounding box center [764, 370] width 15 height 15
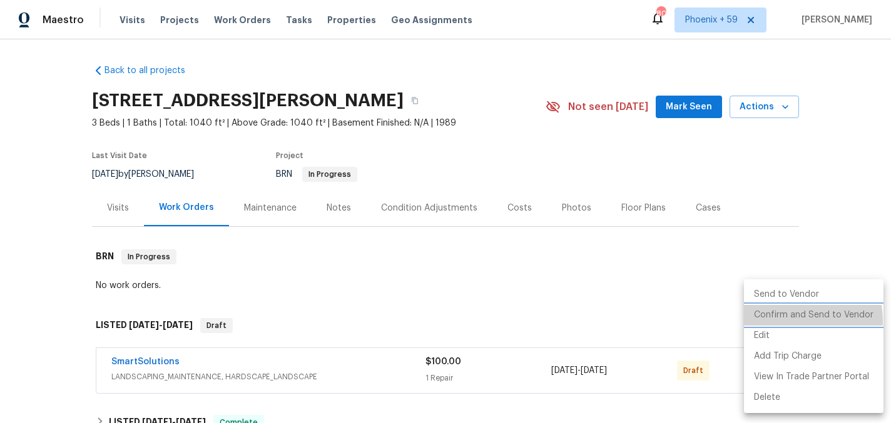
click at [771, 321] on li "Confirm and Send to Vendor" at bounding box center [813, 315] width 139 height 21
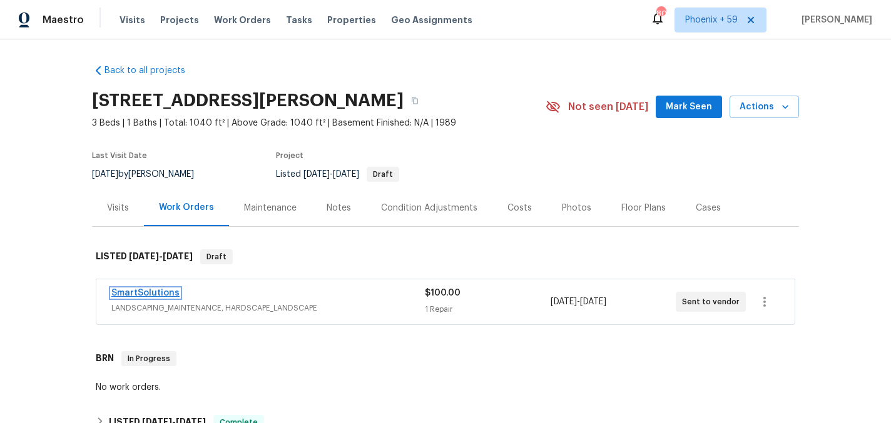
click at [163, 293] on link "SmartSolutions" at bounding box center [145, 293] width 68 height 9
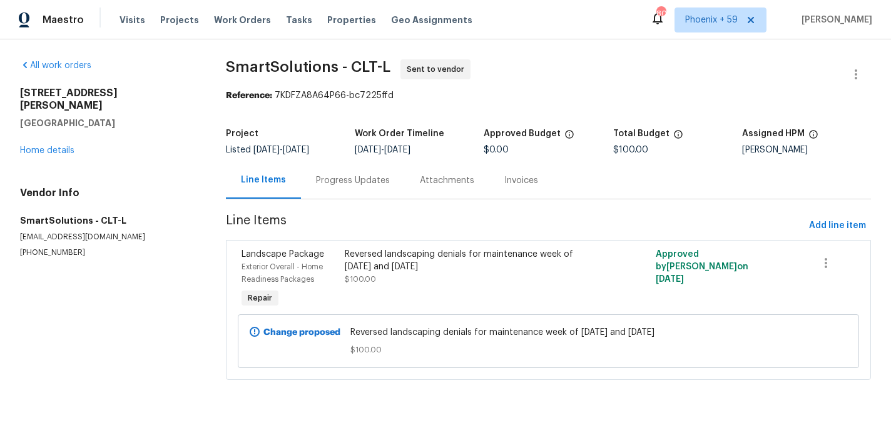
click at [303, 324] on div "Change proposed" at bounding box center [296, 342] width 101 height 38
click at [251, 336] on icon at bounding box center [255, 332] width 10 height 10
click at [283, 337] on b "Change proposed" at bounding box center [301, 332] width 77 height 9
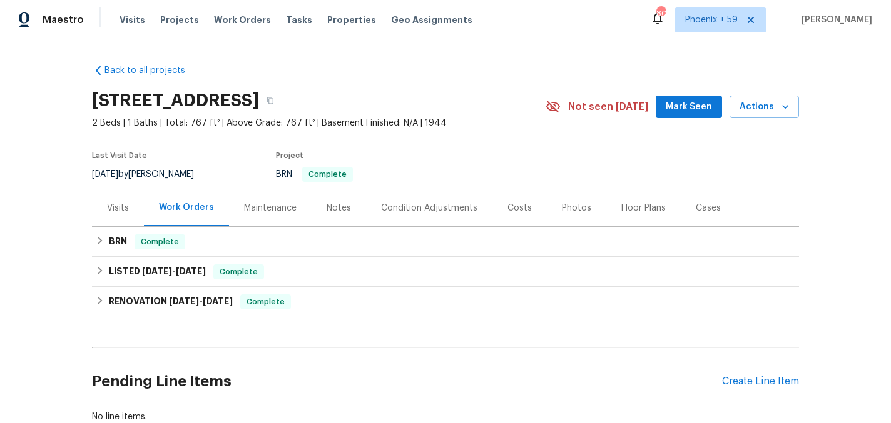
click at [264, 213] on div "Maintenance" at bounding box center [270, 208] width 53 height 13
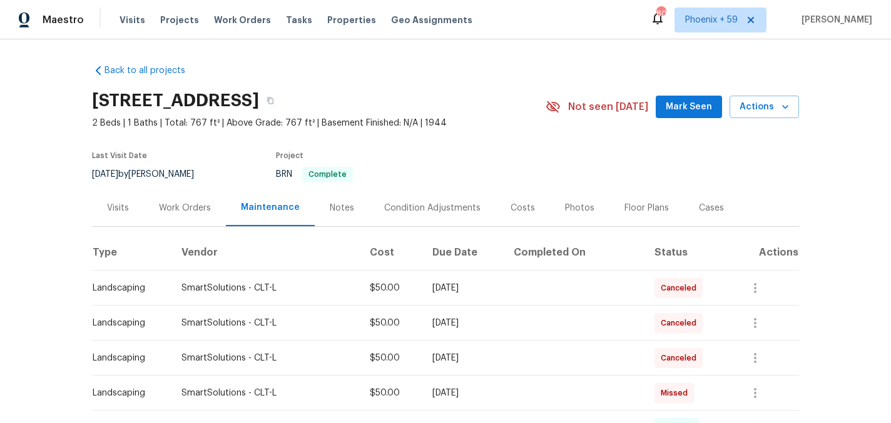
click at [189, 206] on div "Work Orders" at bounding box center [185, 208] width 52 height 13
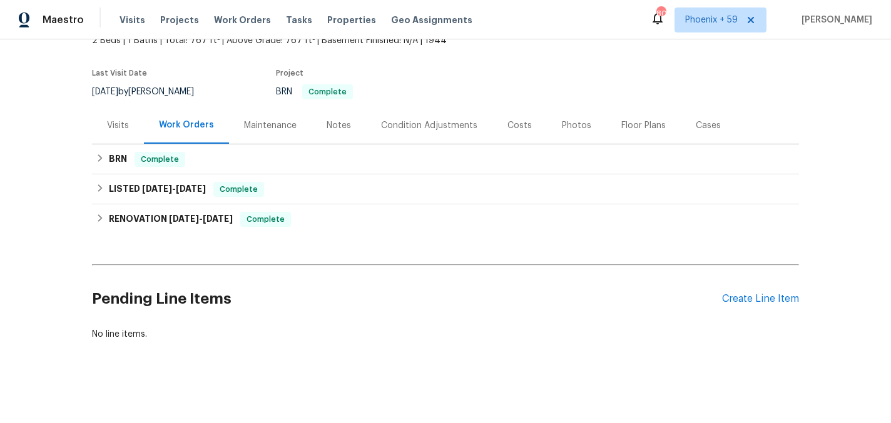
scroll to position [85, 0]
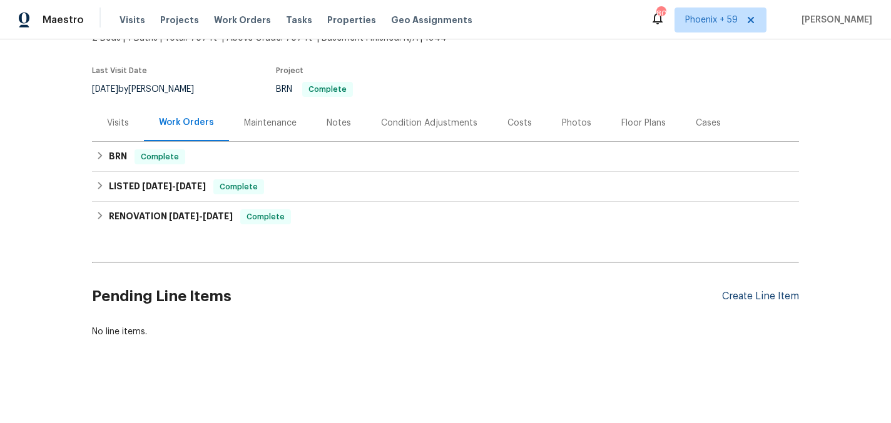
click at [761, 295] on div "Create Line Item" at bounding box center [760, 297] width 77 height 12
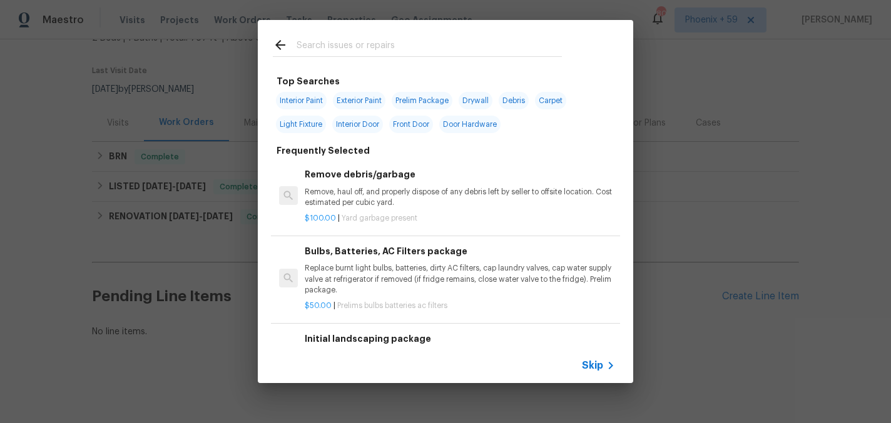
scroll to position [258, 0]
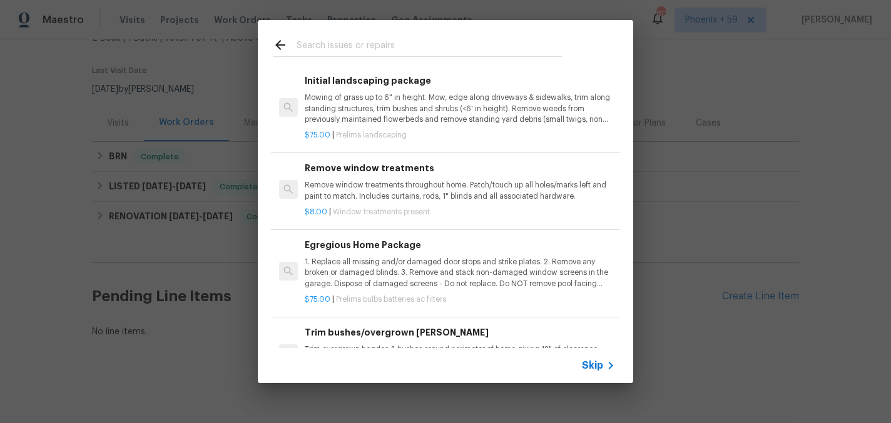
click at [433, 188] on p "Remove window treatments throughout home. Patch/touch up all holes/marks left a…" at bounding box center [460, 190] width 310 height 21
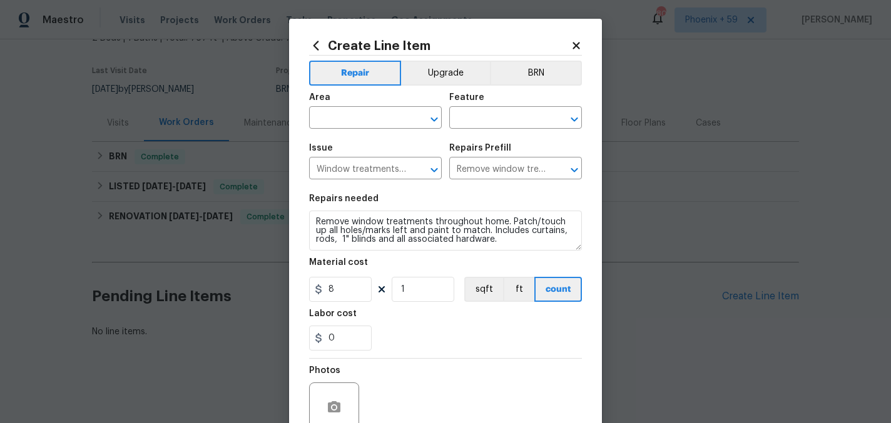
click at [578, 45] on icon at bounding box center [575, 45] width 11 height 11
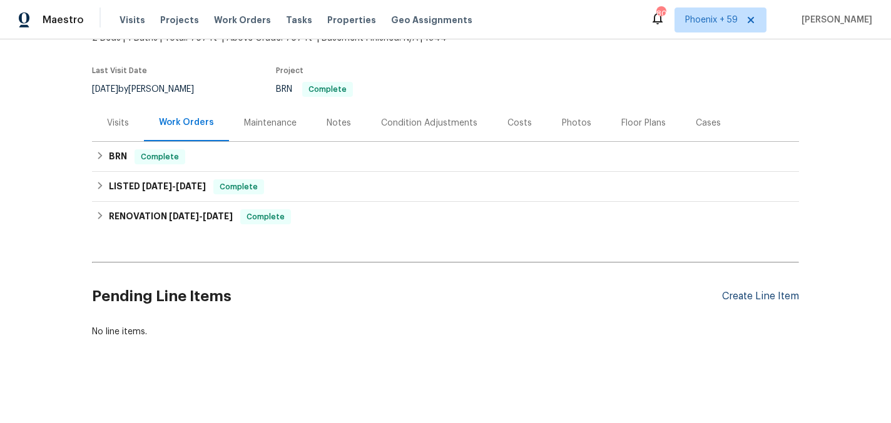
click at [745, 295] on div "Create Line Item" at bounding box center [760, 297] width 77 height 12
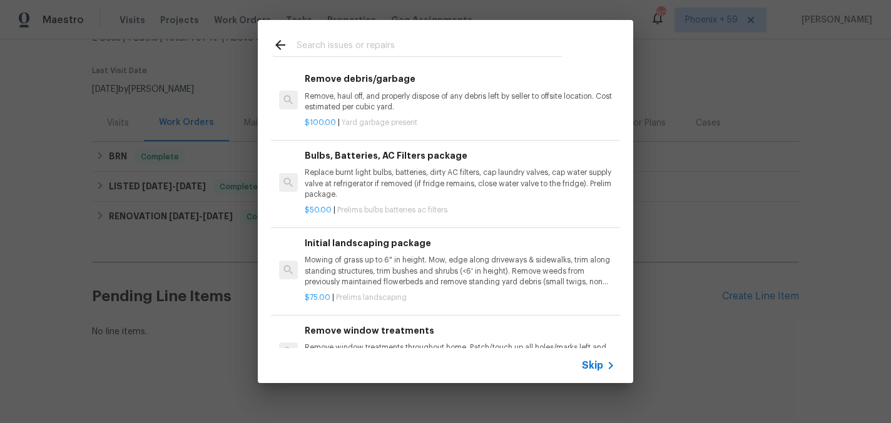
scroll to position [98, 0]
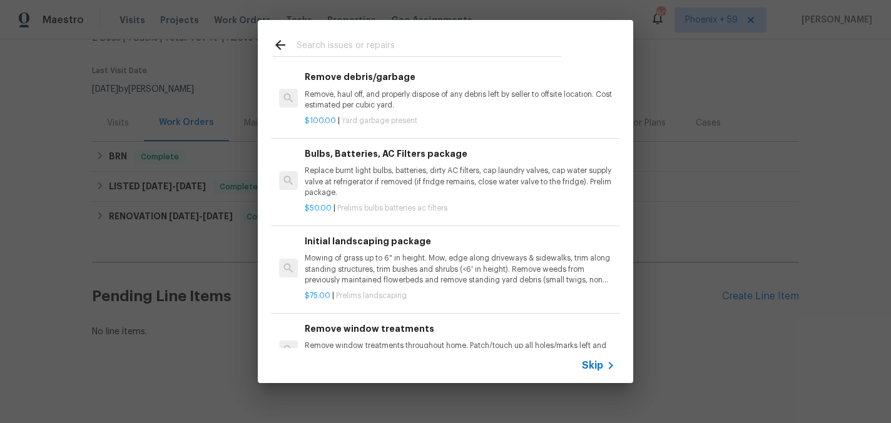
click at [425, 258] on p "Mowing of grass up to 6" in height. Mow, edge along driveways & sidewalks, trim…" at bounding box center [460, 269] width 310 height 32
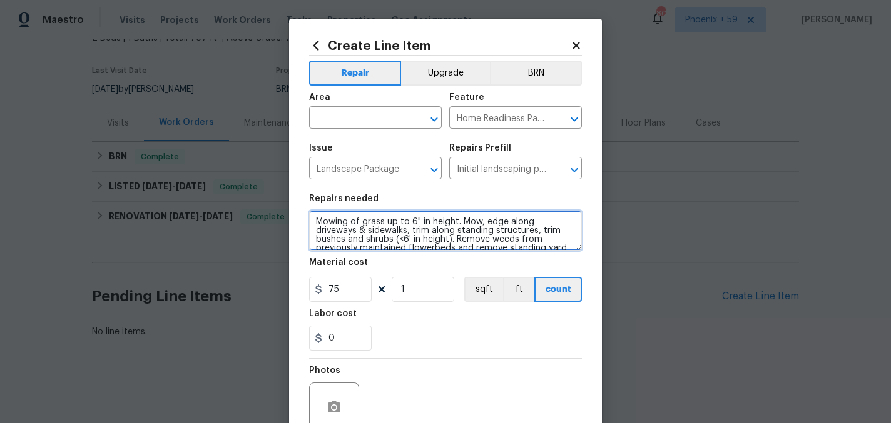
click at [366, 221] on textarea "Mowing of grass up to 6" in height. Mow, edge along driveways & sidewalks, trim…" at bounding box center [445, 231] width 273 height 40
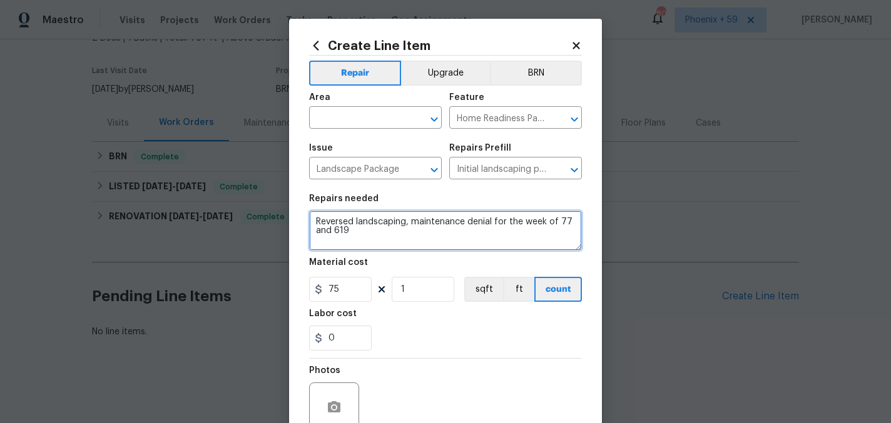
click at [337, 233] on textarea "Reversed landscaping, maintenance denial for the week of 77 and 619" at bounding box center [445, 231] width 273 height 40
click at [563, 223] on textarea "Reversed landscaping, maintenance denial for the week of 77 and 6/19" at bounding box center [445, 231] width 273 height 40
click at [417, 239] on textarea "Reversed landscaping, maintenance denial for the week of 7/7 and 6/19" at bounding box center [445, 231] width 273 height 40
type textarea "Reversed landscaping, maintenance denial for the week of 7/7 and 6/19"
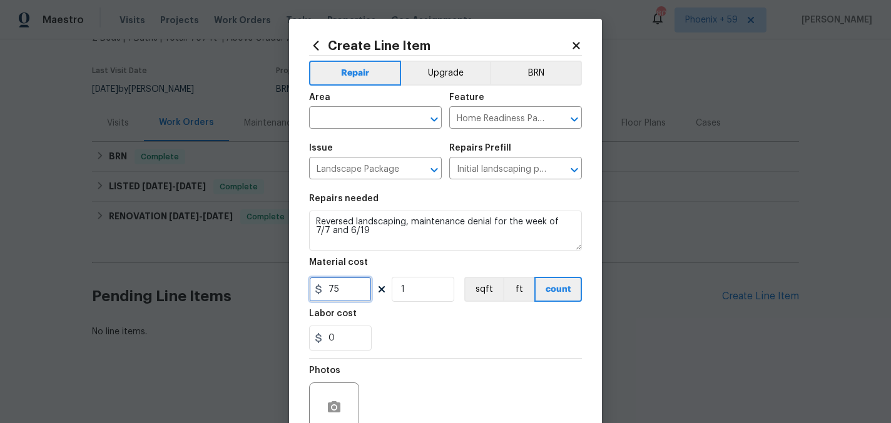
drag, startPoint x: 343, startPoint y: 295, endPoint x: 305, endPoint y: 295, distance: 38.8
click at [305, 295] on div "Create Line Item Repair Upgrade BRN Area ​ Feature Home Readiness Packages ​ Is…" at bounding box center [445, 269] width 313 height 501
type input "50"
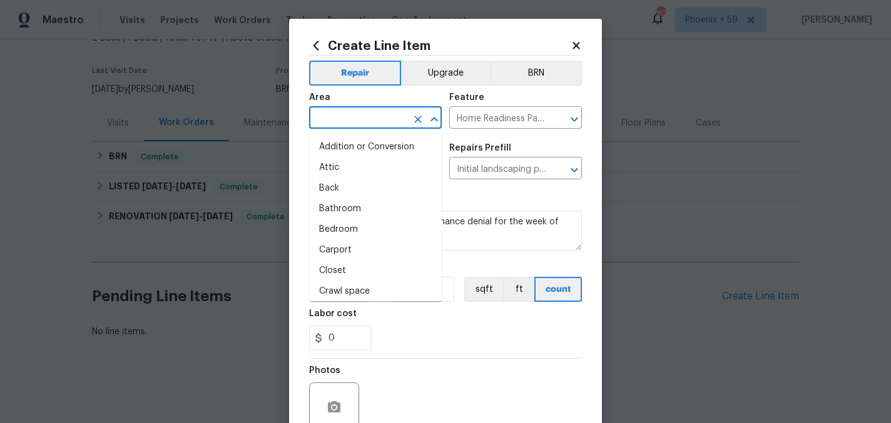
click at [341, 121] on input "text" at bounding box center [358, 118] width 98 height 19
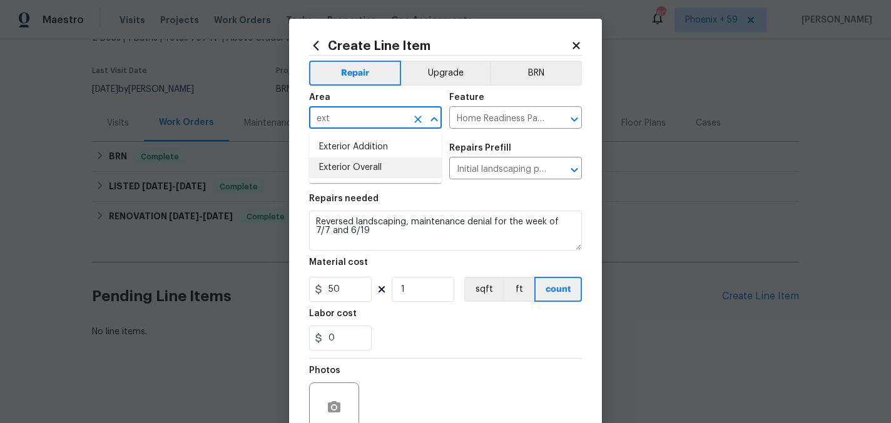
click at [344, 167] on li "Exterior Overall" at bounding box center [375, 168] width 133 height 21
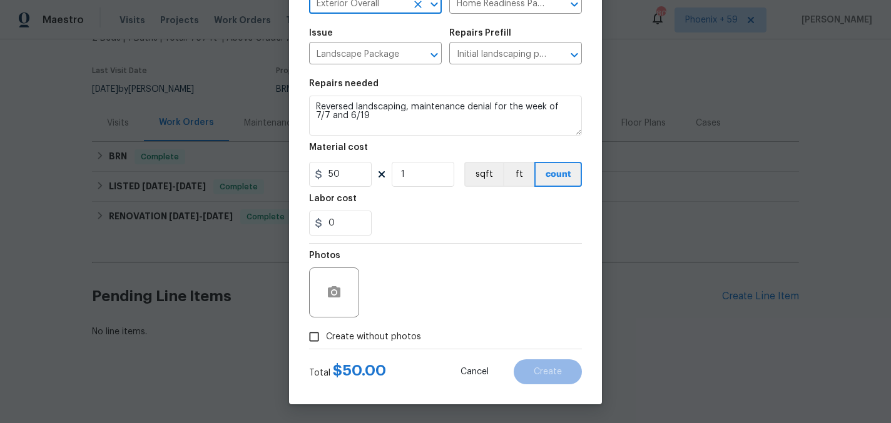
type input "Exterior Overall"
click at [377, 338] on span "Create without photos" at bounding box center [373, 337] width 95 height 13
click at [326, 338] on input "Create without photos" at bounding box center [314, 337] width 24 height 24
checkbox input "true"
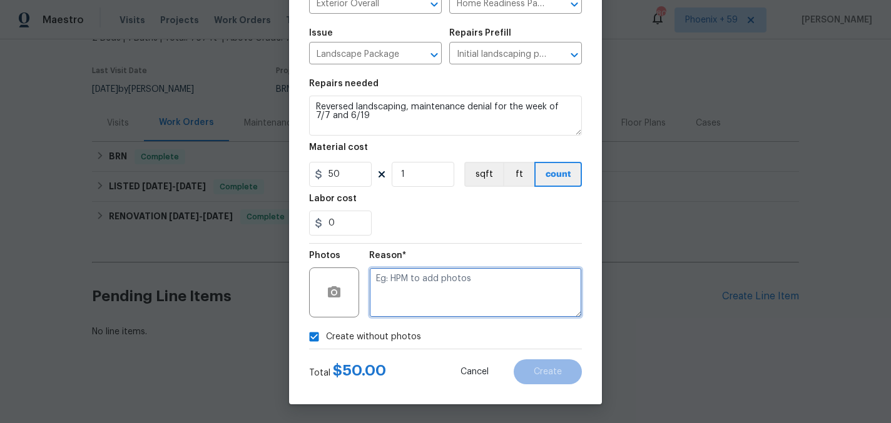
click at [421, 313] on textarea at bounding box center [475, 293] width 213 height 50
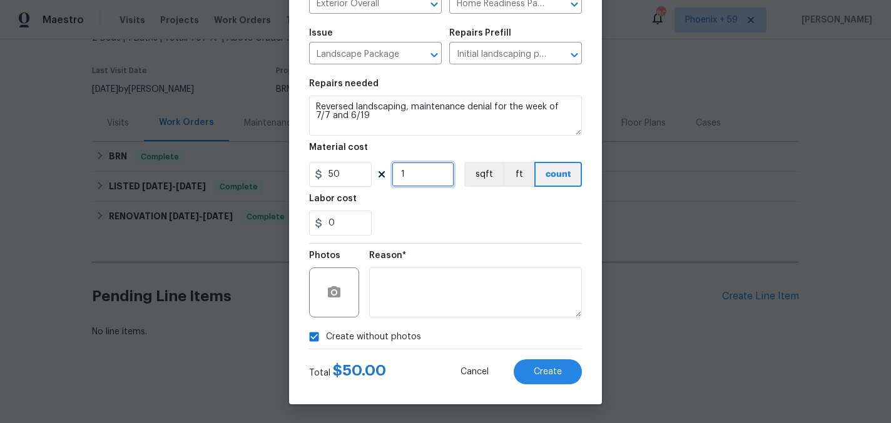
click at [428, 180] on input "1" at bounding box center [423, 174] width 63 height 25
type input "2"
click at [529, 365] on button "Create" at bounding box center [547, 372] width 68 height 25
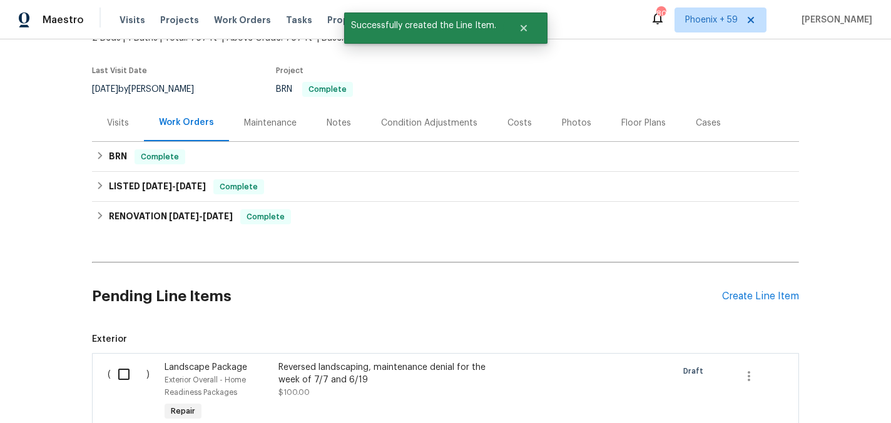
click at [126, 378] on input "checkbox" at bounding box center [129, 374] width 36 height 26
checkbox input "true"
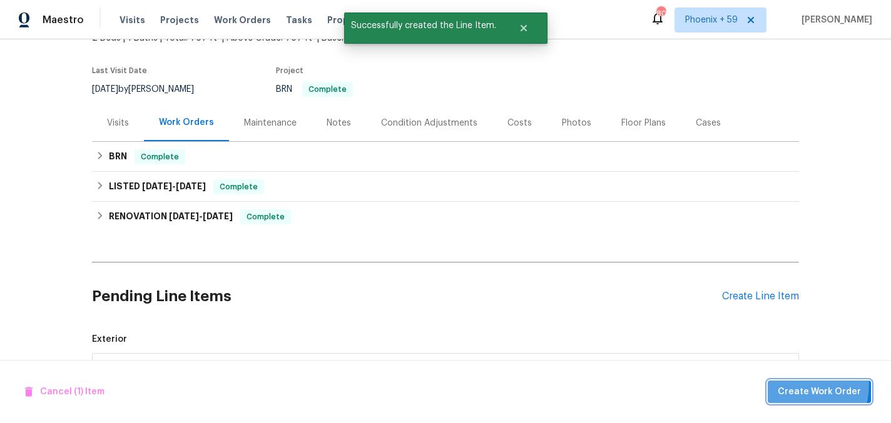
click at [792, 385] on span "Create Work Order" at bounding box center [818, 393] width 83 height 16
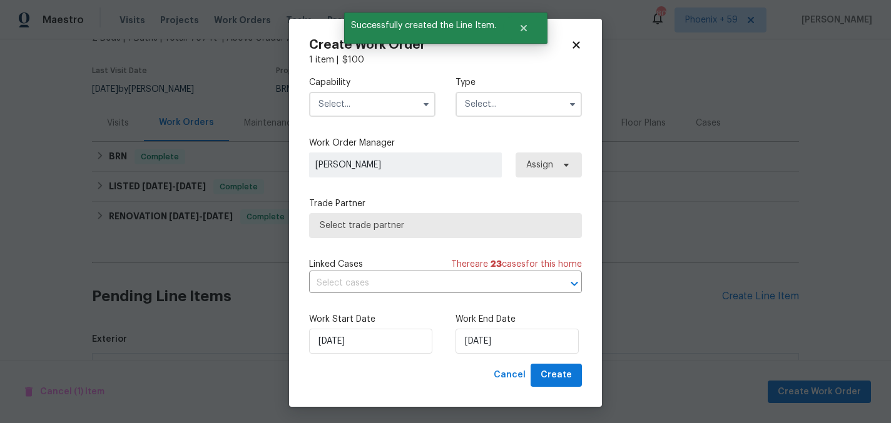
click at [347, 101] on input "text" at bounding box center [372, 104] width 126 height 25
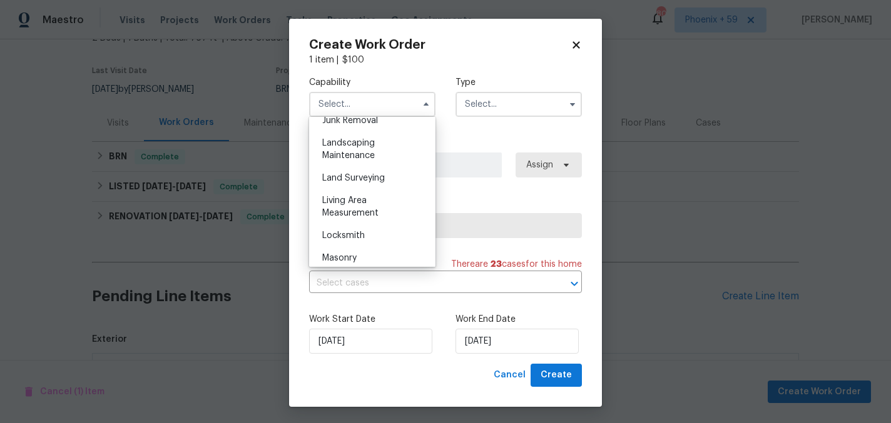
scroll to position [812, 0]
click at [365, 151] on span "Landscaping Maintenance" at bounding box center [348, 148] width 53 height 21
type input "Landscaping Maintenance"
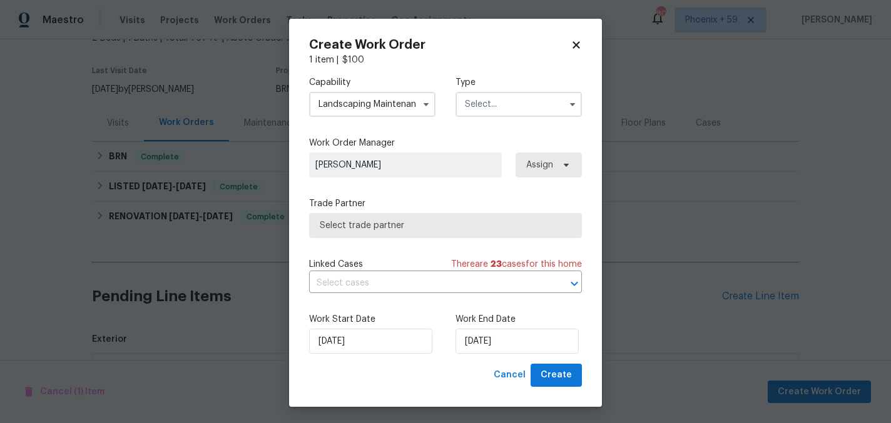
click at [495, 106] on input "text" at bounding box center [518, 104] width 126 height 25
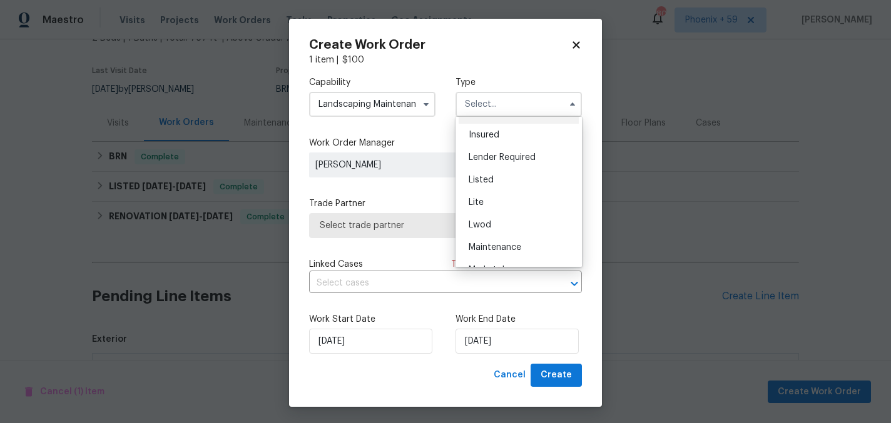
scroll to position [93, 0]
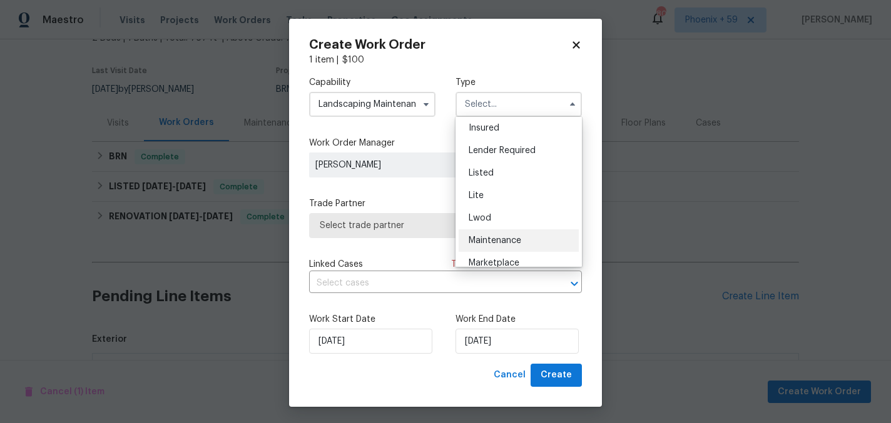
click at [503, 236] on span "Maintenance" at bounding box center [494, 240] width 53 height 9
type input "Maintenance"
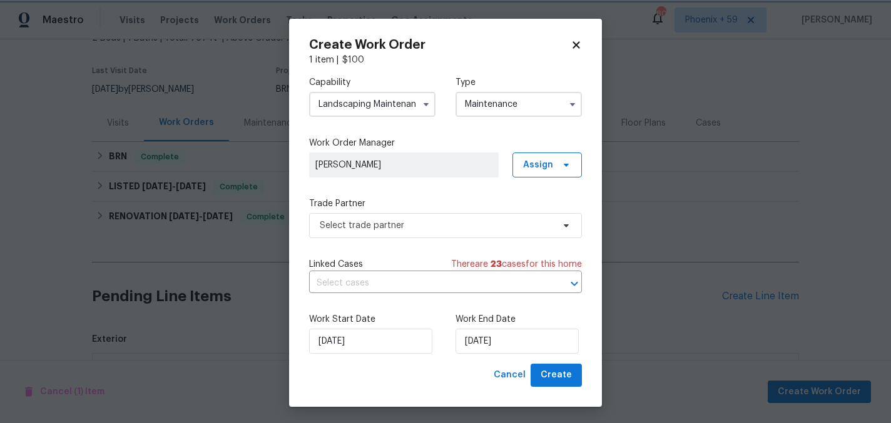
scroll to position [0, 0]
click at [386, 229] on span "Select trade partner" at bounding box center [436, 226] width 233 height 13
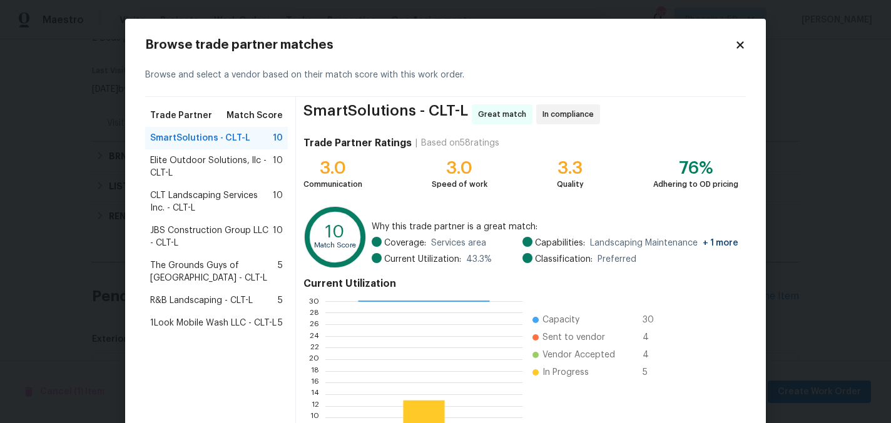
scroll to position [128, 0]
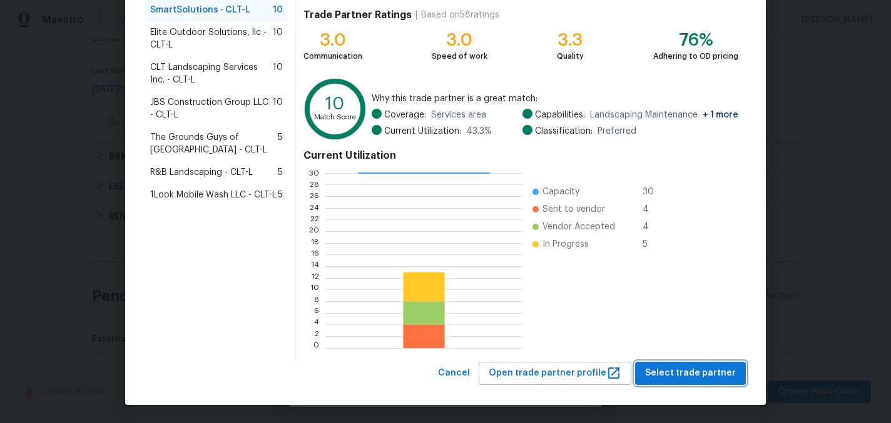
click at [679, 372] on span "Select trade partner" at bounding box center [690, 374] width 91 height 16
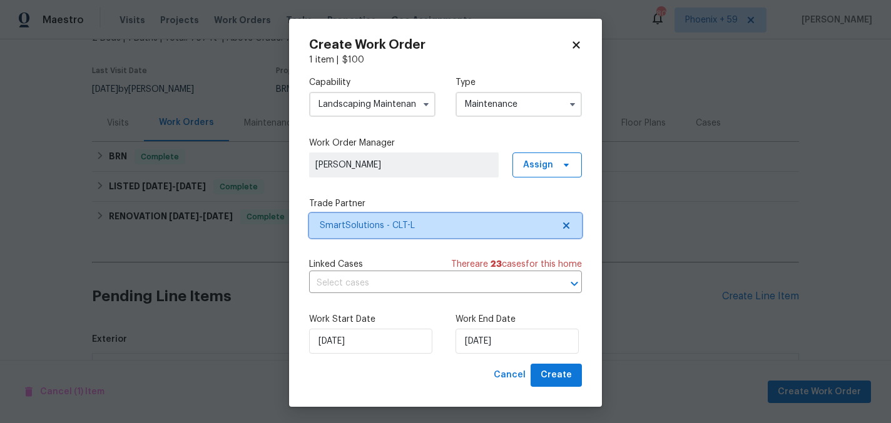
scroll to position [0, 0]
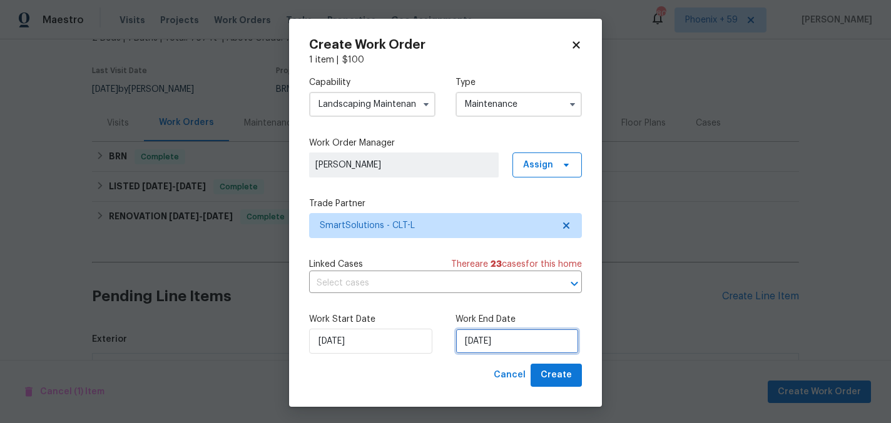
click at [533, 348] on input "[DATE]" at bounding box center [516, 341] width 123 height 25
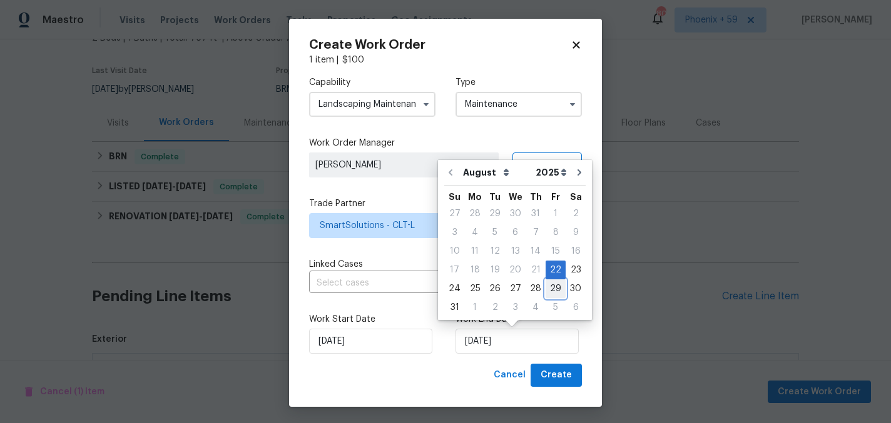
click at [550, 291] on div "29" at bounding box center [555, 289] width 20 height 18
type input "[DATE]"
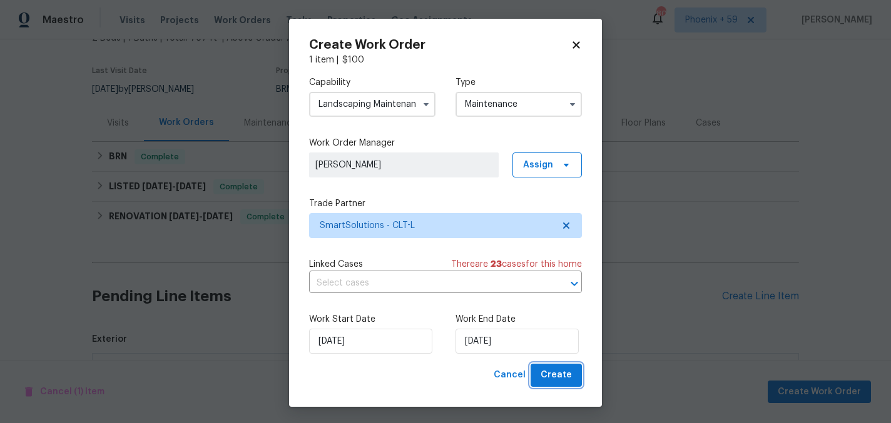
click at [567, 380] on span "Create" at bounding box center [555, 376] width 31 height 16
checkbox input "false"
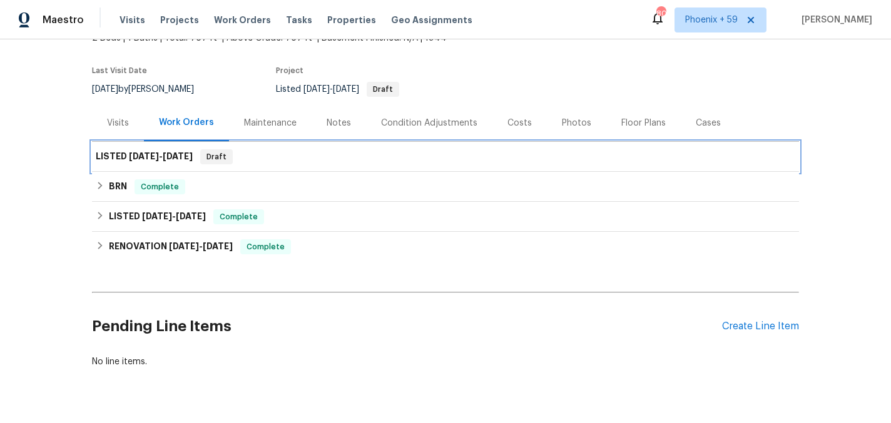
click at [570, 164] on div "LISTED 8/22/25 - 8/29/25 Draft" at bounding box center [445, 157] width 707 height 30
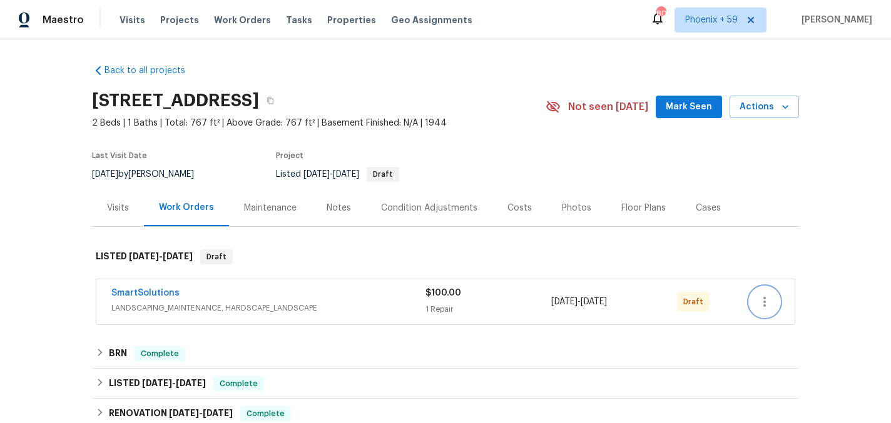
click at [768, 305] on icon "button" at bounding box center [764, 302] width 15 height 15
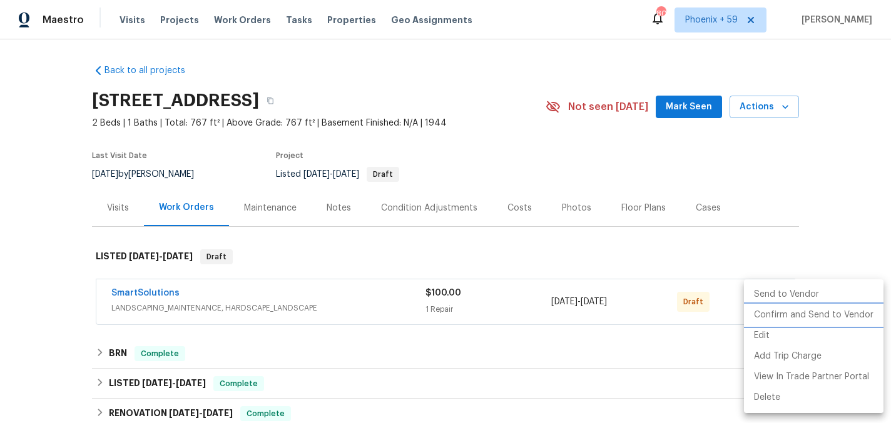
click at [771, 315] on li "Confirm and Send to Vendor" at bounding box center [813, 315] width 139 height 21
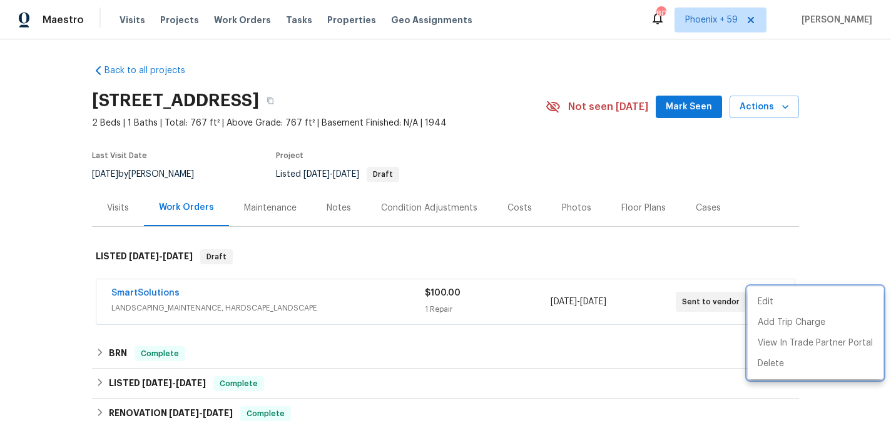
click at [173, 294] on div at bounding box center [445, 211] width 891 height 423
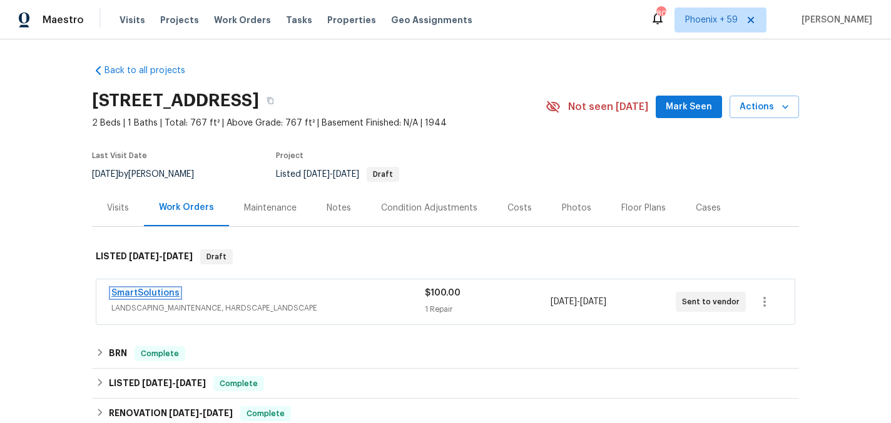
click at [169, 294] on link "SmartSolutions" at bounding box center [145, 293] width 68 height 9
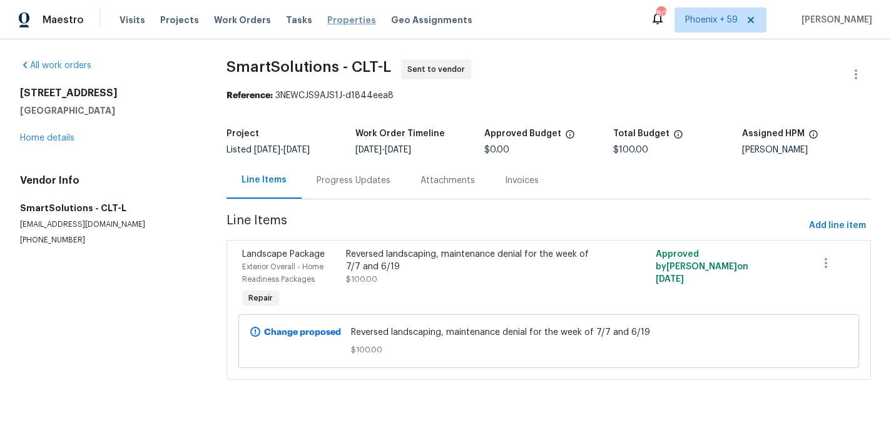
click at [327, 24] on span "Properties" at bounding box center [351, 20] width 49 height 13
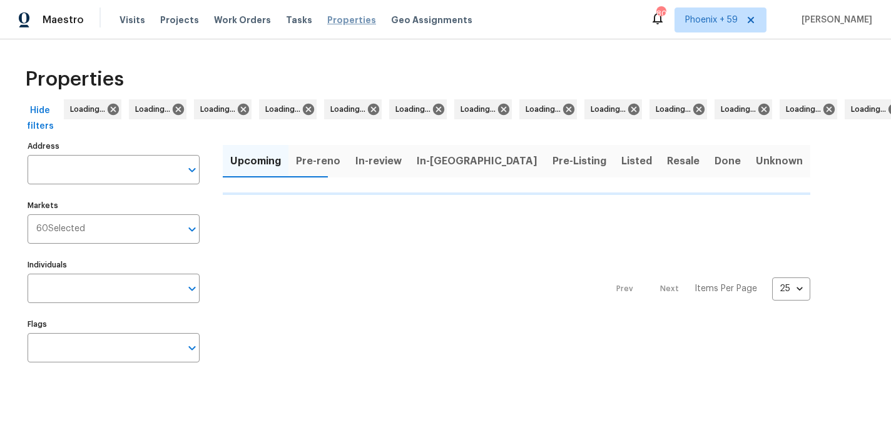
click at [327, 24] on span "Properties" at bounding box center [351, 20] width 49 height 13
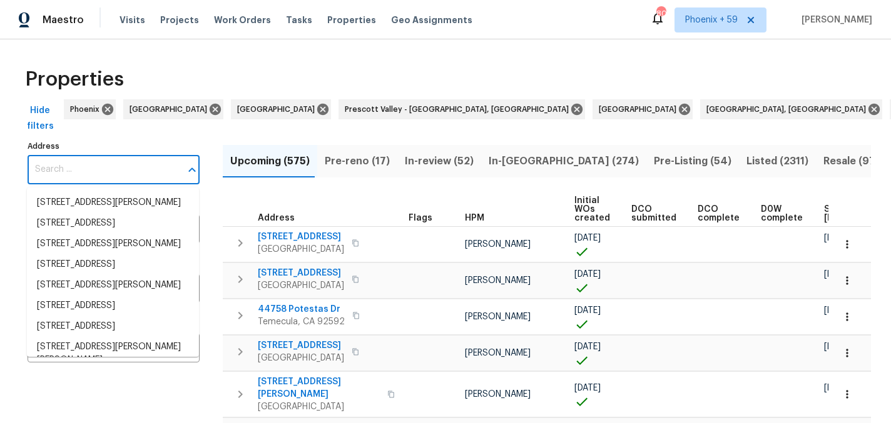
click at [113, 164] on input "Address" at bounding box center [104, 169] width 153 height 29
paste input "903 Furman Ct"
type input "903 Furman Ct"
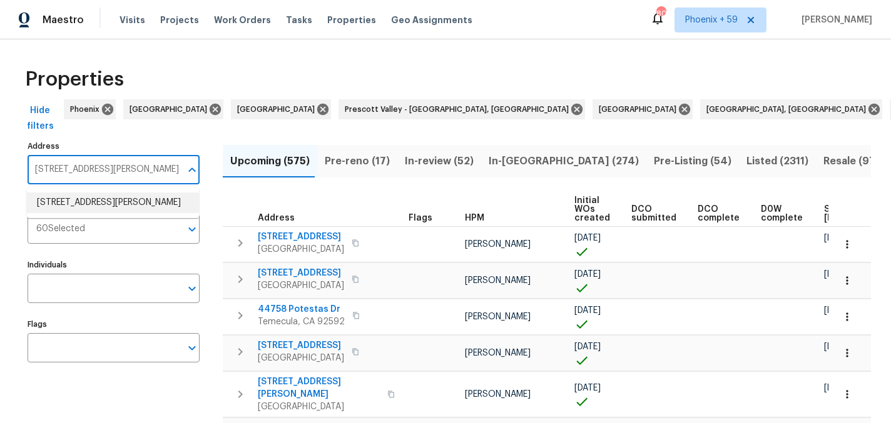
click at [113, 204] on li "903 Furman Ct Fort Mill SC 29708" at bounding box center [113, 203] width 172 height 21
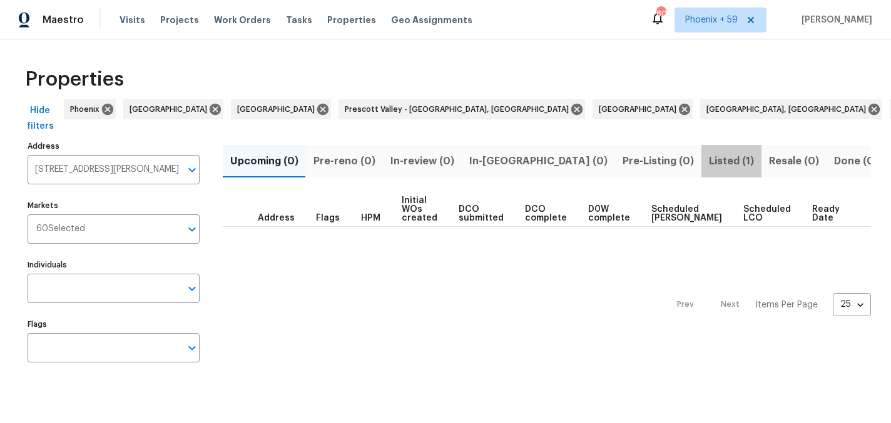
click at [709, 154] on span "Listed (1)" at bounding box center [731, 162] width 45 height 18
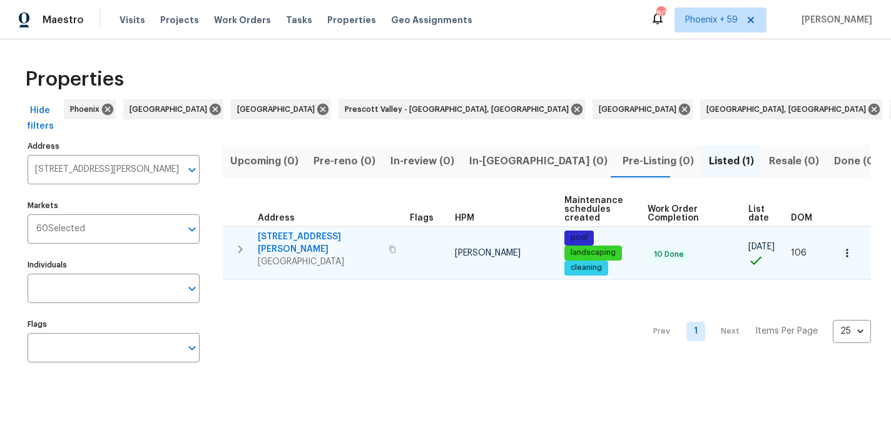
click at [286, 239] on span "903 Furman Ct" at bounding box center [319, 243] width 123 height 25
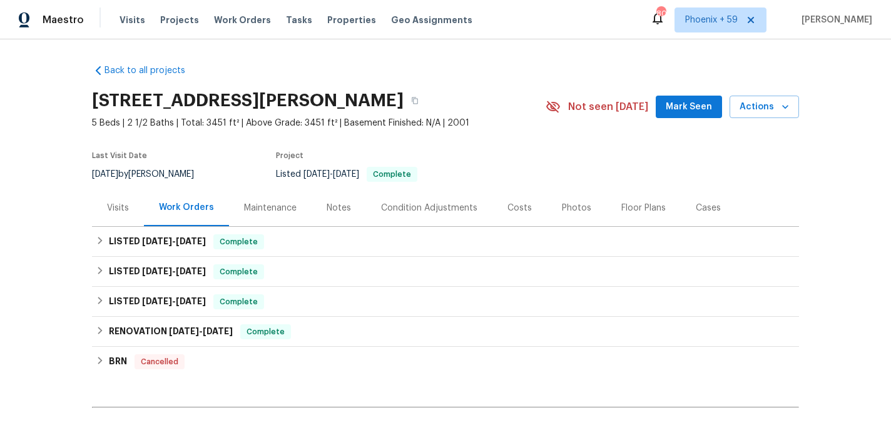
click at [285, 213] on div "Maintenance" at bounding box center [270, 208] width 53 height 13
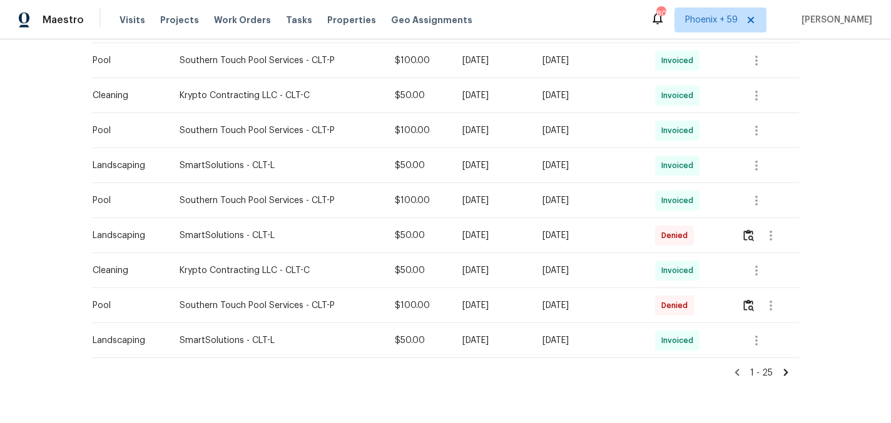
scroll to position [819, 0]
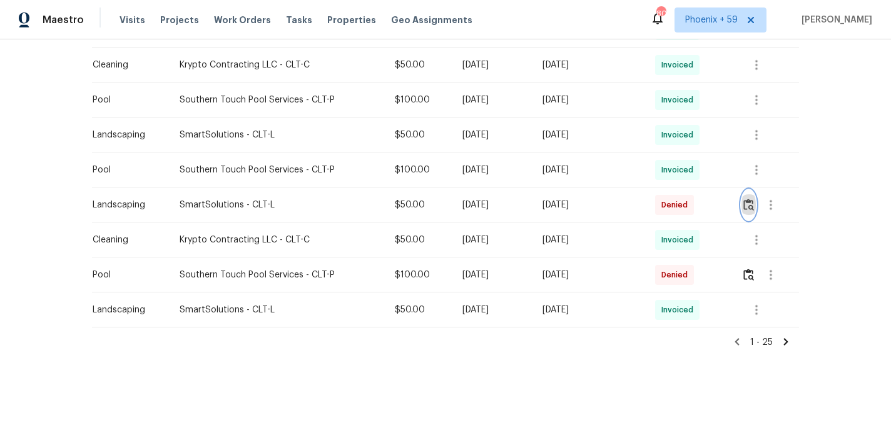
click at [750, 207] on img "button" at bounding box center [748, 205] width 11 height 12
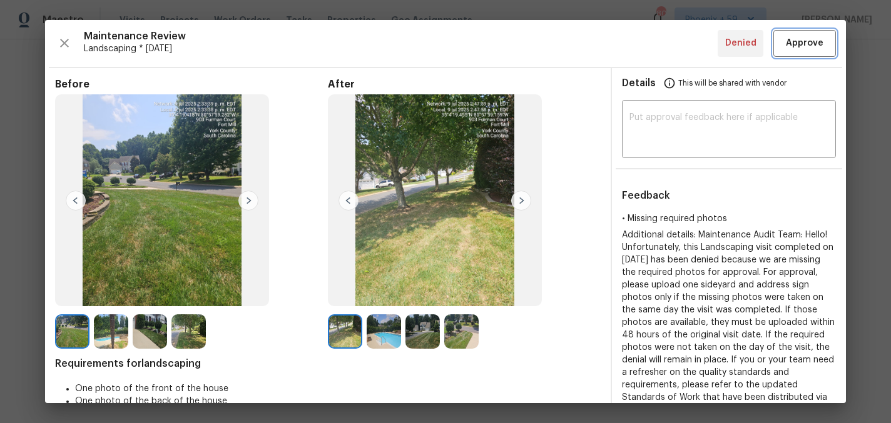
click at [814, 44] on span "Approve" at bounding box center [805, 44] width 38 height 16
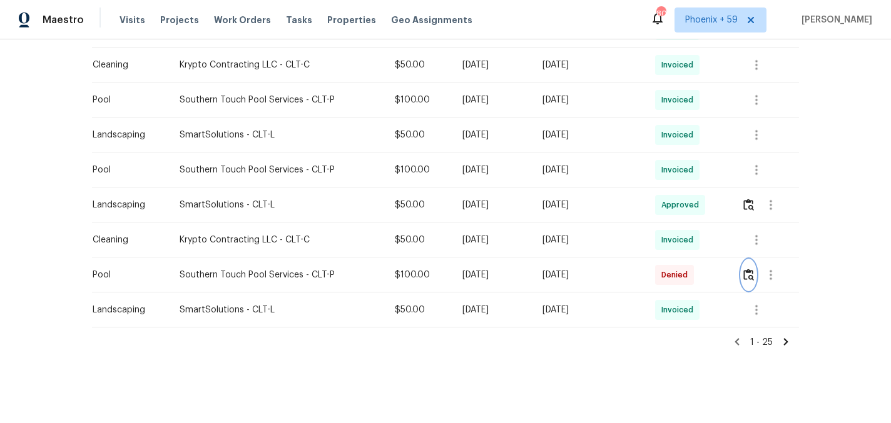
click at [753, 273] on img "button" at bounding box center [748, 275] width 11 height 12
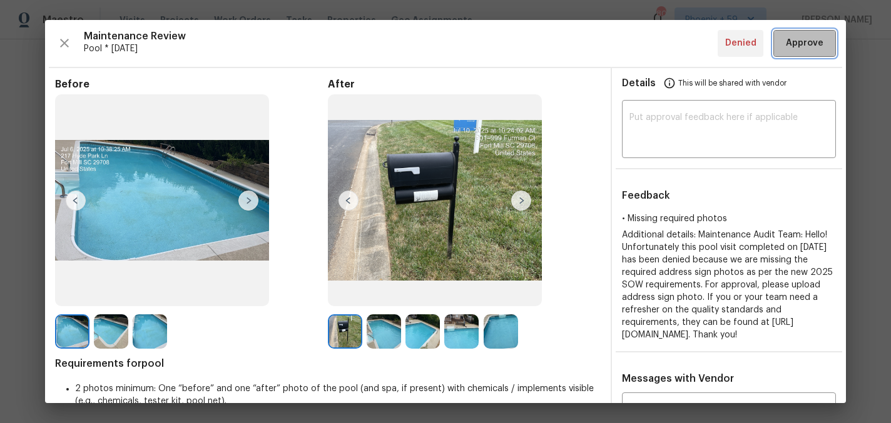
click at [805, 46] on span "Approve" at bounding box center [805, 44] width 38 height 16
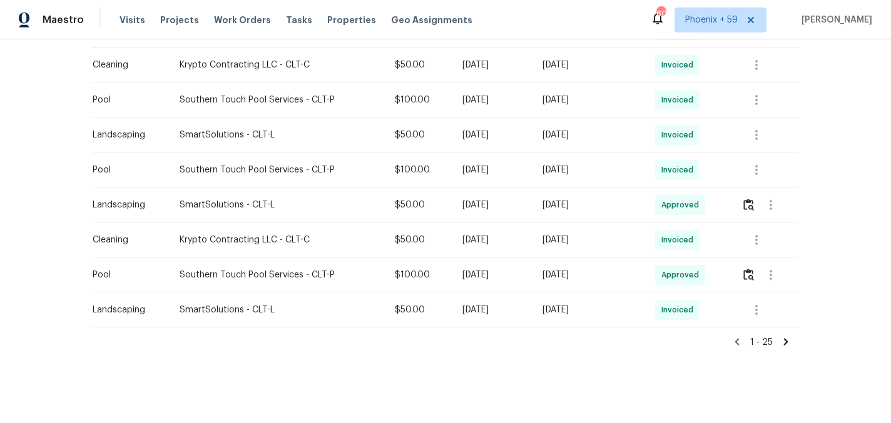
click at [787, 340] on icon at bounding box center [785, 341] width 11 height 11
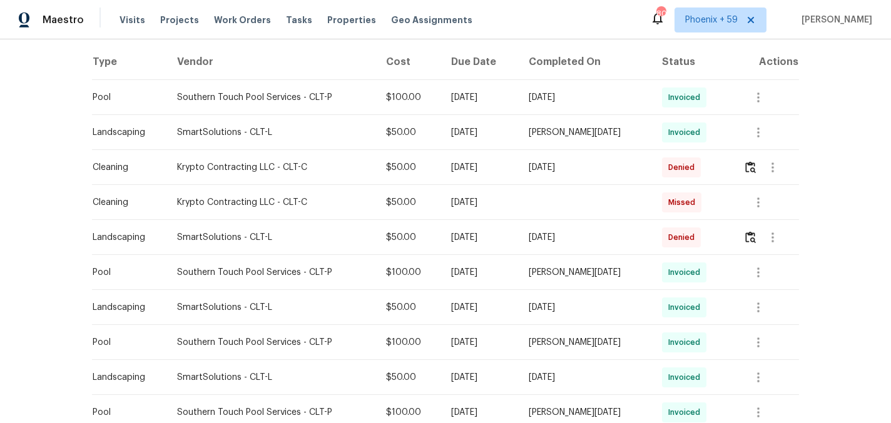
scroll to position [195, 0]
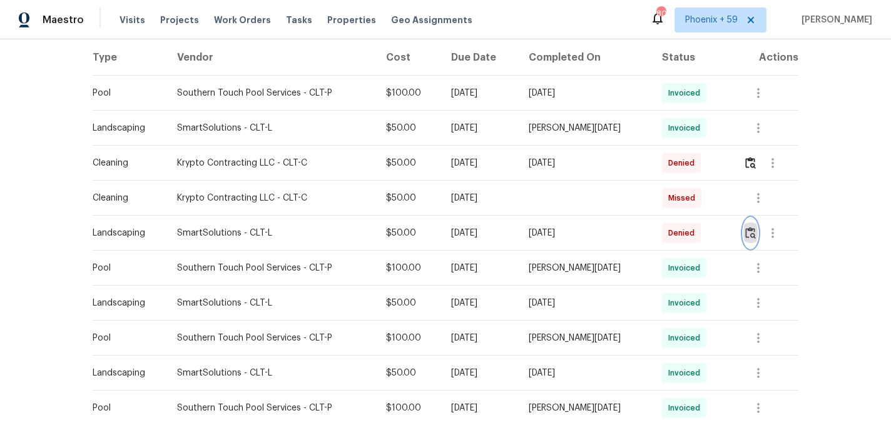
click at [754, 235] on img "button" at bounding box center [750, 233] width 11 height 12
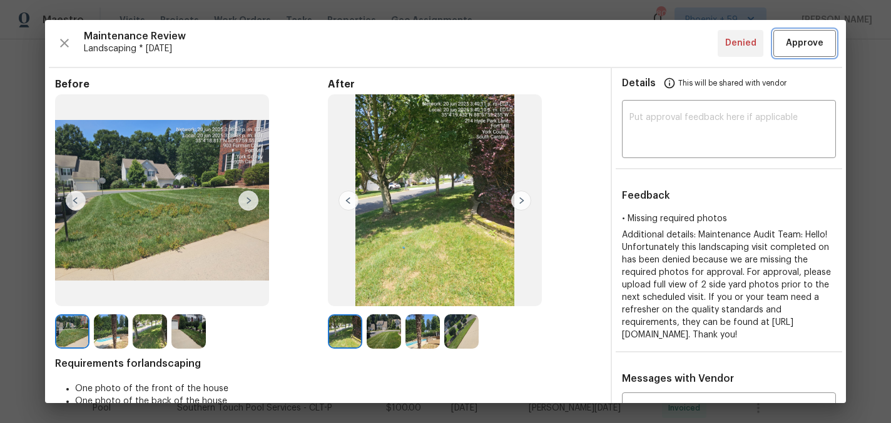
click at [809, 36] on span "Approve" at bounding box center [805, 44] width 38 height 16
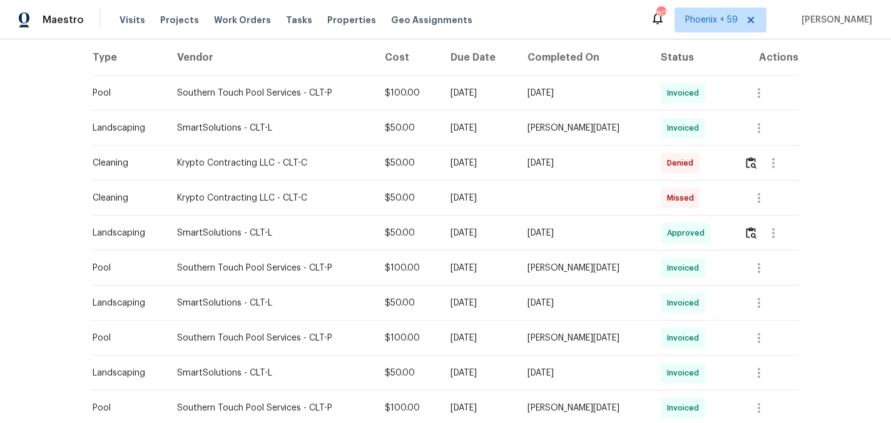
click at [847, 186] on div "Back to all projects 903 Furman Ct, Fort Mill, SC 29708 5 Beds | 2 1/2 Baths | …" at bounding box center [445, 231] width 891 height 384
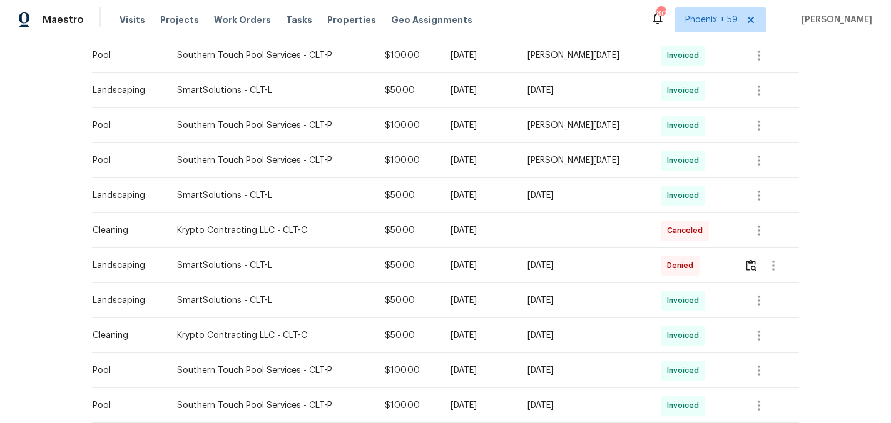
scroll to position [478, 0]
click at [754, 266] on img "button" at bounding box center [750, 265] width 11 height 12
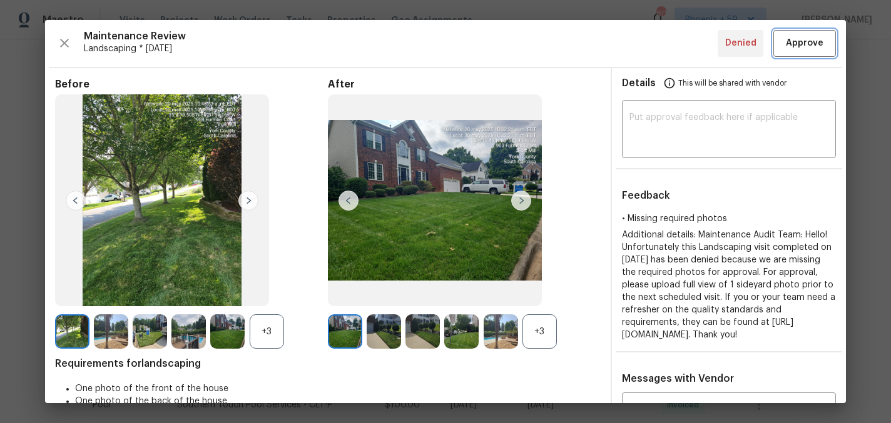
click at [800, 41] on span "Approve" at bounding box center [805, 44] width 38 height 16
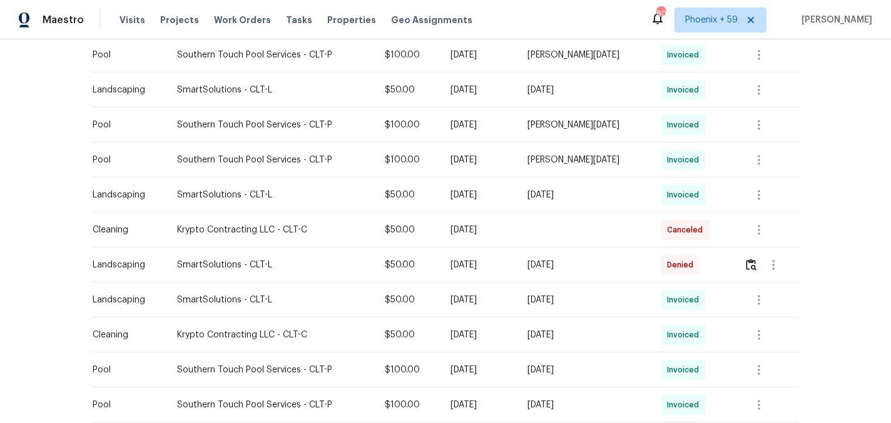
click at [821, 268] on div "Back to all projects 903 Furman Ct, Fort Mill, SC 29708 5 Beds | 2 1/2 Baths | …" at bounding box center [445, 231] width 891 height 384
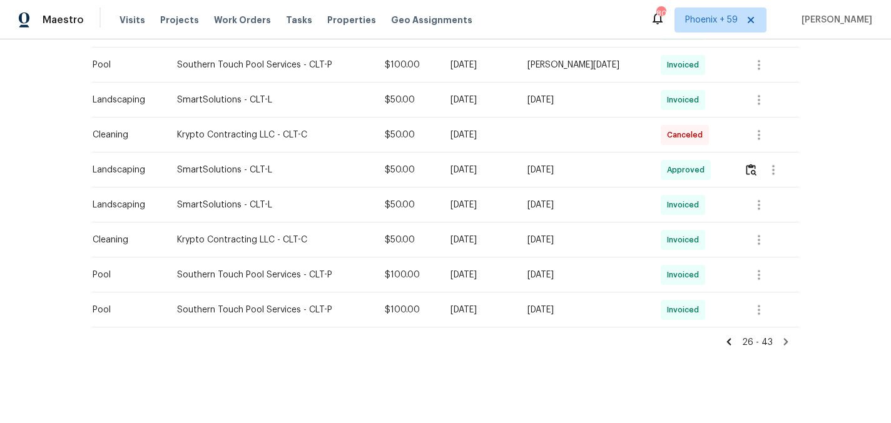
click at [730, 341] on icon at bounding box center [729, 341] width 4 height 7
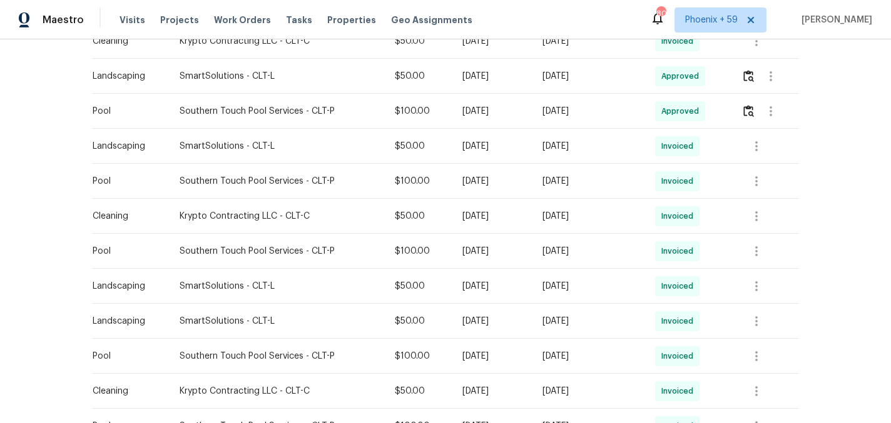
scroll to position [751, 0]
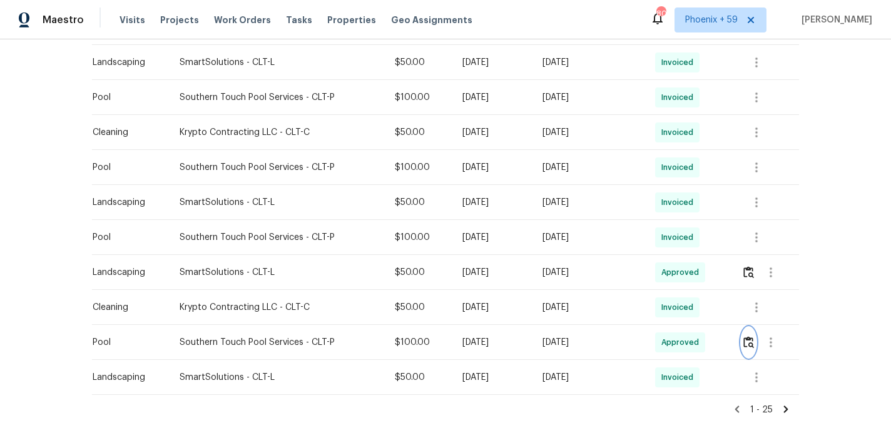
click at [753, 342] on img "button" at bounding box center [748, 342] width 11 height 12
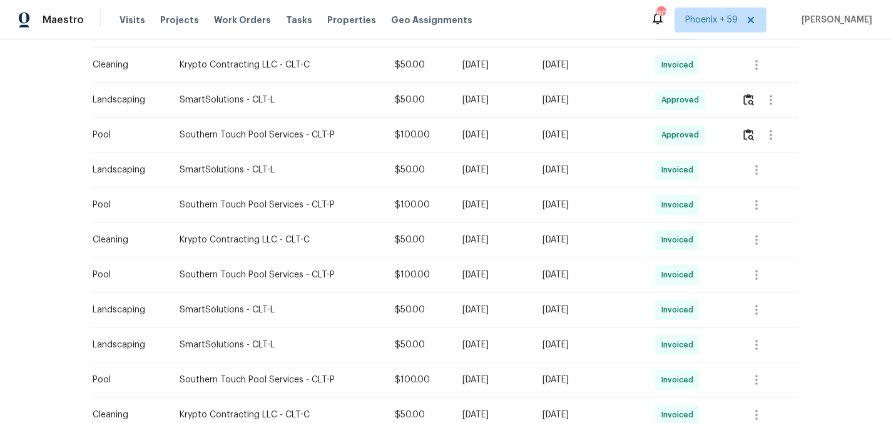
scroll to position [0, 0]
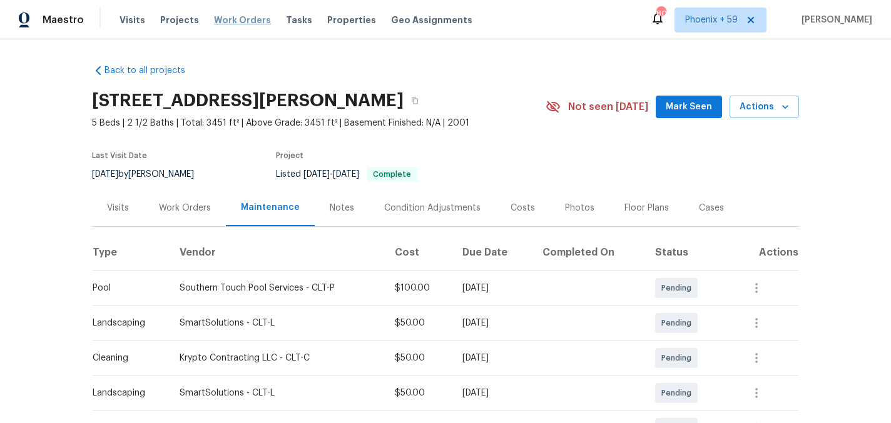
click at [241, 20] on span "Work Orders" at bounding box center [242, 20] width 57 height 13
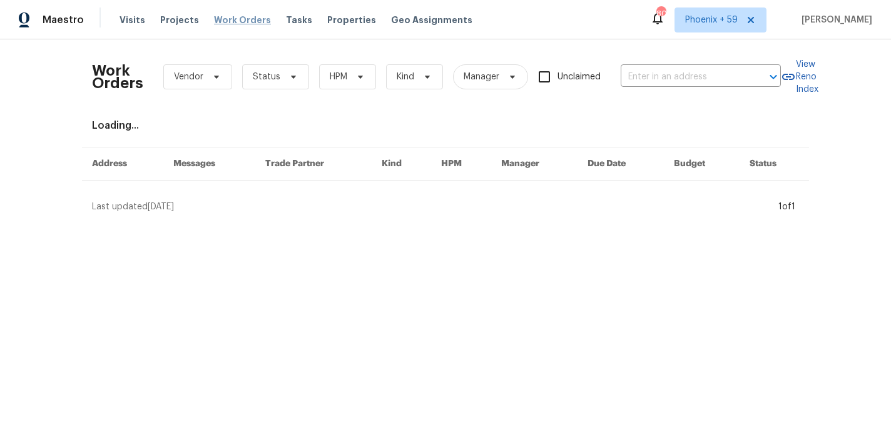
click at [250, 25] on span "Work Orders" at bounding box center [242, 20] width 57 height 13
click at [351, 18] on span "Properties" at bounding box center [351, 20] width 49 height 13
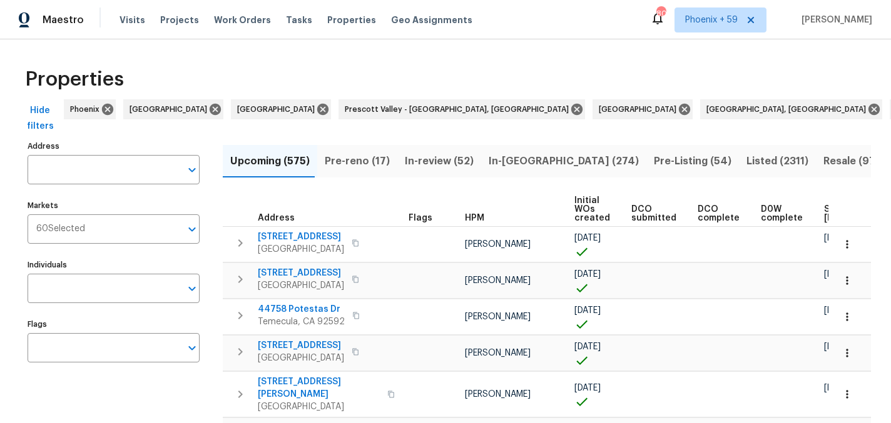
click at [148, 167] on input "Address" at bounding box center [104, 169] width 153 height 29
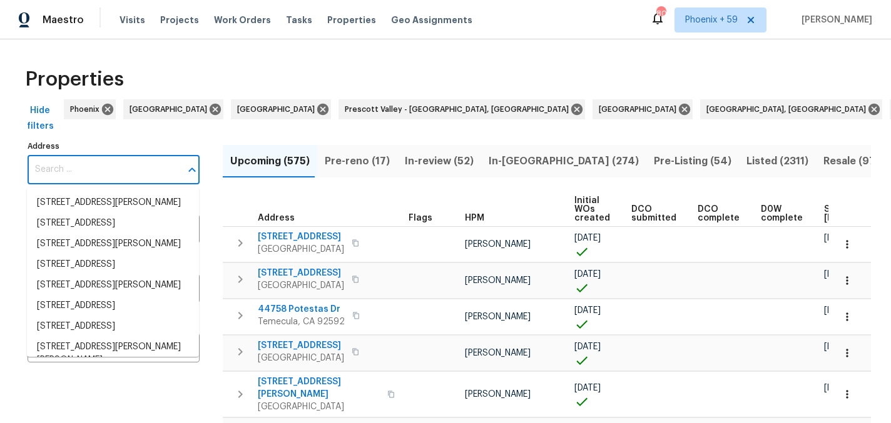
paste input "[STREET_ADDRESS]"
type input "[STREET_ADDRESS]"
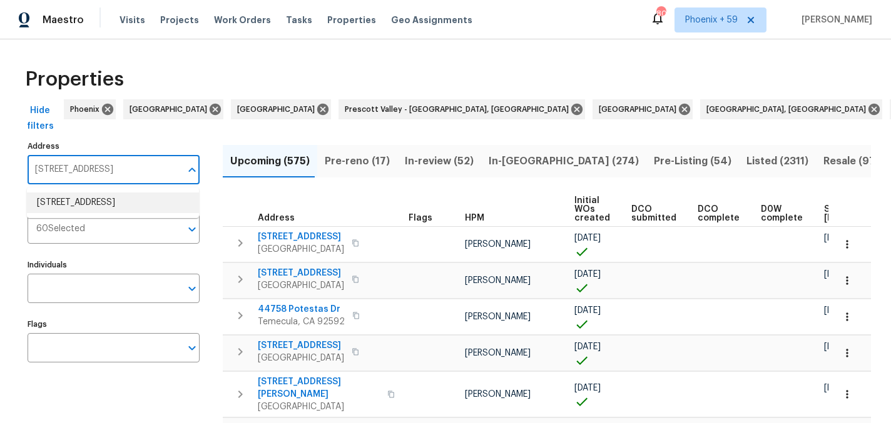
click at [136, 203] on li "89 Fifth St York SC 29745" at bounding box center [113, 203] width 172 height 21
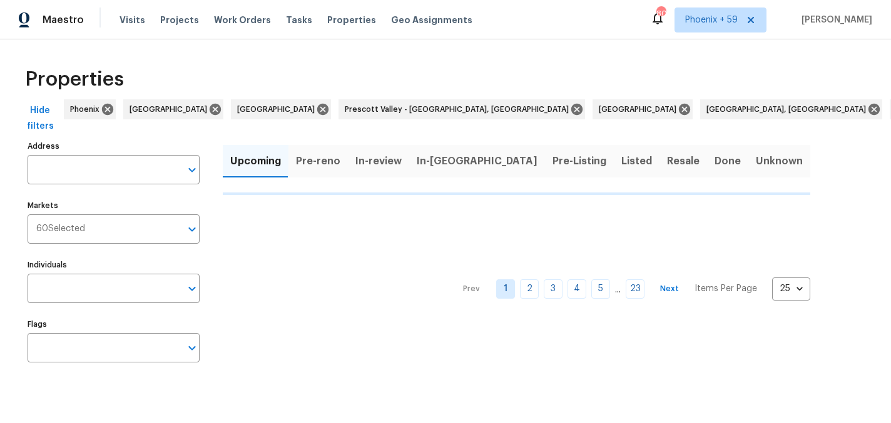
type input "89 Fifth St York SC 29745"
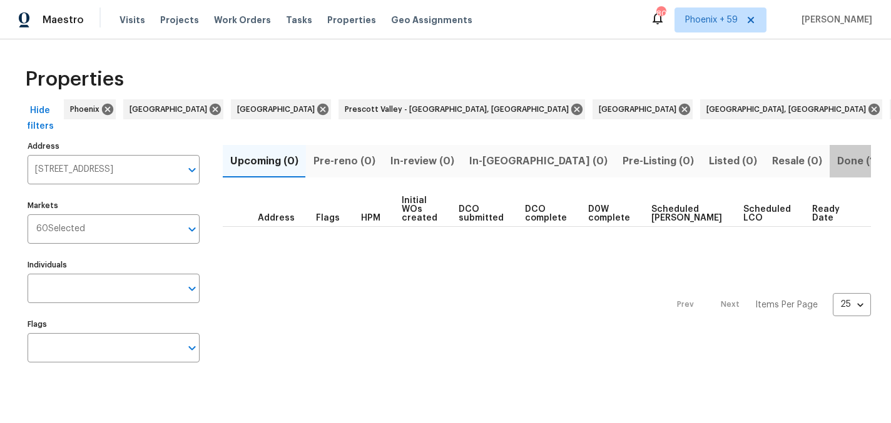
click at [837, 161] on span "Done (1)" at bounding box center [857, 162] width 41 height 18
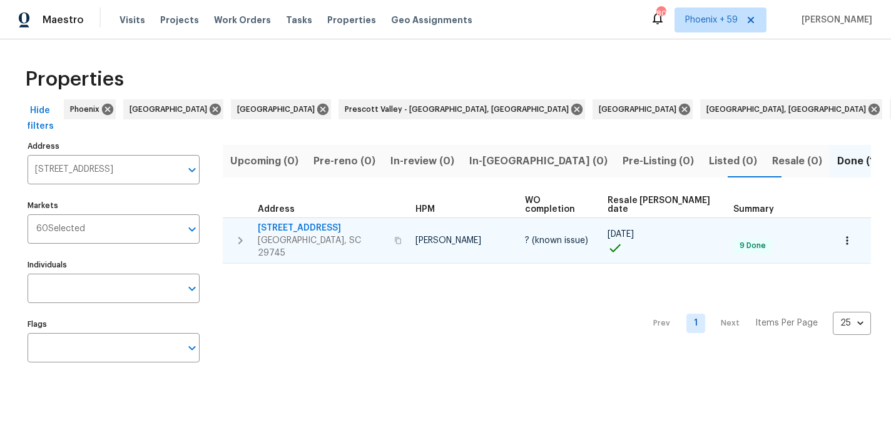
click at [281, 222] on span "[STREET_ADDRESS]" at bounding box center [322, 228] width 129 height 13
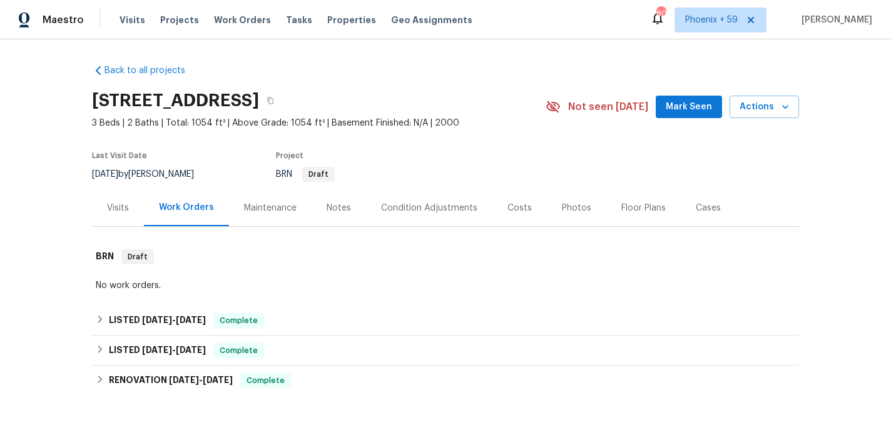
click at [255, 208] on div "Maintenance" at bounding box center [270, 208] width 53 height 13
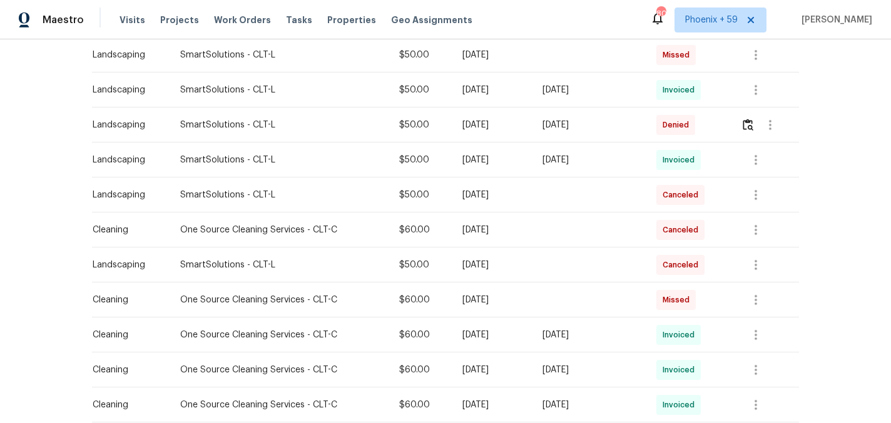
scroll to position [521, 0]
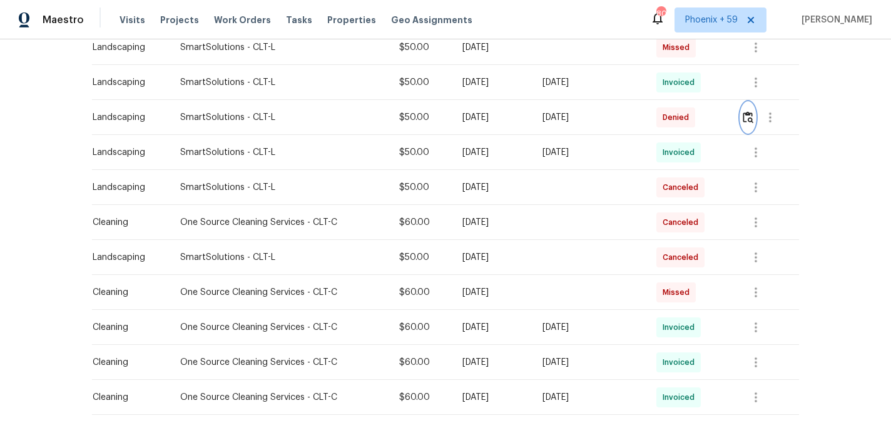
click at [750, 114] on img "button" at bounding box center [747, 117] width 11 height 12
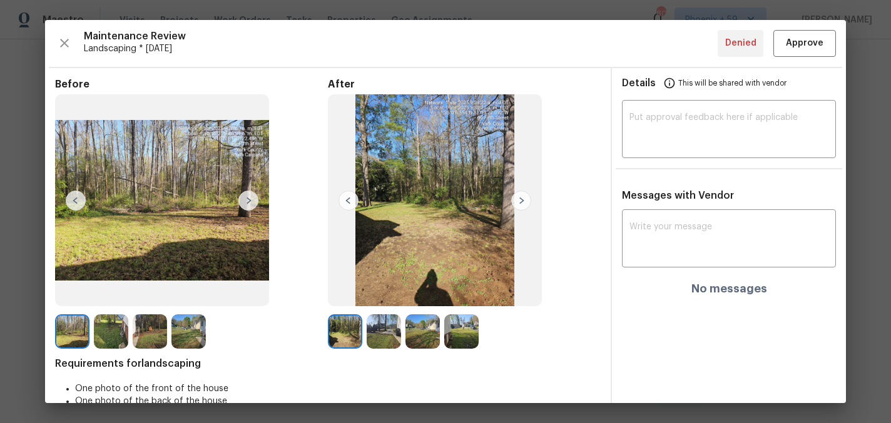
scroll to position [34, 0]
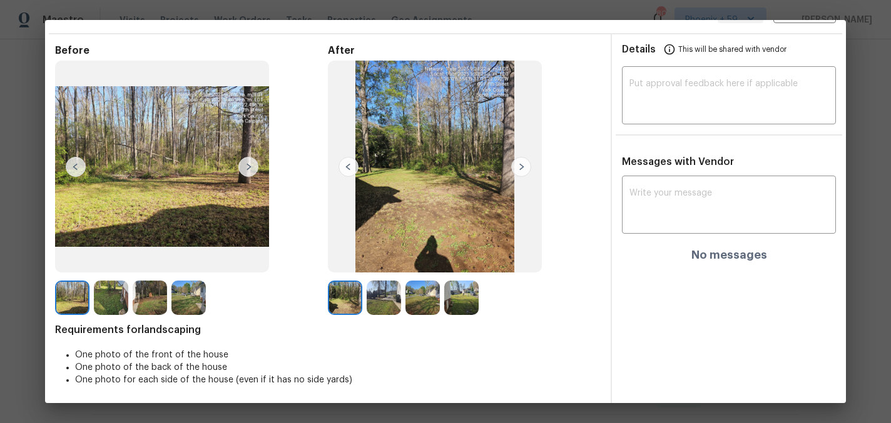
click at [520, 164] on img at bounding box center [521, 167] width 20 height 20
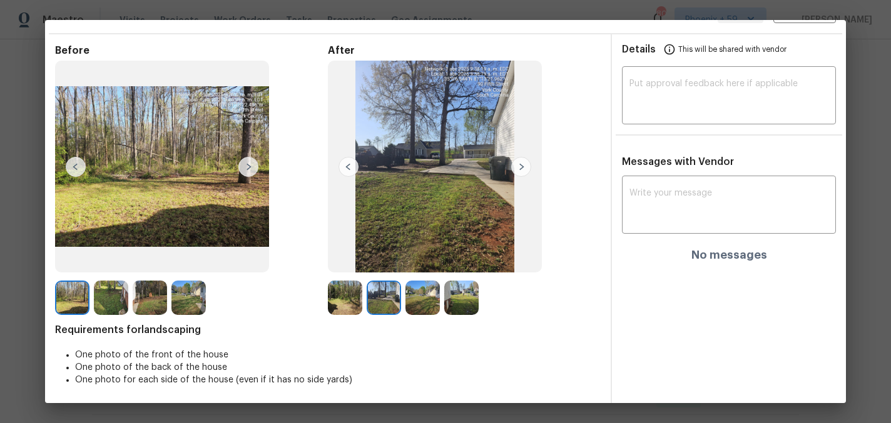
click at [520, 164] on img at bounding box center [521, 167] width 20 height 20
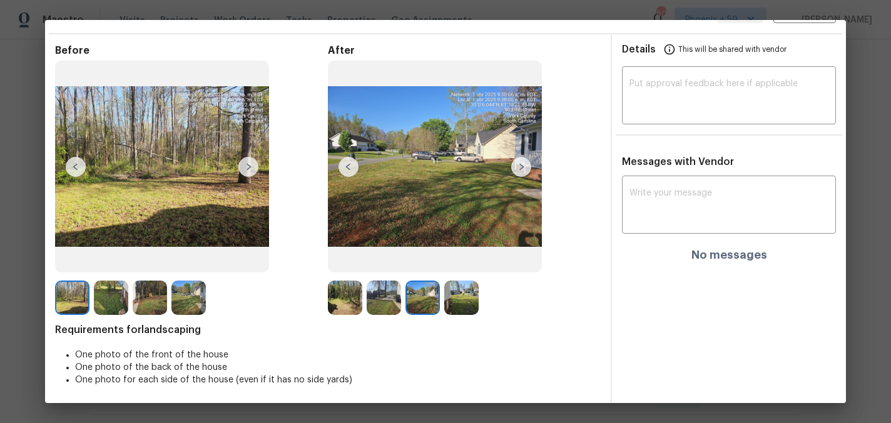
click at [520, 164] on img at bounding box center [521, 167] width 20 height 20
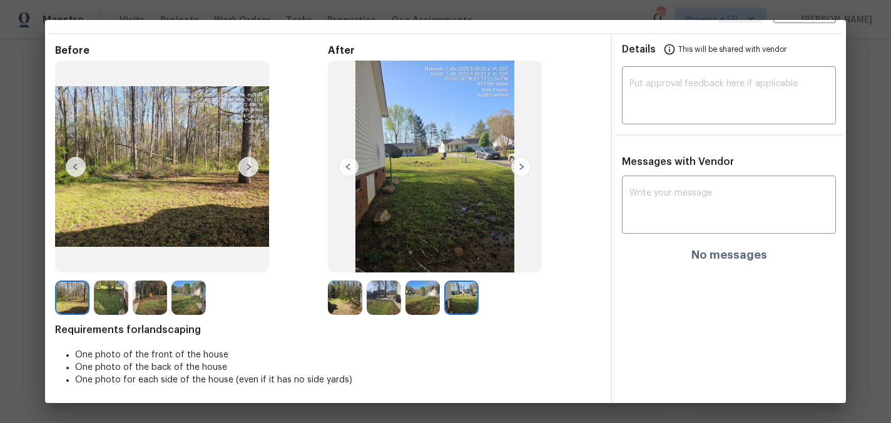
click at [520, 164] on img at bounding box center [521, 167] width 20 height 20
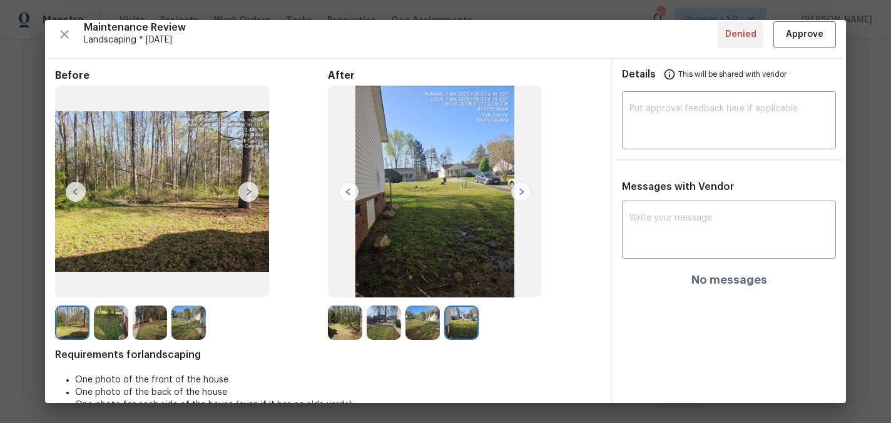
scroll to position [0, 0]
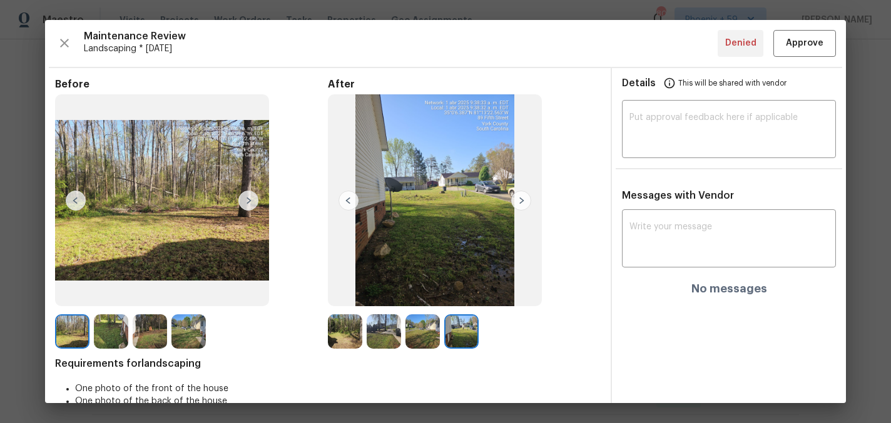
click at [252, 195] on img at bounding box center [248, 201] width 20 height 20
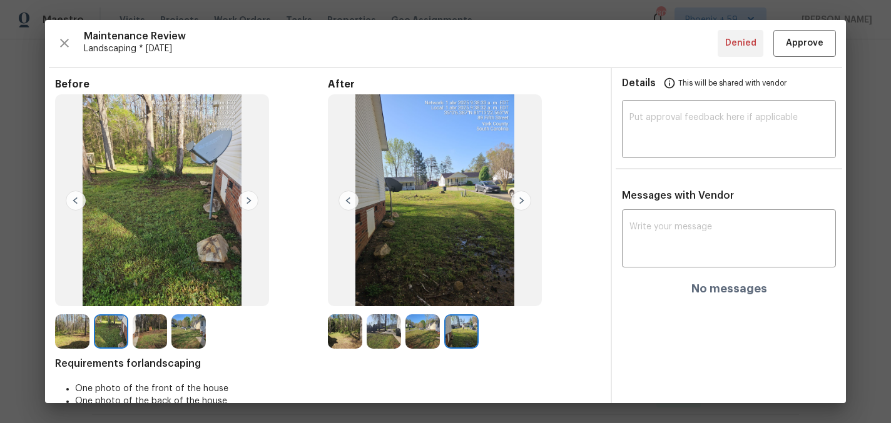
click at [252, 195] on img at bounding box center [248, 201] width 20 height 20
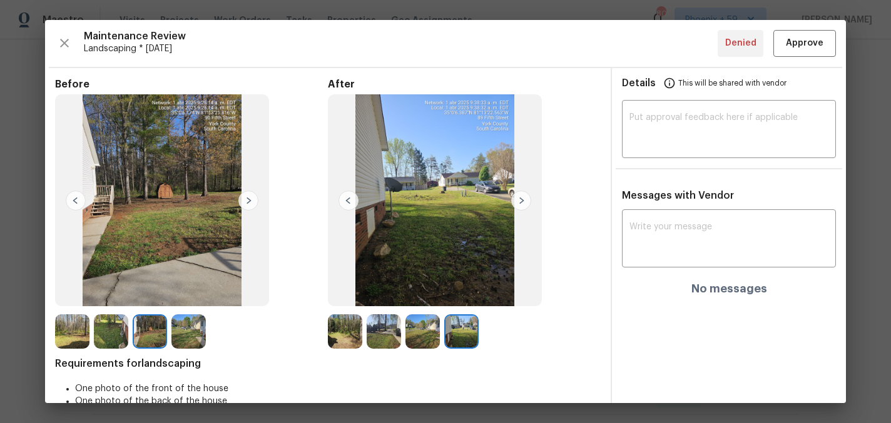
click at [252, 195] on img at bounding box center [248, 201] width 20 height 20
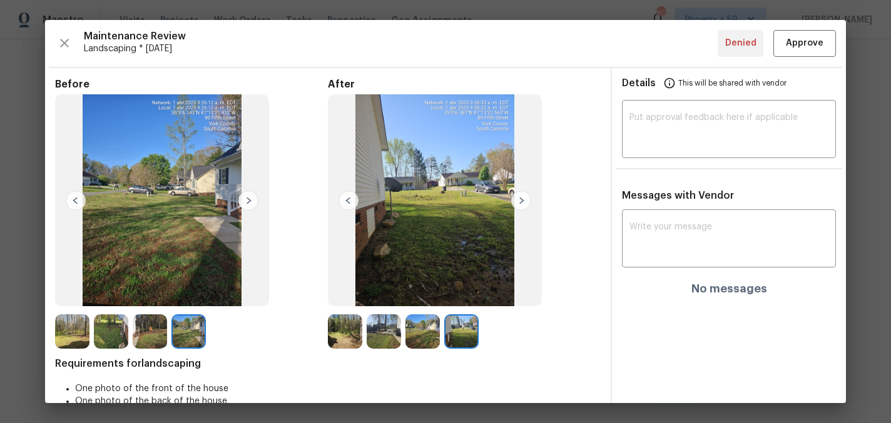
click at [252, 195] on img at bounding box center [248, 201] width 20 height 20
click at [517, 201] on img at bounding box center [521, 201] width 20 height 20
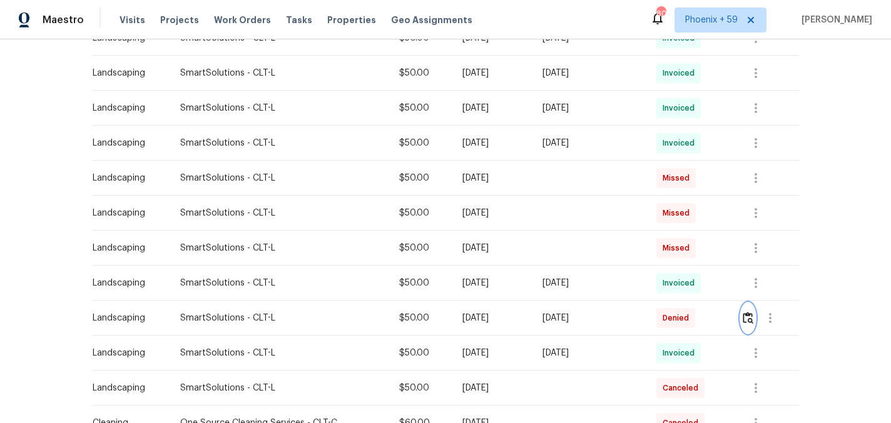
scroll to position [315, 0]
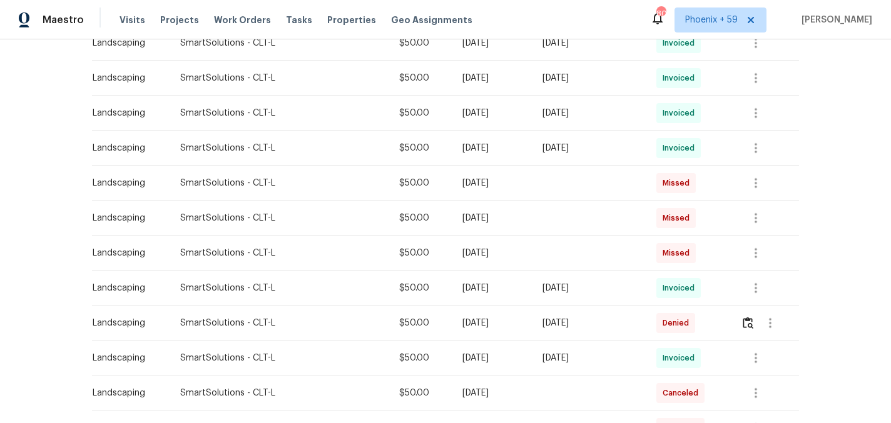
click at [462, 325] on div "[DATE]" at bounding box center [492, 323] width 61 height 13
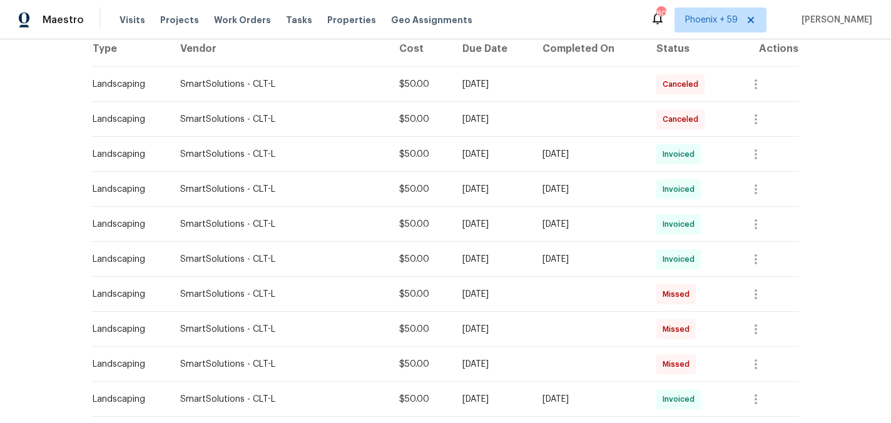
scroll to position [0, 0]
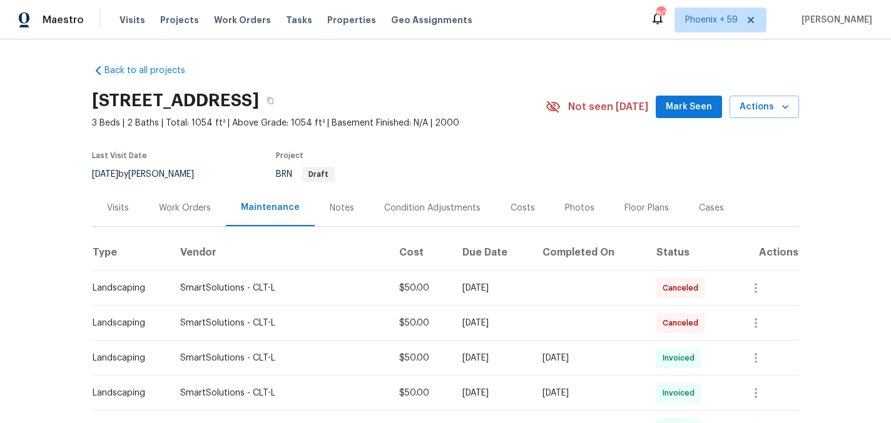
click at [195, 223] on div "Work Orders" at bounding box center [185, 207] width 82 height 37
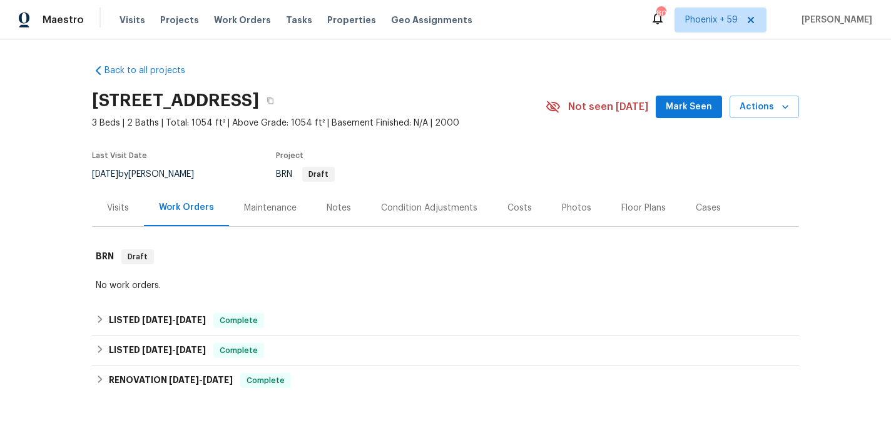
scroll to position [164, 0]
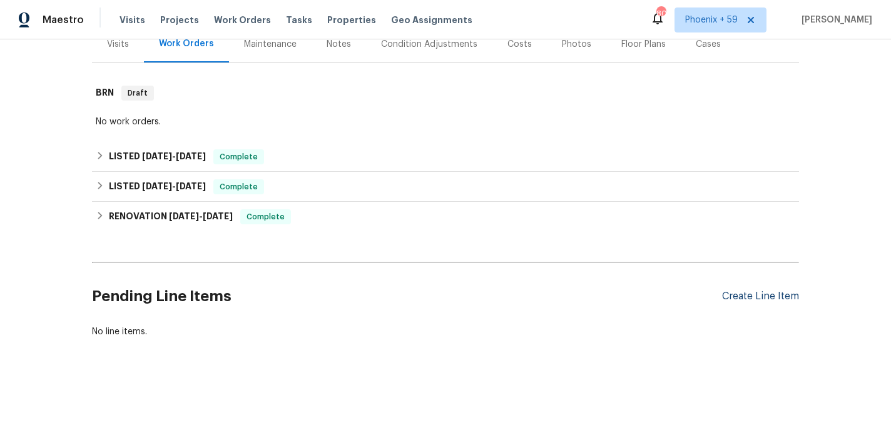
click at [789, 296] on div "Create Line Item" at bounding box center [760, 297] width 77 height 12
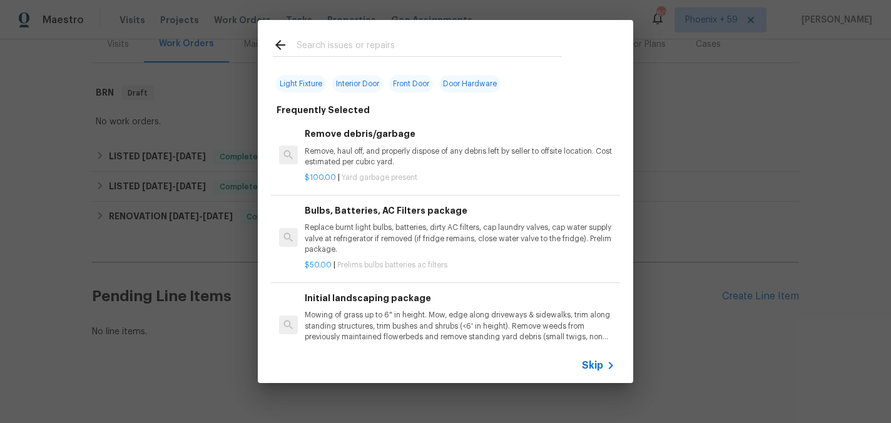
scroll to position [41, 0]
click at [378, 317] on p "Mowing of grass up to 6" in height. Mow, edge along driveways & sidewalks, trim…" at bounding box center [460, 326] width 310 height 32
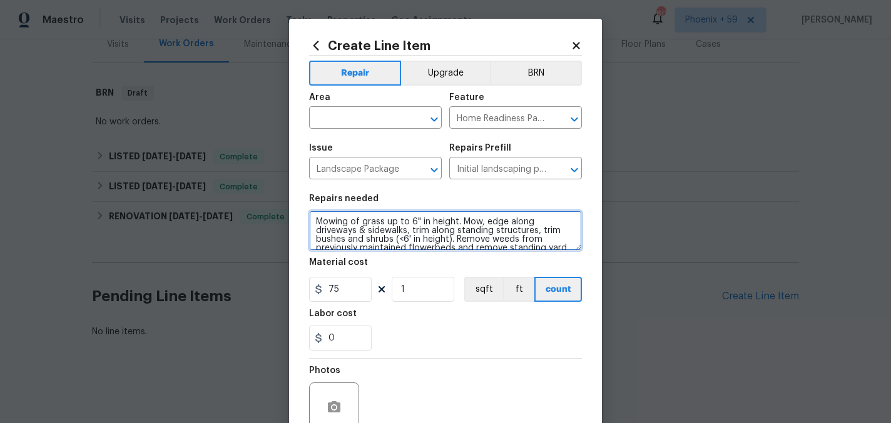
click at [378, 220] on textarea "Mowing of grass up to 6" in height. Mow, edge along driveways & sidewalks, trim…" at bounding box center [445, 231] width 273 height 40
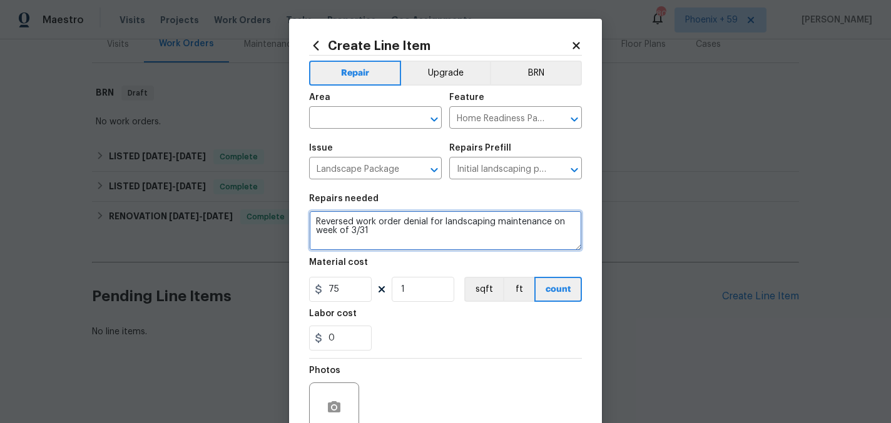
type textarea "Reversed work order denial for landscaping maintenance on week of 3/31"
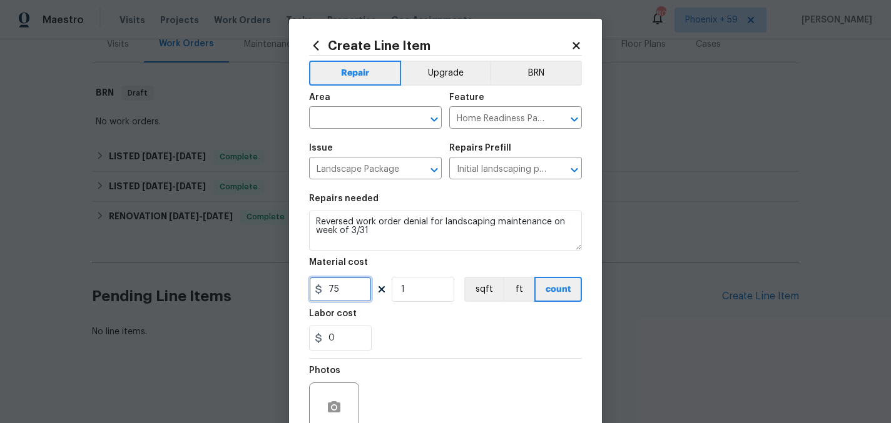
drag, startPoint x: 350, startPoint y: 295, endPoint x: 313, endPoint y: 295, distance: 36.9
click at [313, 295] on input "75" at bounding box center [340, 289] width 63 height 25
type input "50"
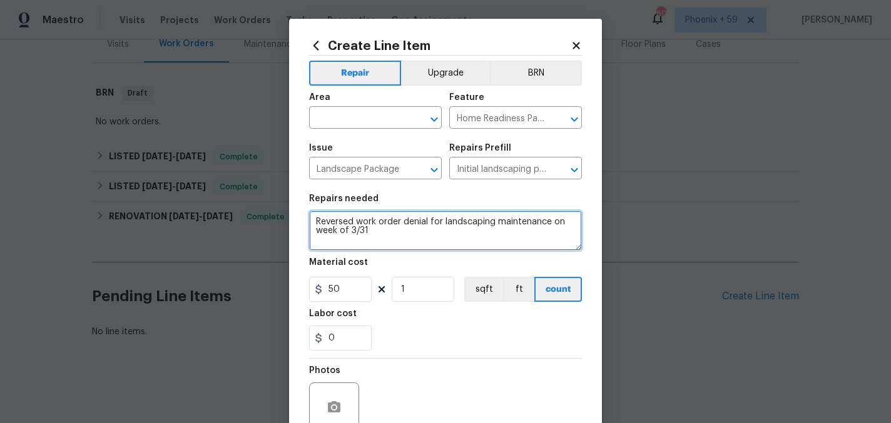
drag, startPoint x: 403, startPoint y: 222, endPoint x: 358, endPoint y: 223, distance: 44.4
click at [358, 223] on textarea "Reversed work order denial for landscaping maintenance on week of 3/31" at bounding box center [445, 231] width 273 height 40
type textarea "Reversed denial for landscaping maintenance on week of 3/31"
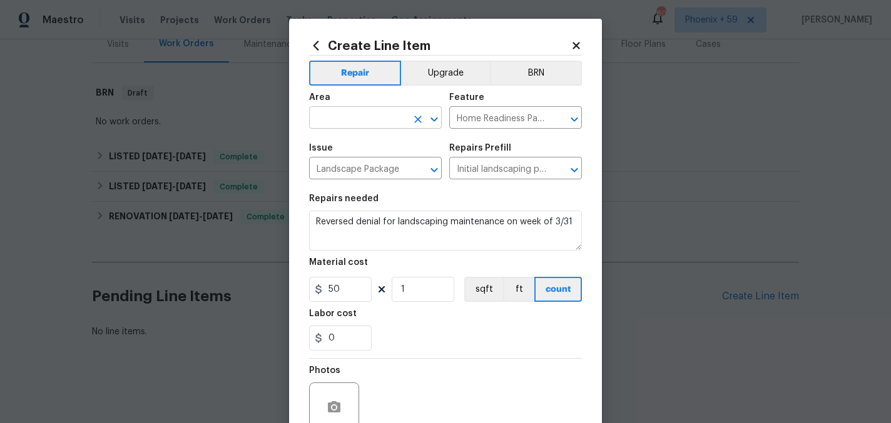
click at [375, 120] on input "text" at bounding box center [358, 118] width 98 height 19
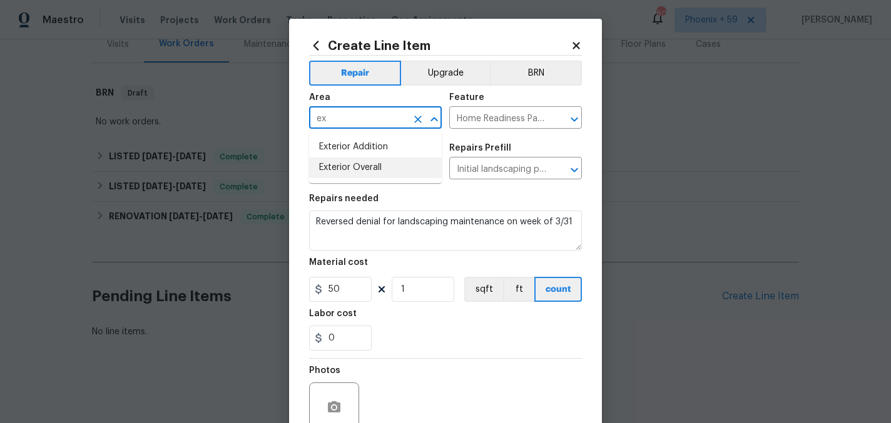
click at [376, 177] on li "Exterior Overall" at bounding box center [375, 168] width 133 height 21
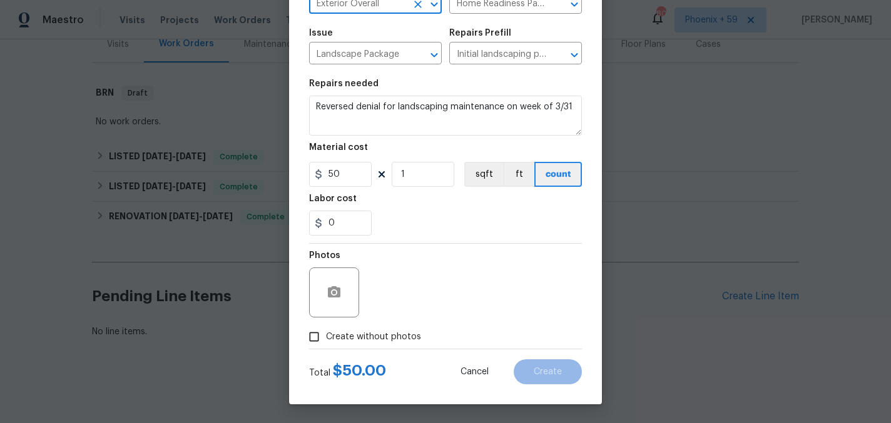
type input "Exterior Overall"
click at [376, 335] on span "Create without photos" at bounding box center [373, 337] width 95 height 13
click at [326, 335] on input "Create without photos" at bounding box center [314, 337] width 24 height 24
checkbox input "true"
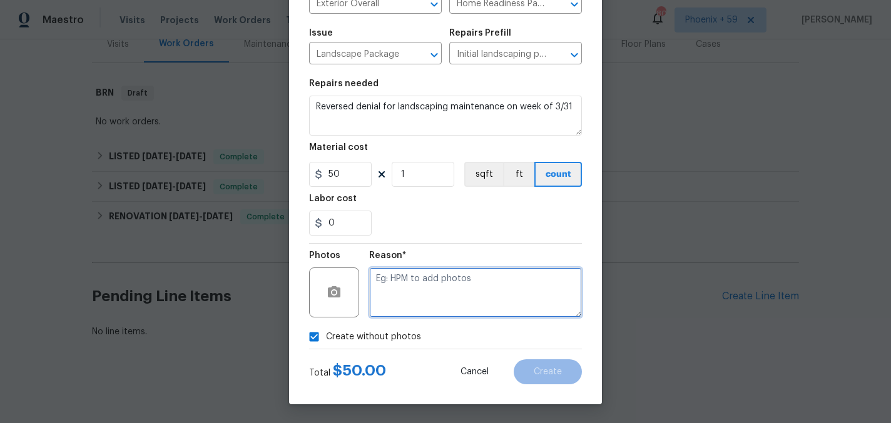
click at [425, 302] on textarea at bounding box center [475, 293] width 213 height 50
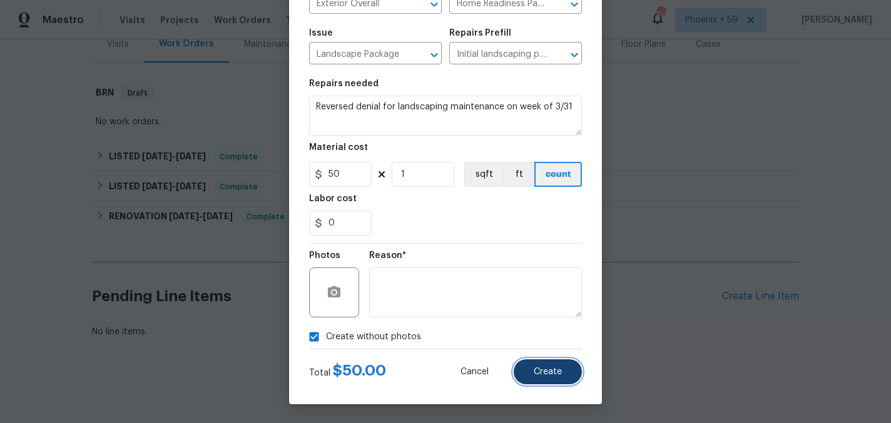
click at [554, 368] on span "Create" at bounding box center [547, 372] width 28 height 9
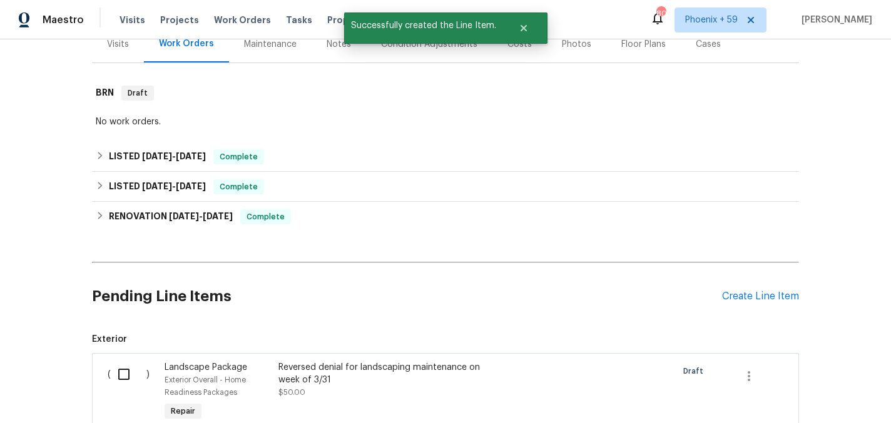
click at [117, 380] on input "checkbox" at bounding box center [129, 374] width 36 height 26
checkbox input "true"
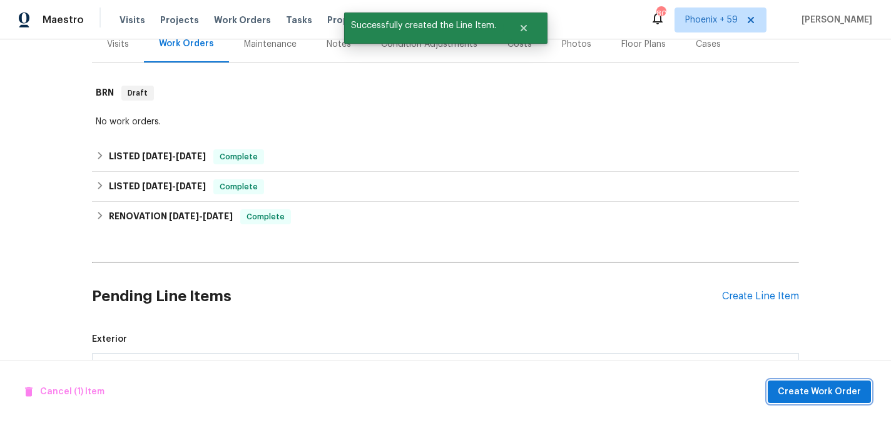
click at [806, 383] on button "Create Work Order" at bounding box center [818, 392] width 103 height 23
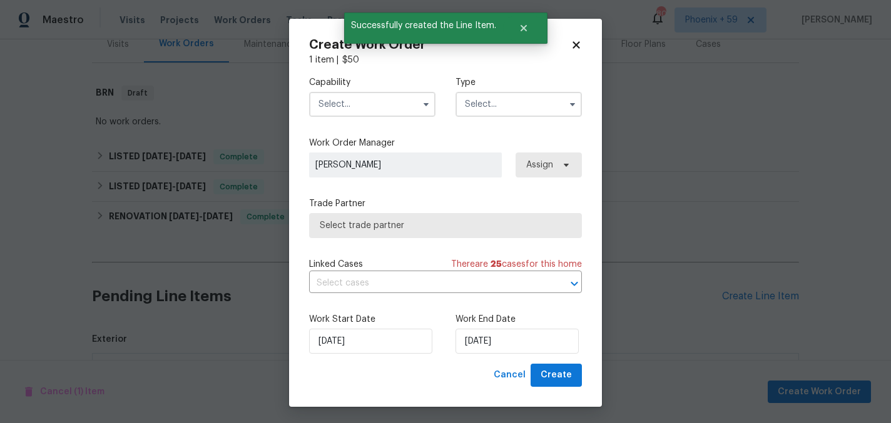
click at [357, 113] on input "text" at bounding box center [372, 104] width 126 height 25
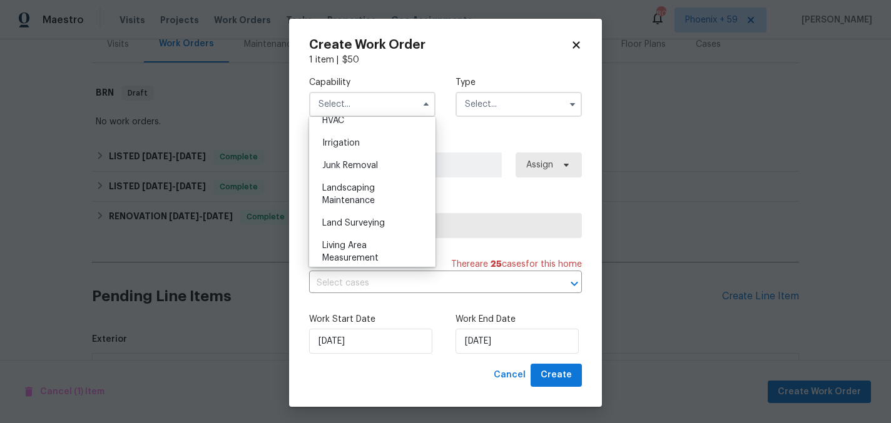
scroll to position [767, 0]
click at [368, 197] on span "Landscaping Maintenance" at bounding box center [348, 193] width 53 height 21
type input "Landscaping Maintenance"
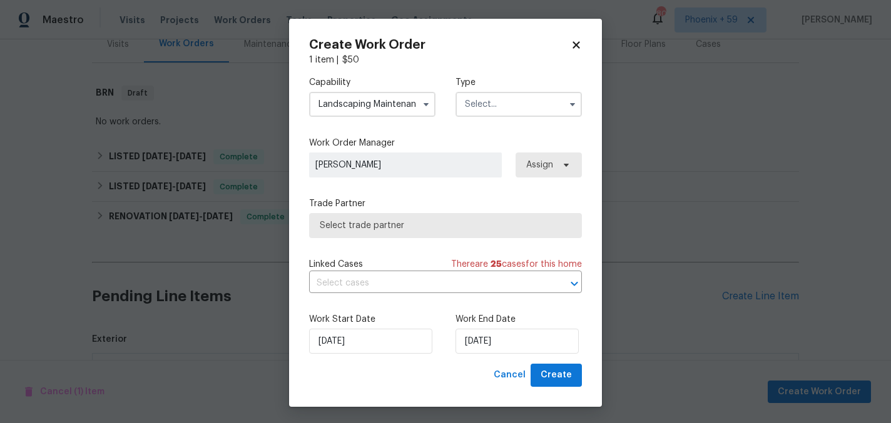
click at [511, 93] on input "text" at bounding box center [518, 104] width 126 height 25
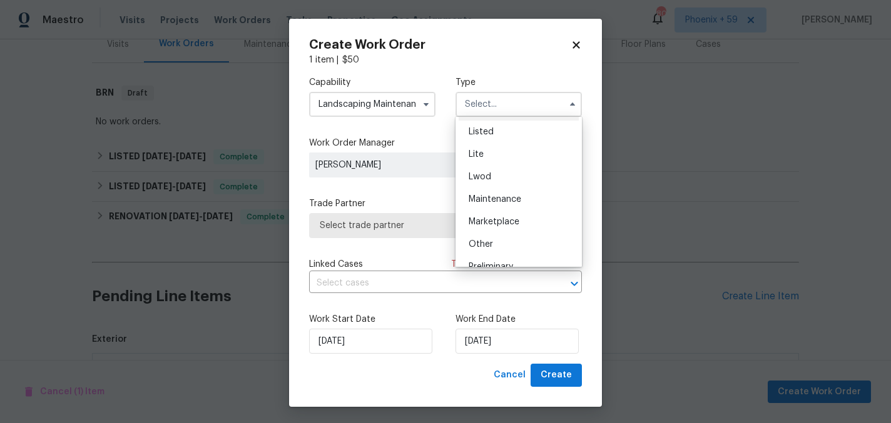
scroll to position [131, 0]
click at [503, 207] on div "Maintenance" at bounding box center [518, 202] width 120 height 23
type input "Maintenance"
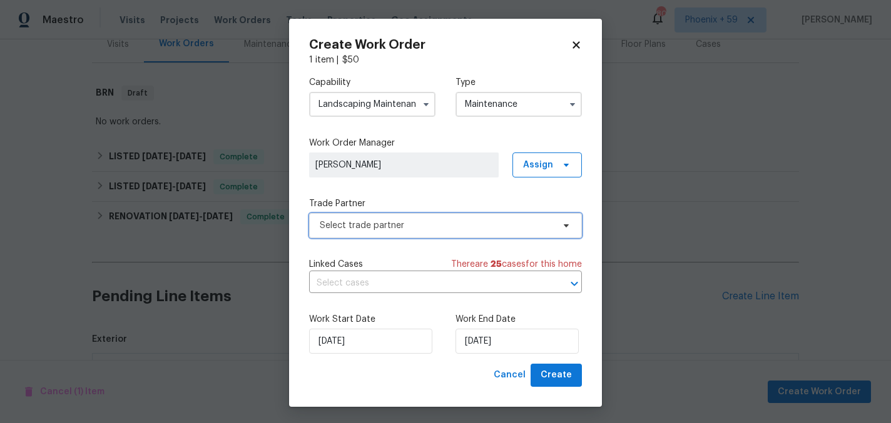
click at [411, 236] on span "Select trade partner" at bounding box center [445, 225] width 273 height 25
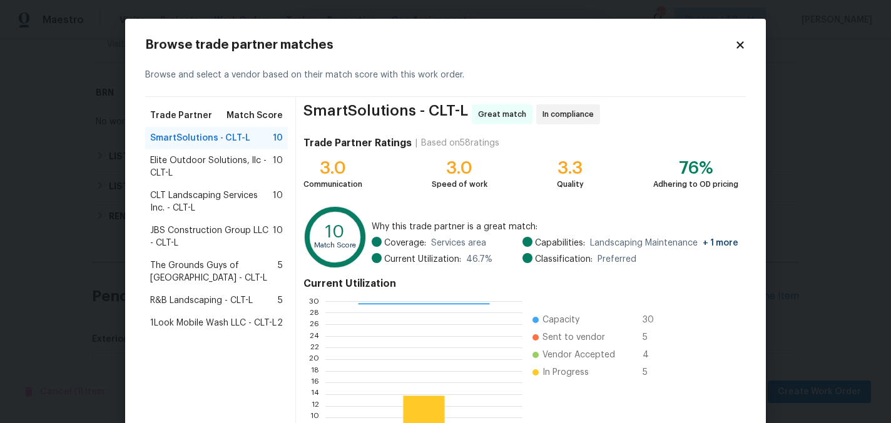
scroll to position [128, 0]
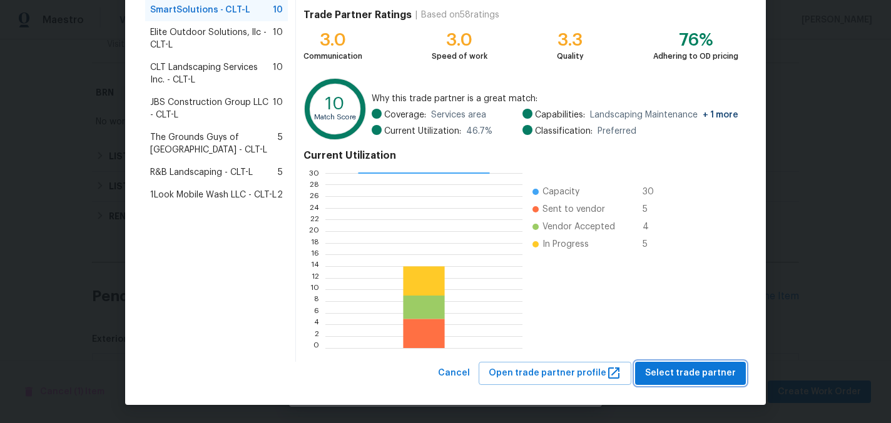
click at [695, 372] on span "Select trade partner" at bounding box center [690, 374] width 91 height 16
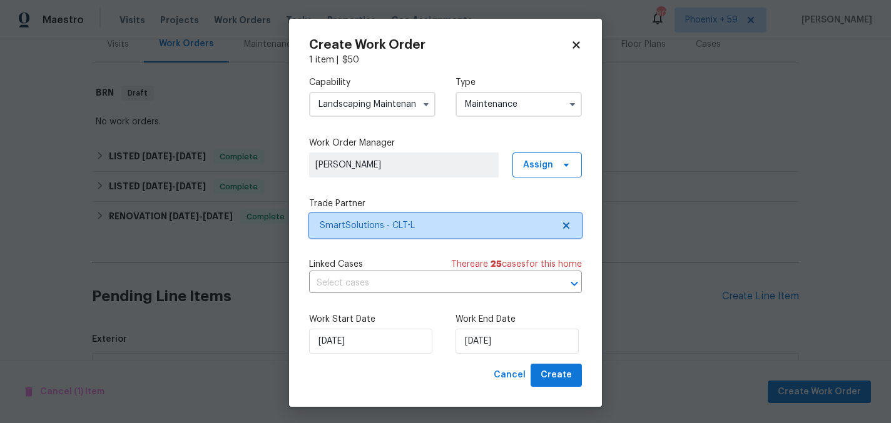
scroll to position [0, 0]
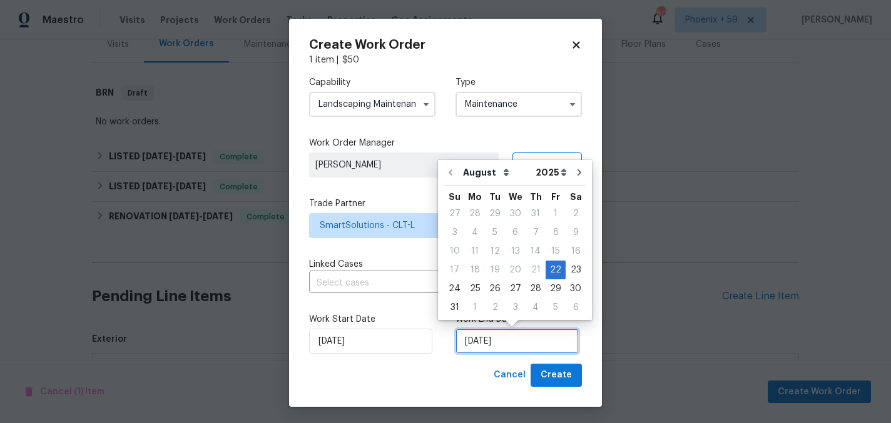
click at [533, 344] on input "[DATE]" at bounding box center [516, 341] width 123 height 25
click at [552, 288] on div "29" at bounding box center [555, 289] width 20 height 18
type input "[DATE]"
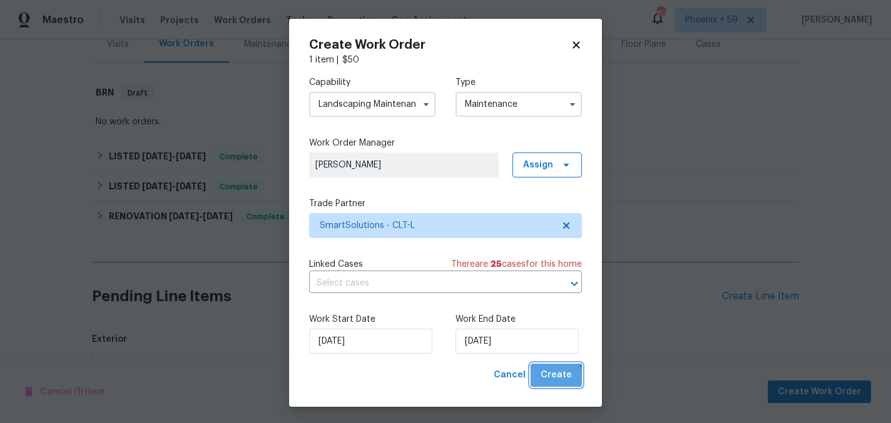
click at [553, 378] on span "Create" at bounding box center [555, 376] width 31 height 16
checkbox input "false"
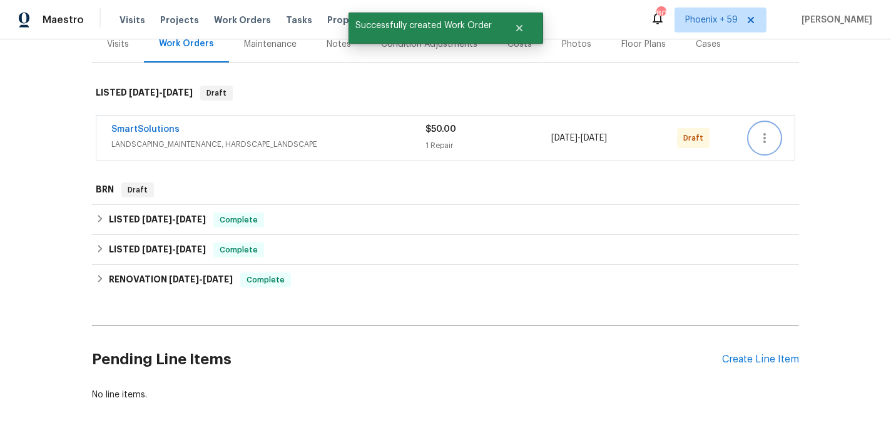
click at [769, 145] on icon "button" at bounding box center [764, 138] width 15 height 15
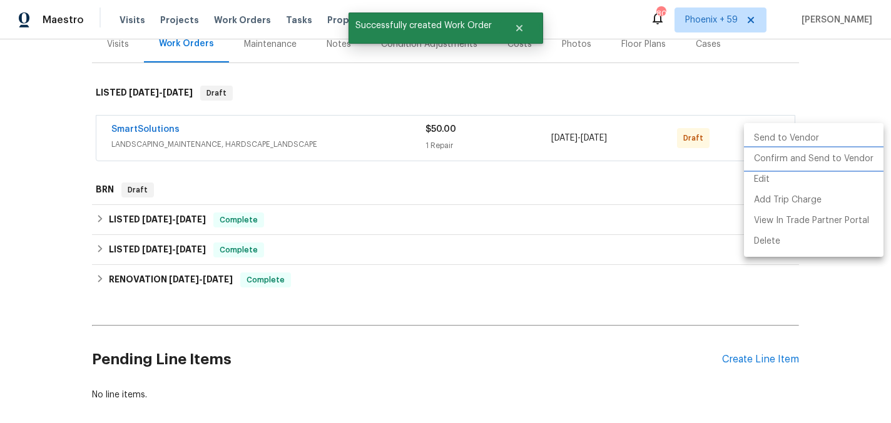
click at [771, 162] on li "Confirm and Send to Vendor" at bounding box center [813, 159] width 139 height 21
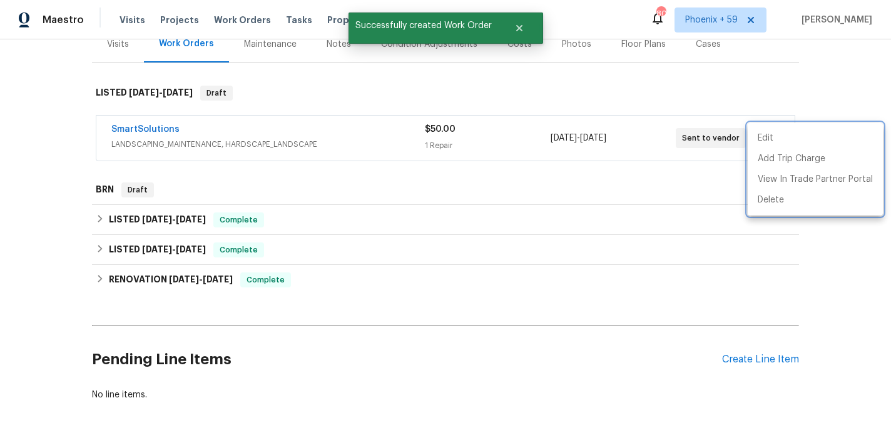
click at [164, 131] on div at bounding box center [445, 211] width 891 height 423
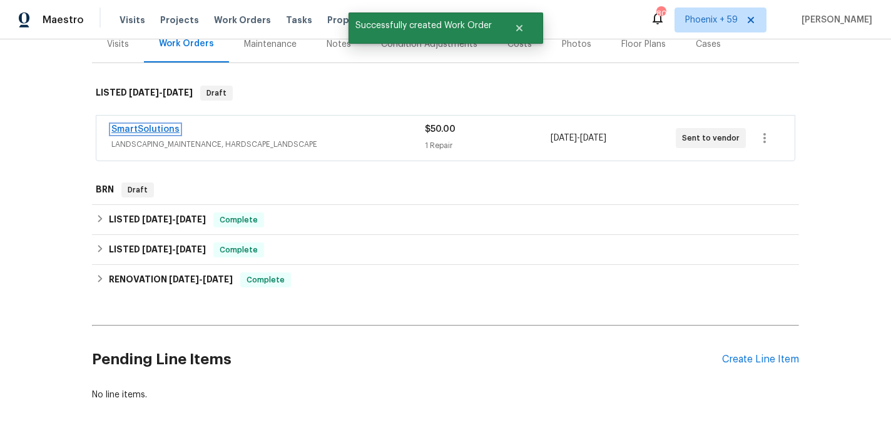
click at [156, 131] on link "SmartSolutions" at bounding box center [145, 129] width 68 height 9
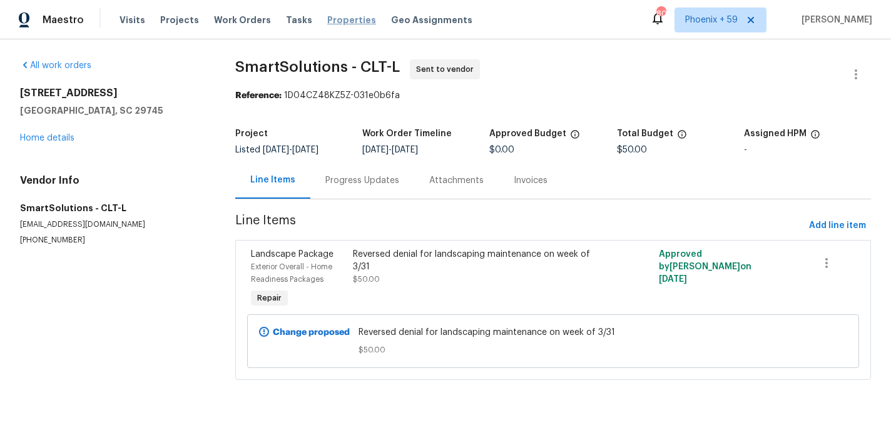
click at [327, 22] on span "Properties" at bounding box center [351, 20] width 49 height 13
